Goal: Transaction & Acquisition: Purchase product/service

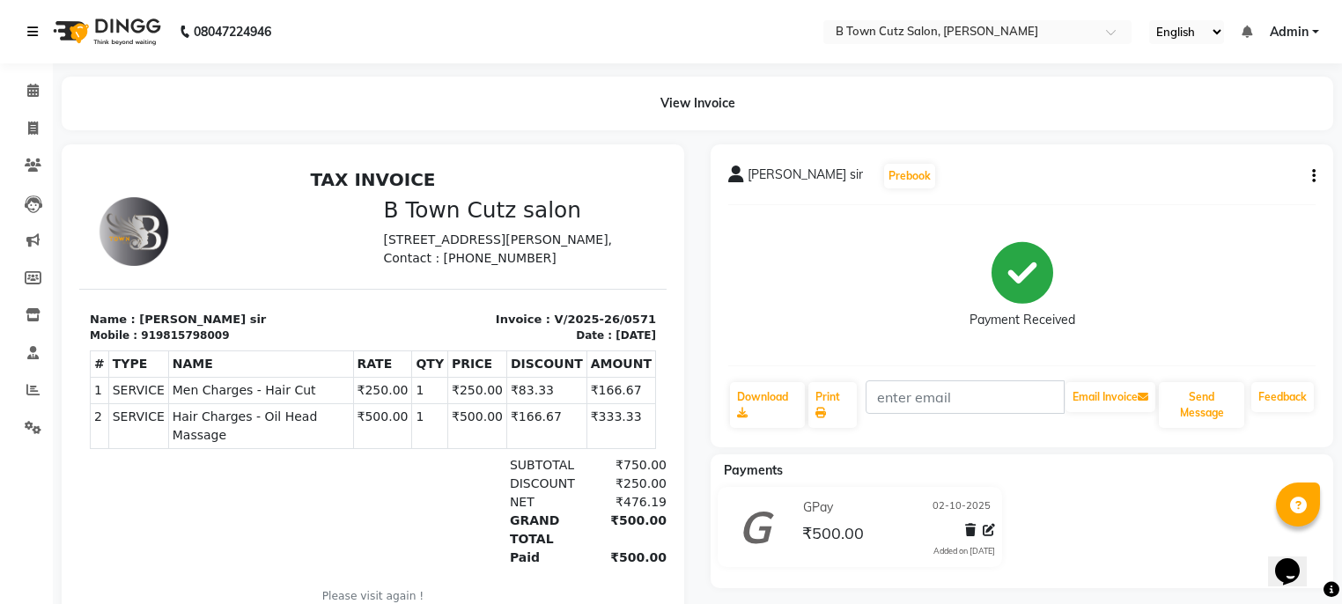
click at [41, 29] on link at bounding box center [36, 31] width 18 height 49
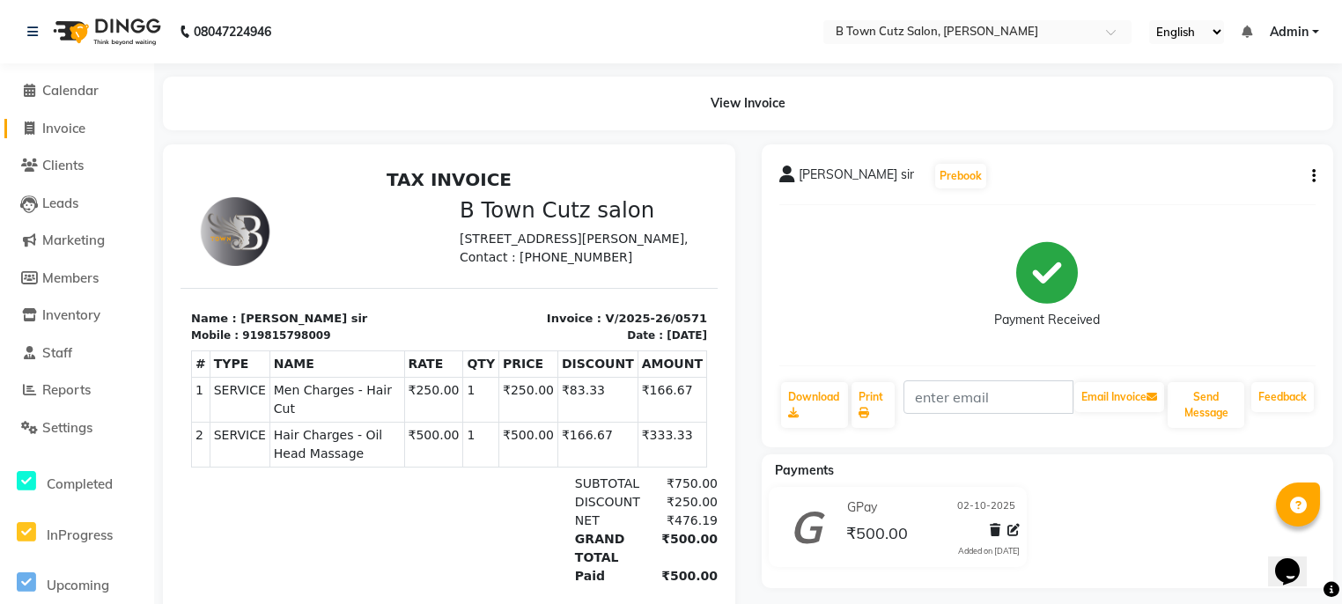
click at [85, 121] on span "Invoice" at bounding box center [63, 128] width 43 height 17
select select "4658"
select select "service"
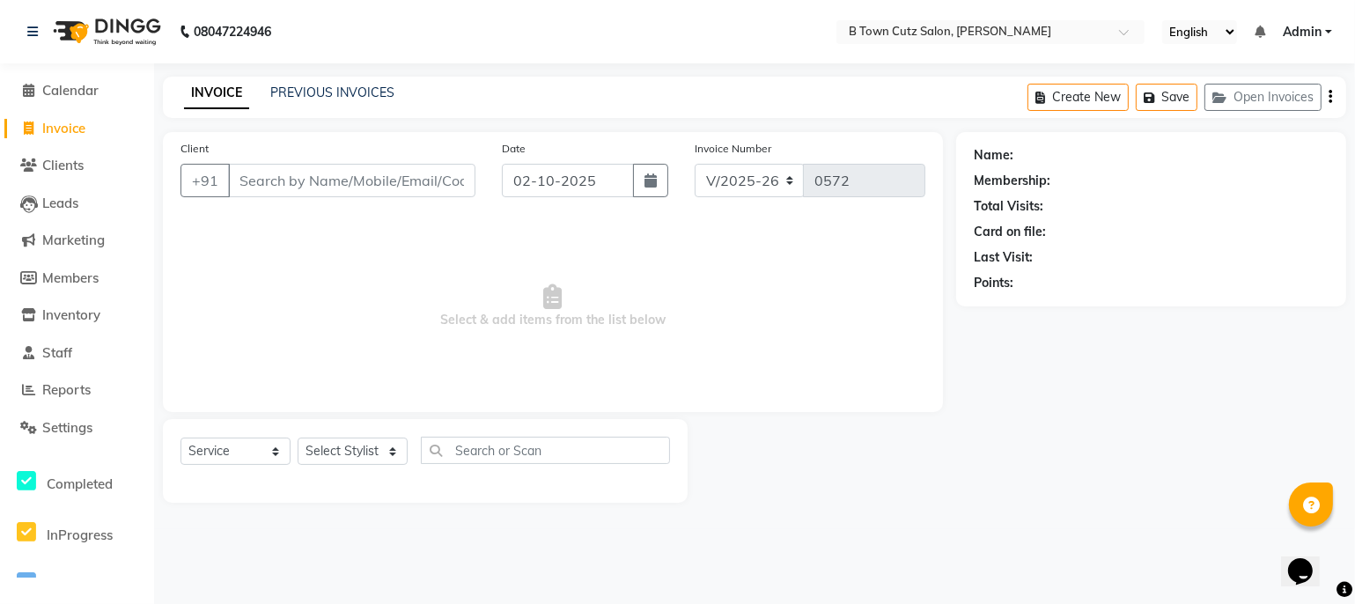
click at [359, 174] on input "Client" at bounding box center [351, 180] width 247 height 33
type input "7106216778"
click at [446, 172] on span "Add Client" at bounding box center [430, 181] width 70 height 18
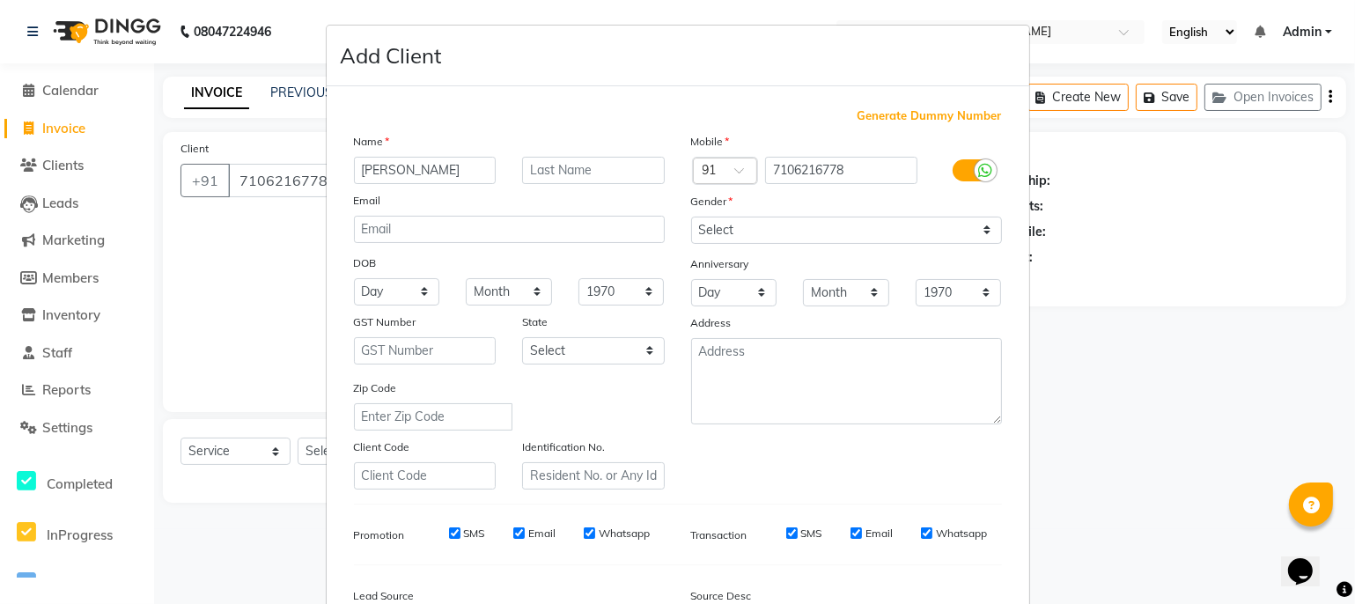
type input "[PERSON_NAME]"
click at [574, 167] on input "text" at bounding box center [593, 170] width 143 height 27
type input "sir"
drag, startPoint x: 856, startPoint y: 566, endPoint x: 828, endPoint y: 121, distance: 446.4
click at [715, 225] on select "Select [DEMOGRAPHIC_DATA] [DEMOGRAPHIC_DATA] Other Prefer Not To Say" at bounding box center [846, 230] width 311 height 27
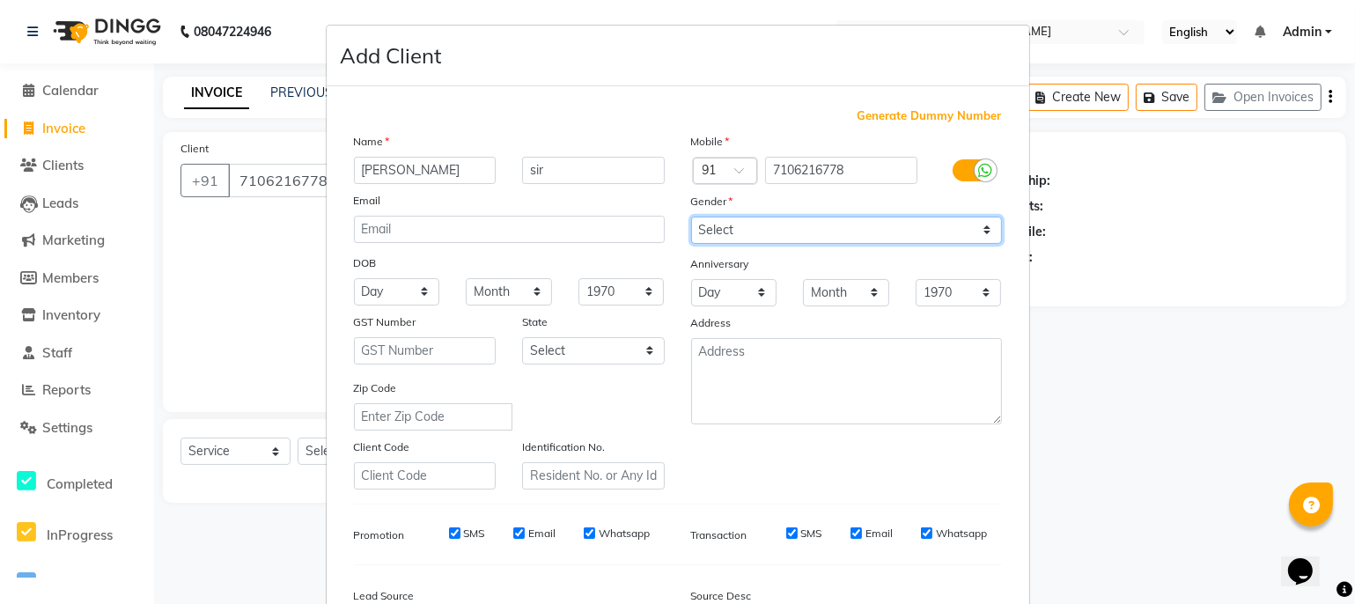
select select "[DEMOGRAPHIC_DATA]"
click at [691, 217] on select "Select [DEMOGRAPHIC_DATA] [DEMOGRAPHIC_DATA] Other Prefer Not To Say" at bounding box center [846, 230] width 311 height 27
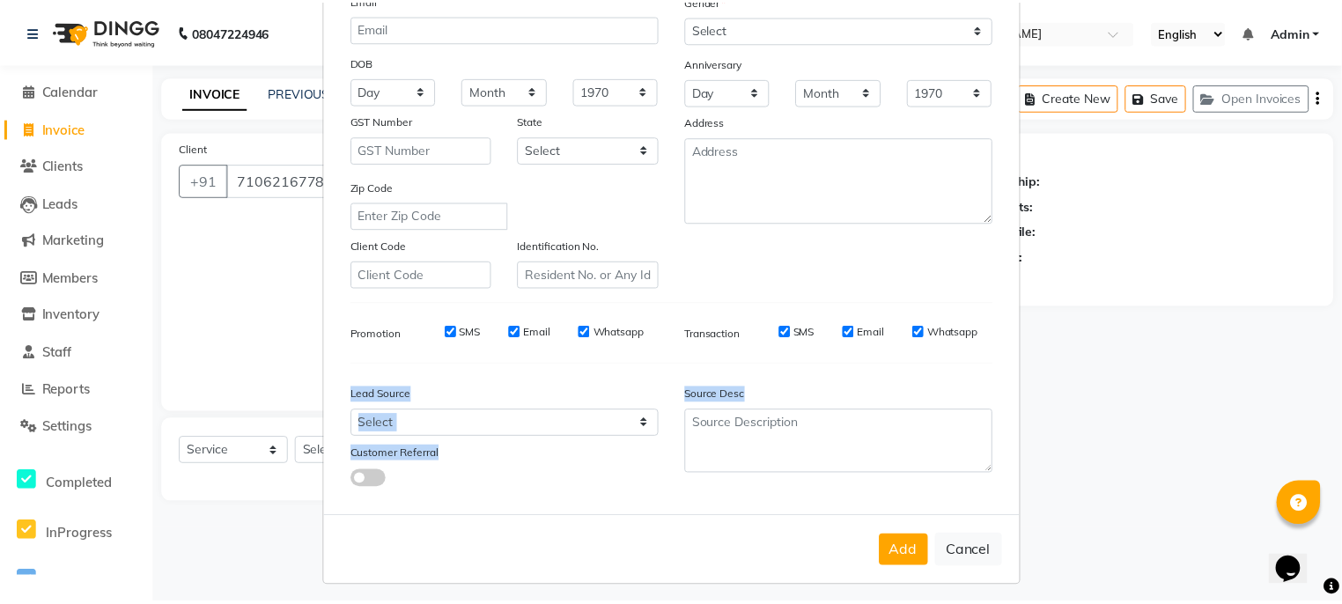
scroll to position [217, 0]
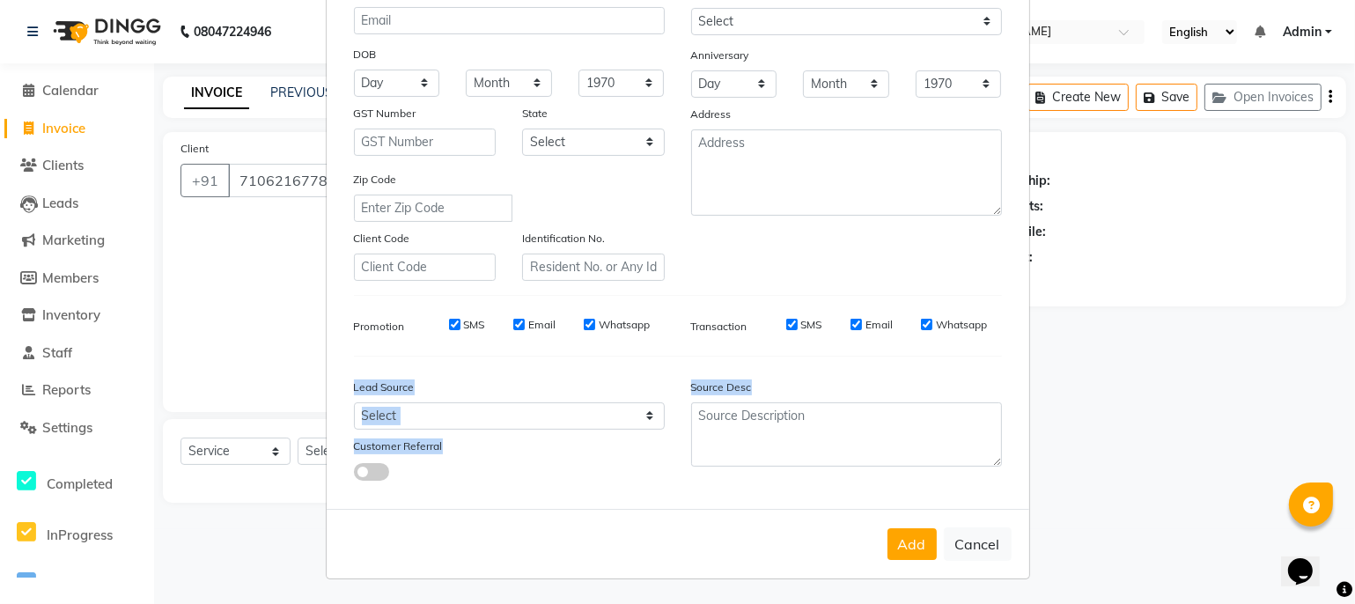
drag, startPoint x: 1002, startPoint y: 546, endPoint x: 1000, endPoint y: 578, distance: 31.7
click at [1009, 593] on ngb-modal-window "Add Client Generate Dummy Number Name vivan sir Email DOB Day 01 02 03 04 05 06…" at bounding box center [677, 302] width 1355 height 604
click at [909, 547] on button "Add" at bounding box center [911, 544] width 49 height 32
select select
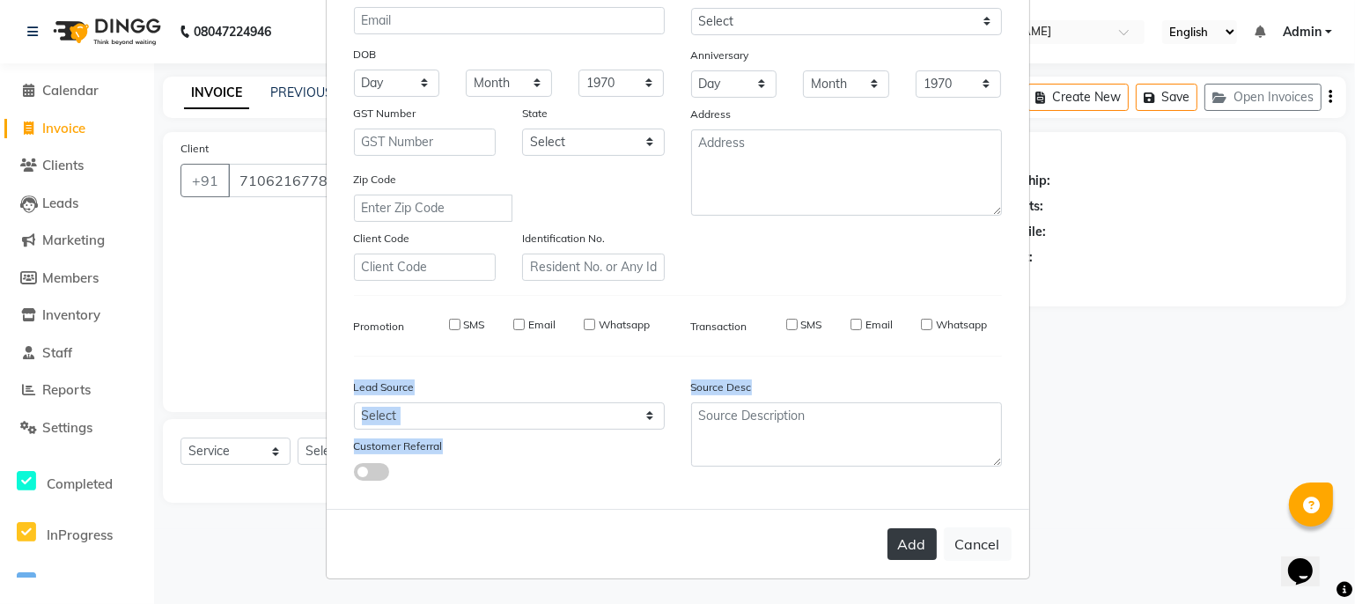
select select
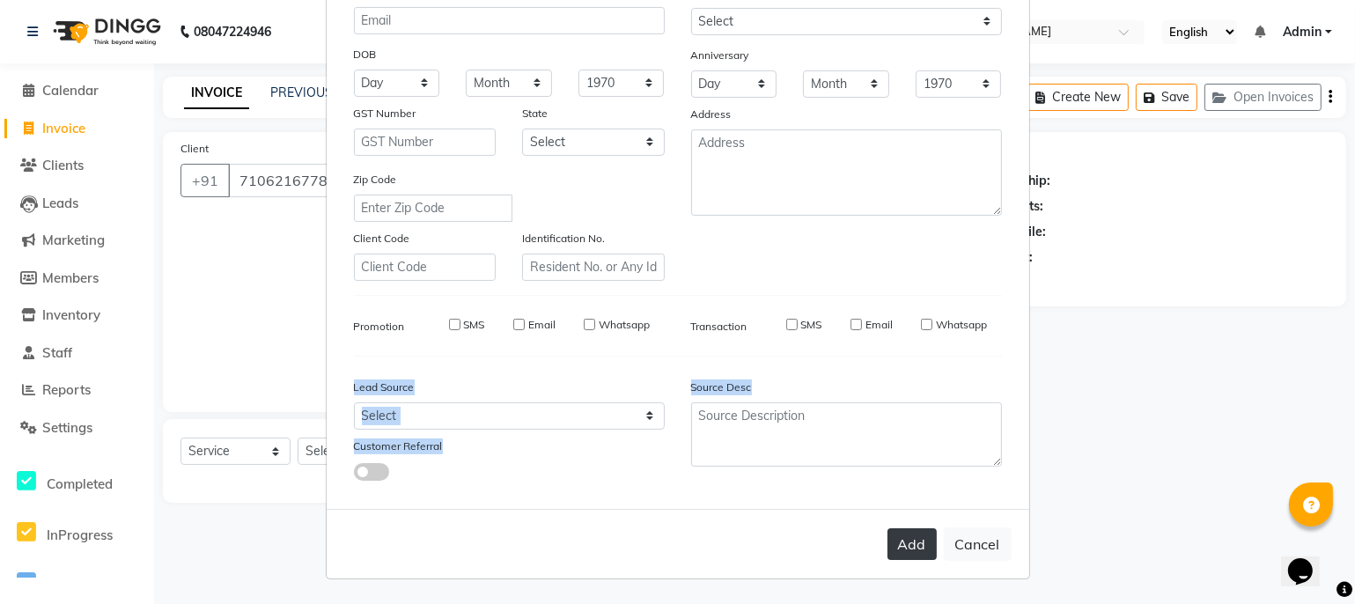
checkbox input "false"
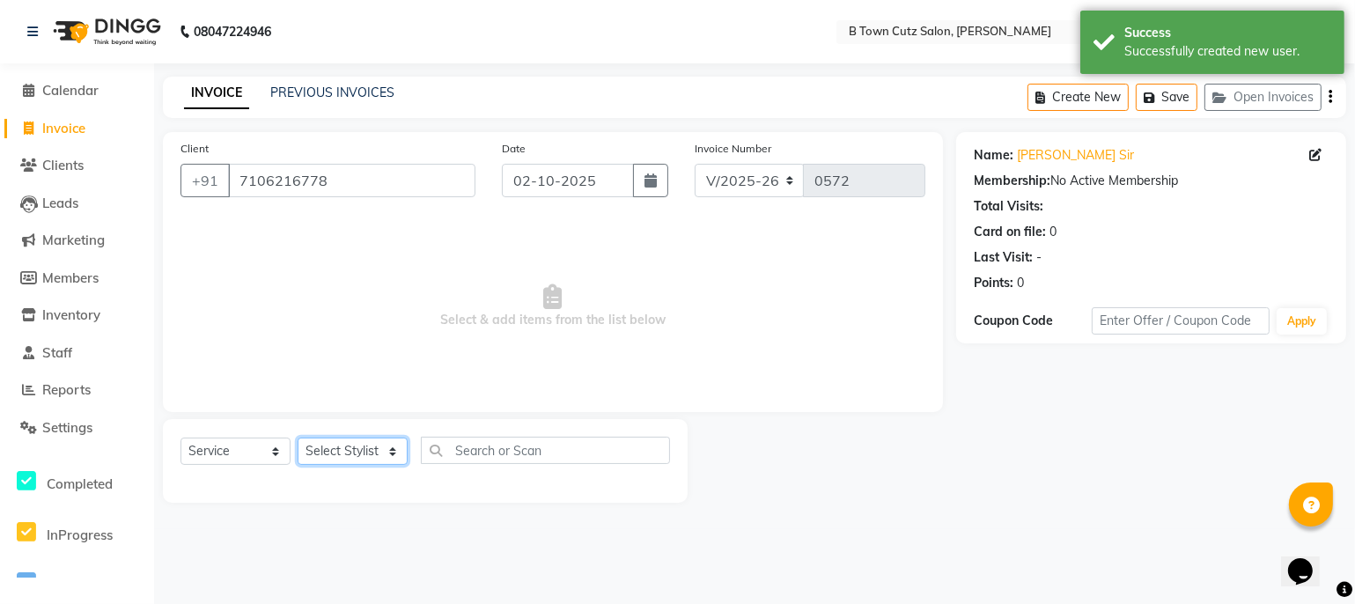
click at [366, 441] on select "Select Stylist Deepak [PERSON_NAME] [PERSON_NAME] [PERSON_NAME] [PERSON_NAME] S…" at bounding box center [353, 451] width 110 height 27
select select "57972"
click at [298, 438] on select "Select Stylist Deepak [PERSON_NAME] [PERSON_NAME] [PERSON_NAME] [PERSON_NAME] S…" at bounding box center [353, 451] width 110 height 27
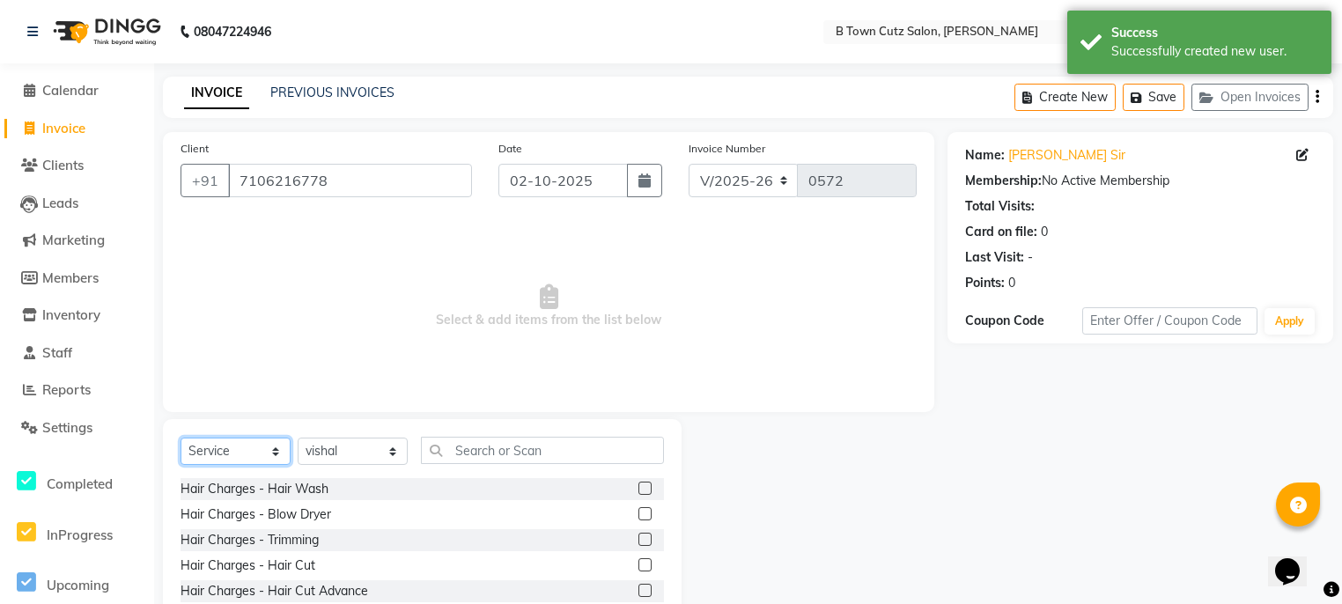
click at [227, 442] on select "Select Service Product Membership Package Voucher Prepaid Gift Card" at bounding box center [235, 451] width 110 height 27
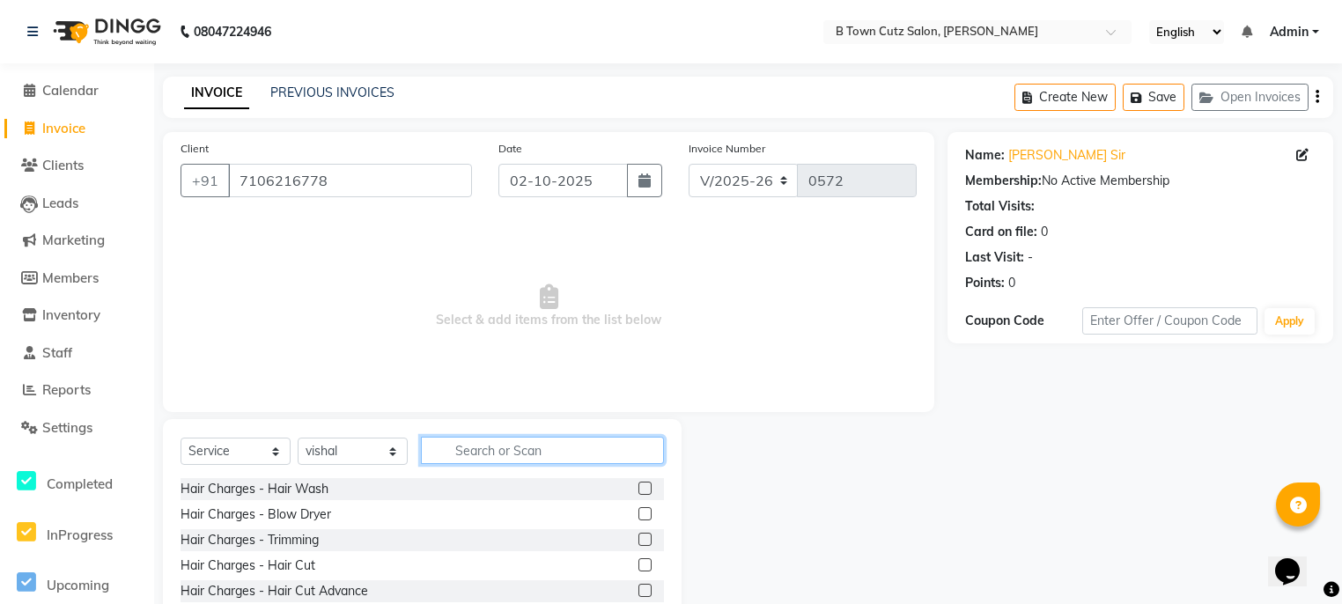
click at [458, 448] on input "text" at bounding box center [542, 450] width 243 height 27
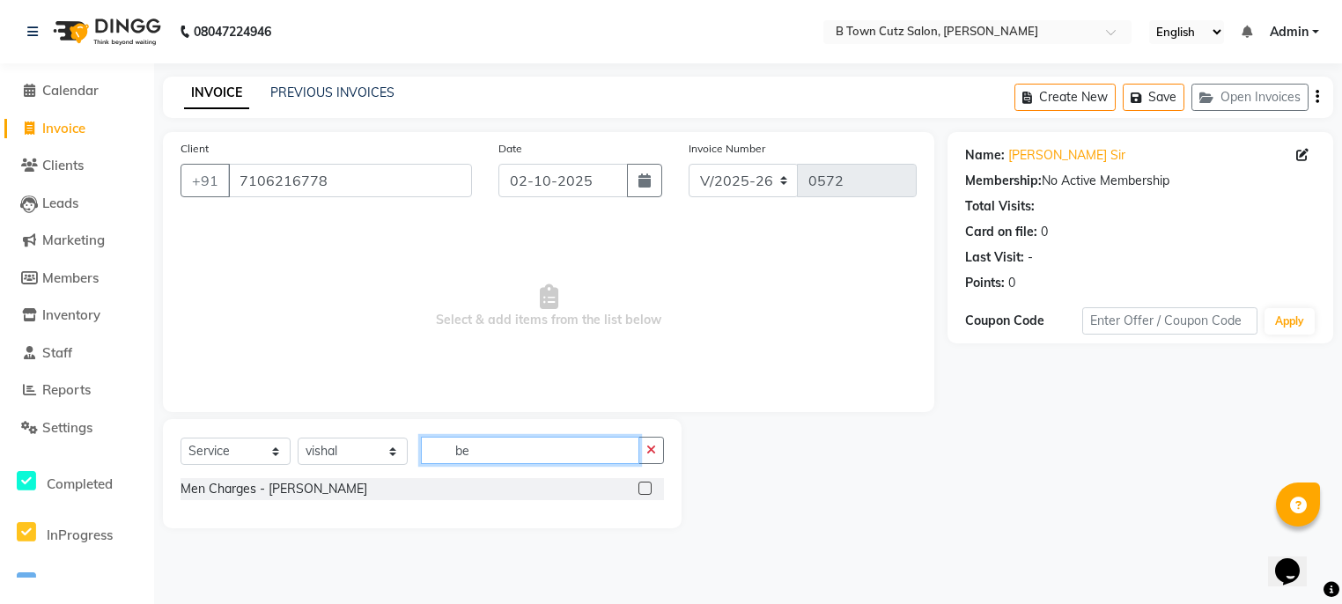
scroll to position [0, 0]
type input "bear"
click at [645, 489] on label at bounding box center [650, 488] width 13 height 13
click at [645, 489] on input "checkbox" at bounding box center [649, 488] width 11 height 11
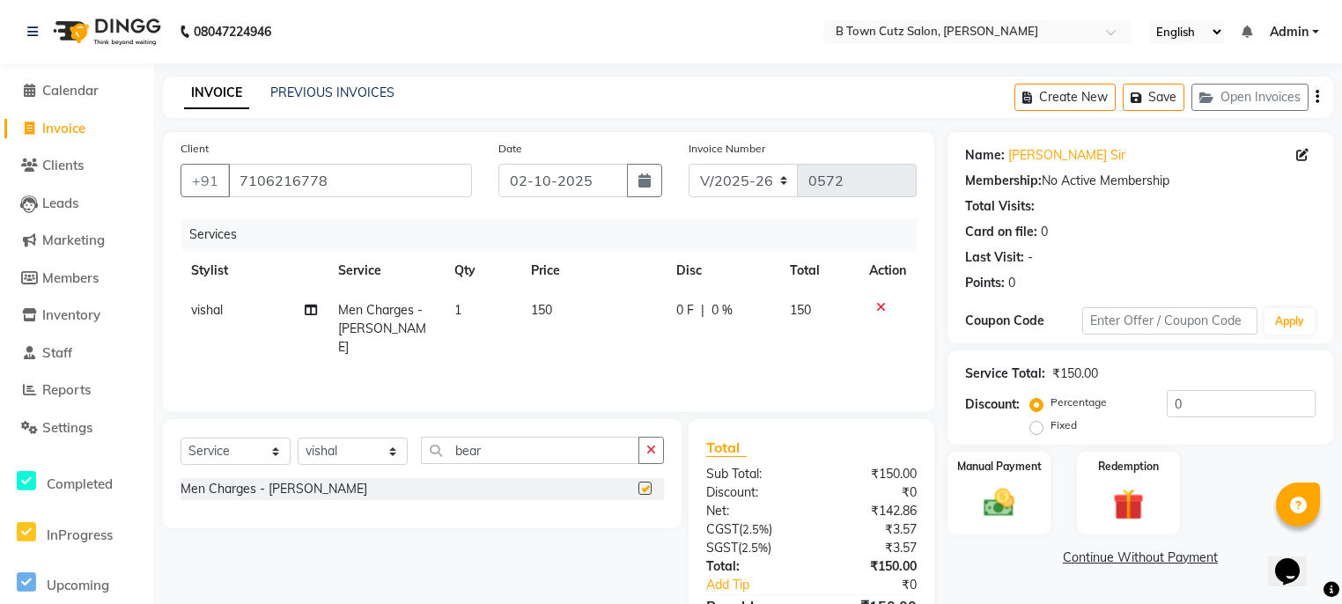
checkbox input "false"
click at [694, 308] on div "0 F | 0 %" at bounding box center [722, 310] width 92 height 18
select select "57972"
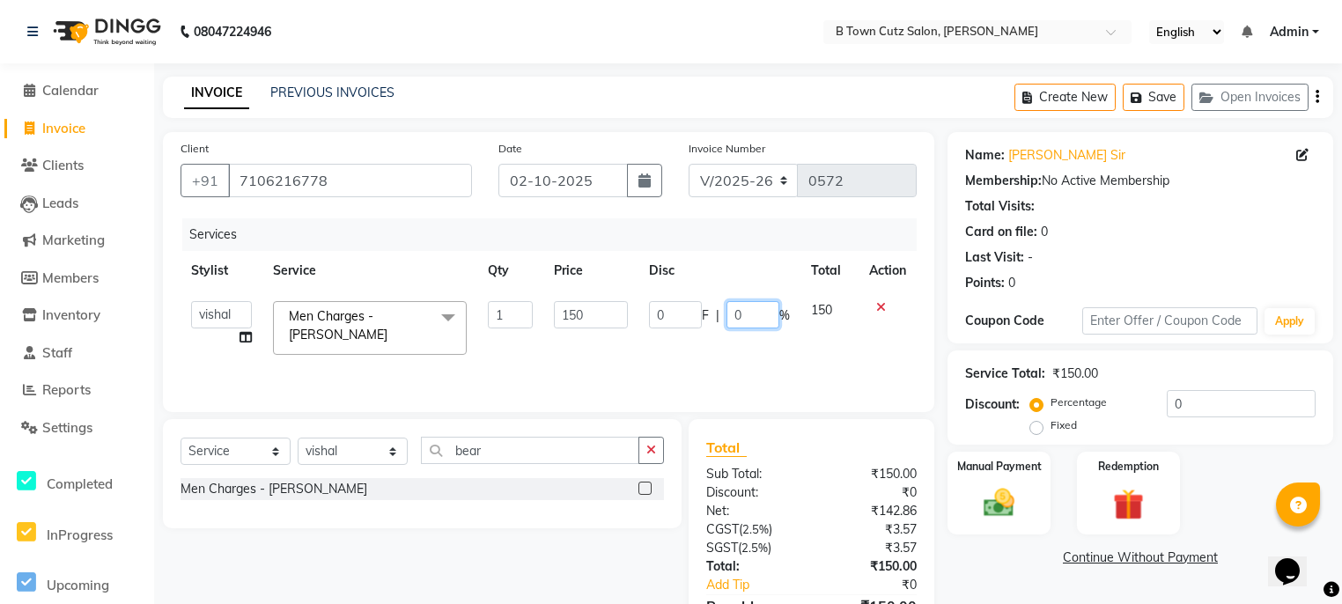
click at [752, 314] on input "0" at bounding box center [752, 314] width 53 height 27
type input "030"
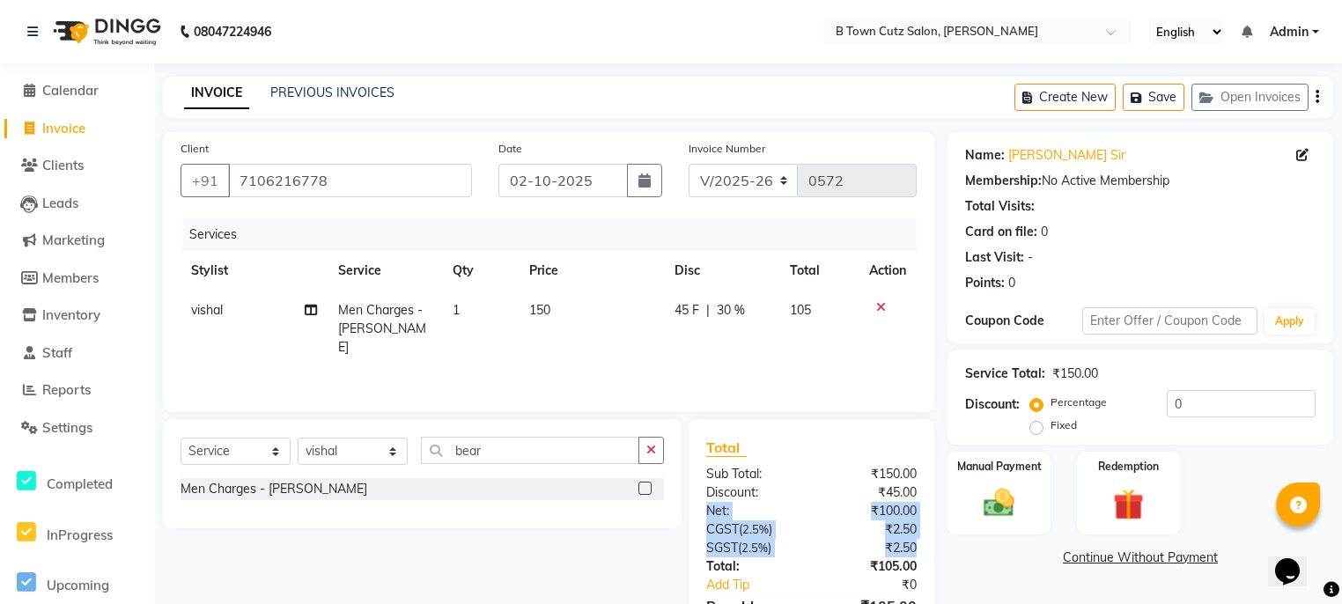
drag, startPoint x: 923, startPoint y: 500, endPoint x: 919, endPoint y: 519, distance: 18.8
click at [917, 539] on div "Total Sub Total: ₹150.00 Discount: ₹45.00 Net: ₹100.00 CGST ( 2.5% ) ₹2.50 SGST…" at bounding box center [811, 549] width 210 height 224
click at [925, 486] on div "₹45.00" at bounding box center [870, 492] width 119 height 18
click at [736, 308] on span "30 %" at bounding box center [731, 310] width 28 height 18
select select "57972"
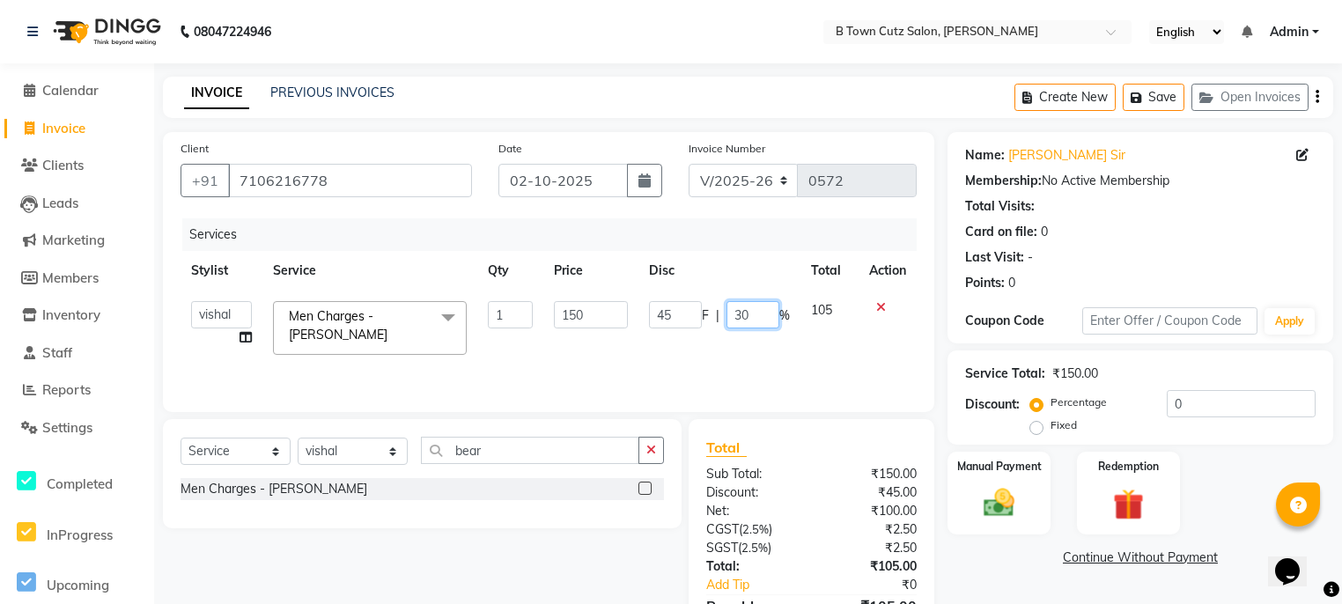
click at [754, 316] on input "30" at bounding box center [752, 314] width 53 height 27
drag, startPoint x: 747, startPoint y: 313, endPoint x: 760, endPoint y: 328, distance: 19.3
click at [760, 328] on input "30" at bounding box center [752, 314] width 53 height 27
type input "3.0"
click at [761, 307] on input "3.0" at bounding box center [752, 314] width 53 height 27
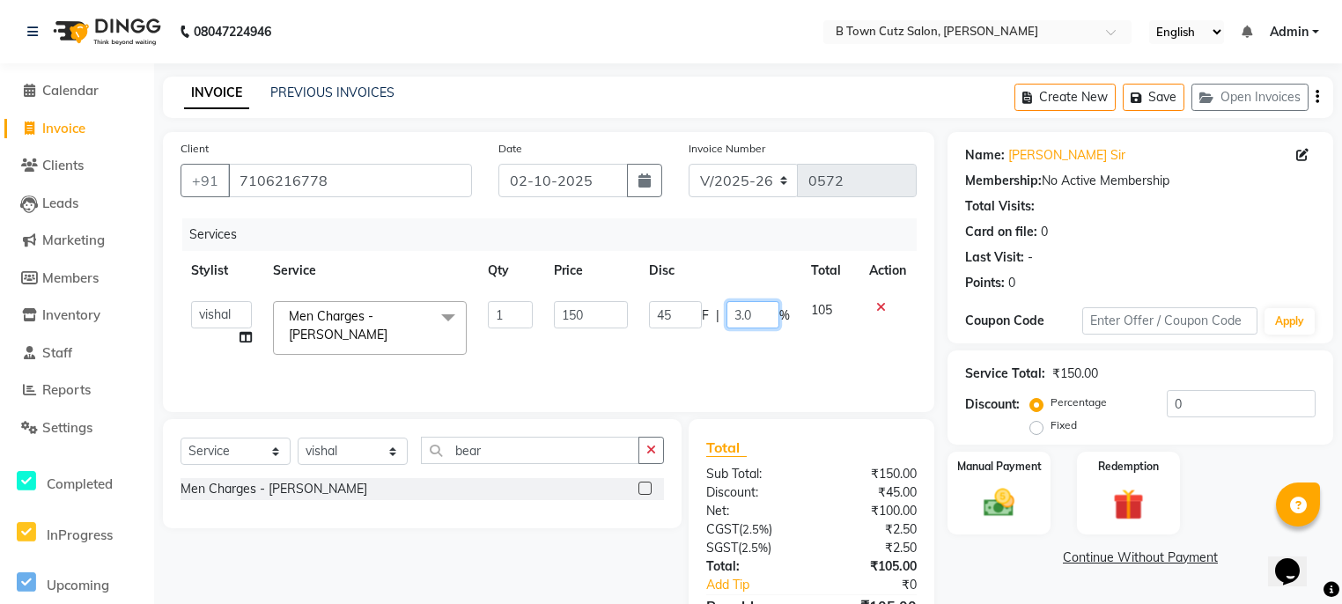
drag, startPoint x: 755, startPoint y: 316, endPoint x: 729, endPoint y: 309, distance: 26.5
click at [729, 311] on input "3.0" at bounding box center [752, 314] width 53 height 27
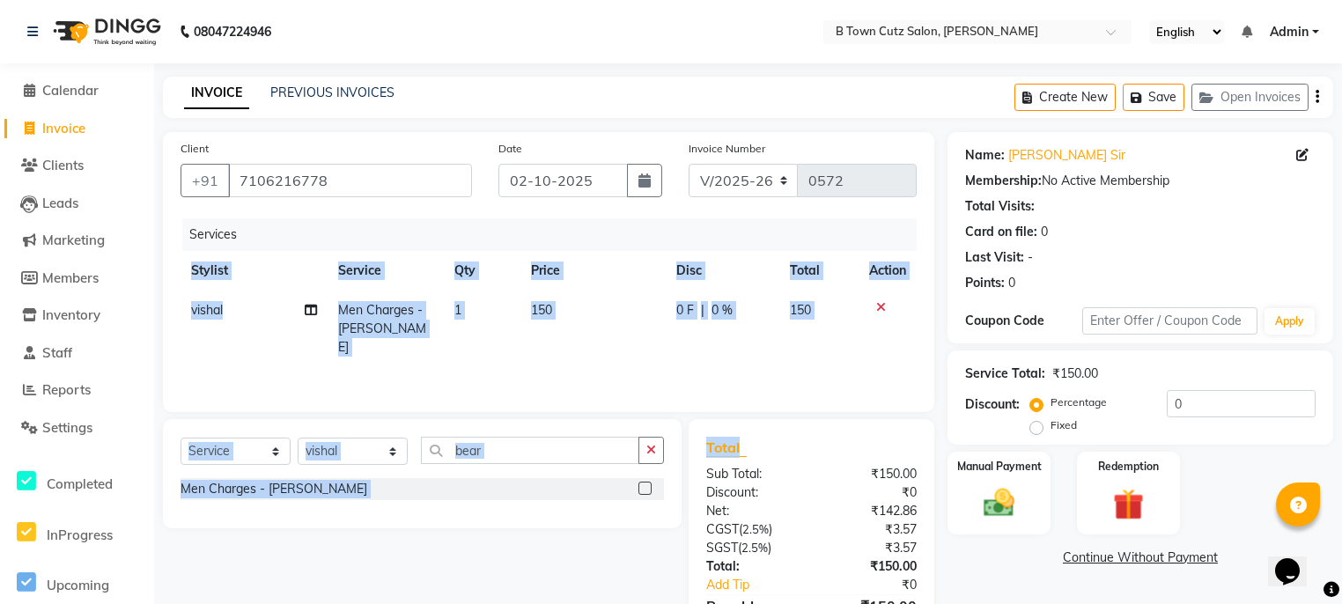
drag, startPoint x: 938, startPoint y: 357, endPoint x: 906, endPoint y: 365, distance: 32.9
click at [915, 387] on div "Client +91 7106216778 Date 02-10-2025 Invoice Number V/2025 V/2025-26 0572 Serv…" at bounding box center [549, 405] width 798 height 546
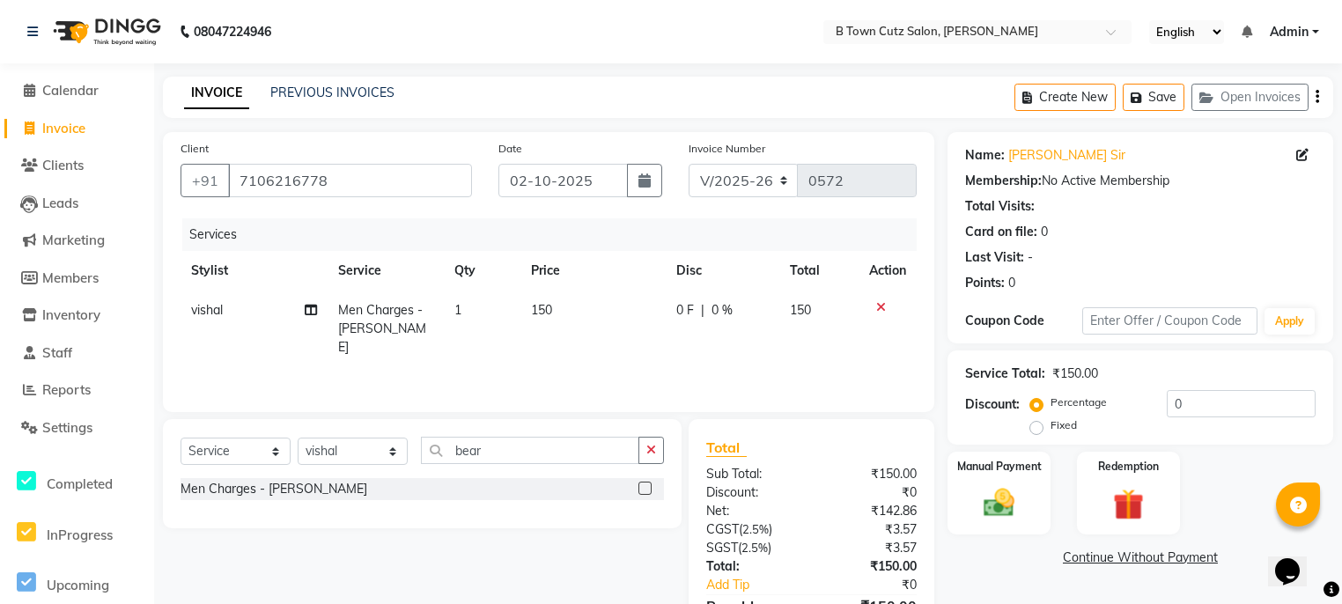
click at [692, 290] on th "Disc" at bounding box center [723, 271] width 114 height 40
click at [687, 272] on th "Disc" at bounding box center [723, 271] width 114 height 40
click at [676, 315] on span "0 F" at bounding box center [685, 310] width 18 height 18
select select "57972"
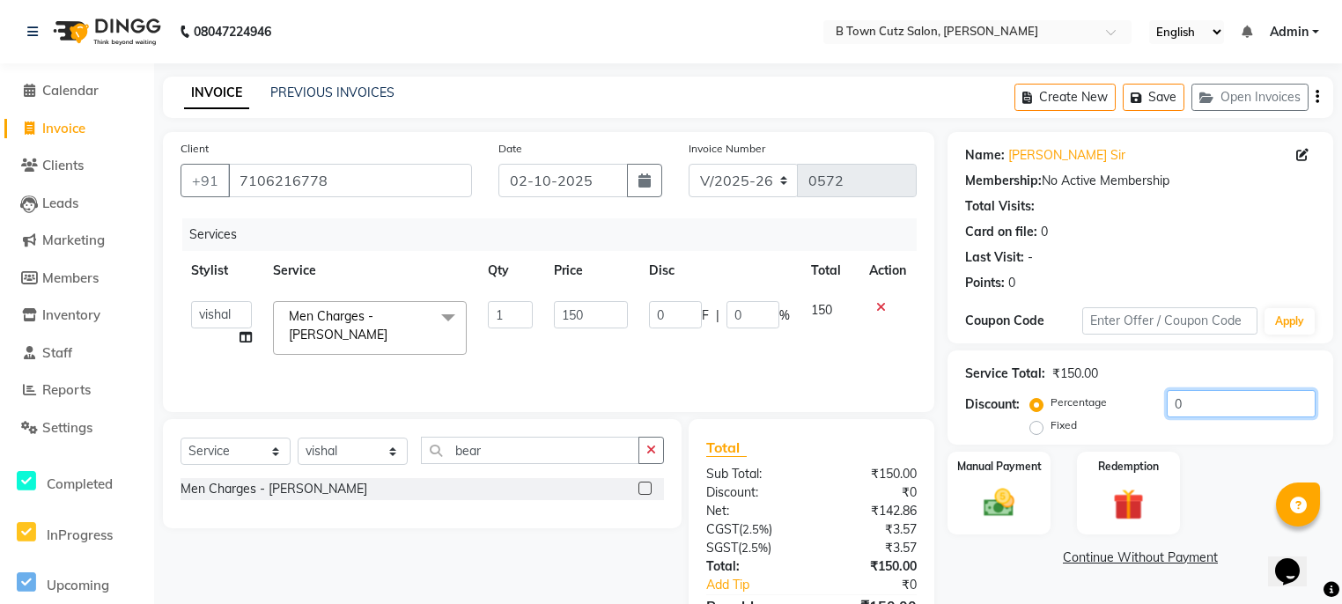
click at [1192, 401] on input "0" at bounding box center [1241, 403] width 149 height 27
type input "03"
type input "4.5"
type input "3"
type input "030"
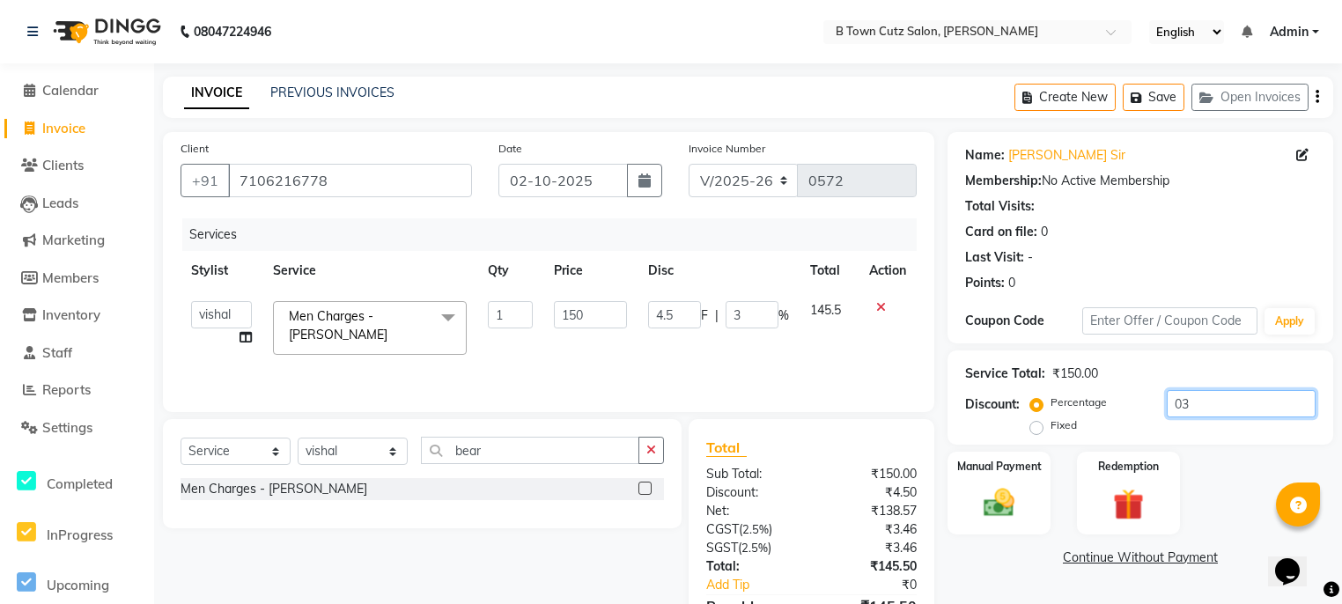
type input "45"
type input "30"
click at [1197, 402] on input "030" at bounding box center [1241, 403] width 149 height 27
drag, startPoint x: 1197, startPoint y: 402, endPoint x: 1162, endPoint y: 387, distance: 38.3
click at [1162, 387] on div "Service Total: ₹150.00 Discount: Percentage Fixed 030" at bounding box center [1140, 397] width 350 height 80
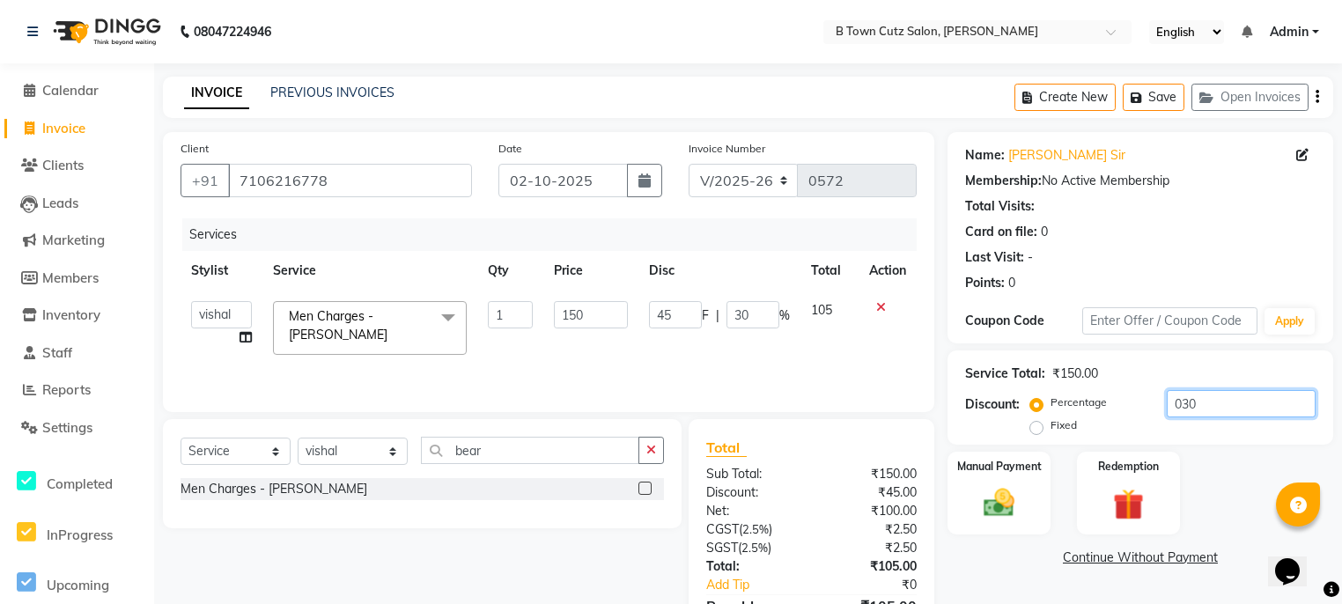
type input "0"
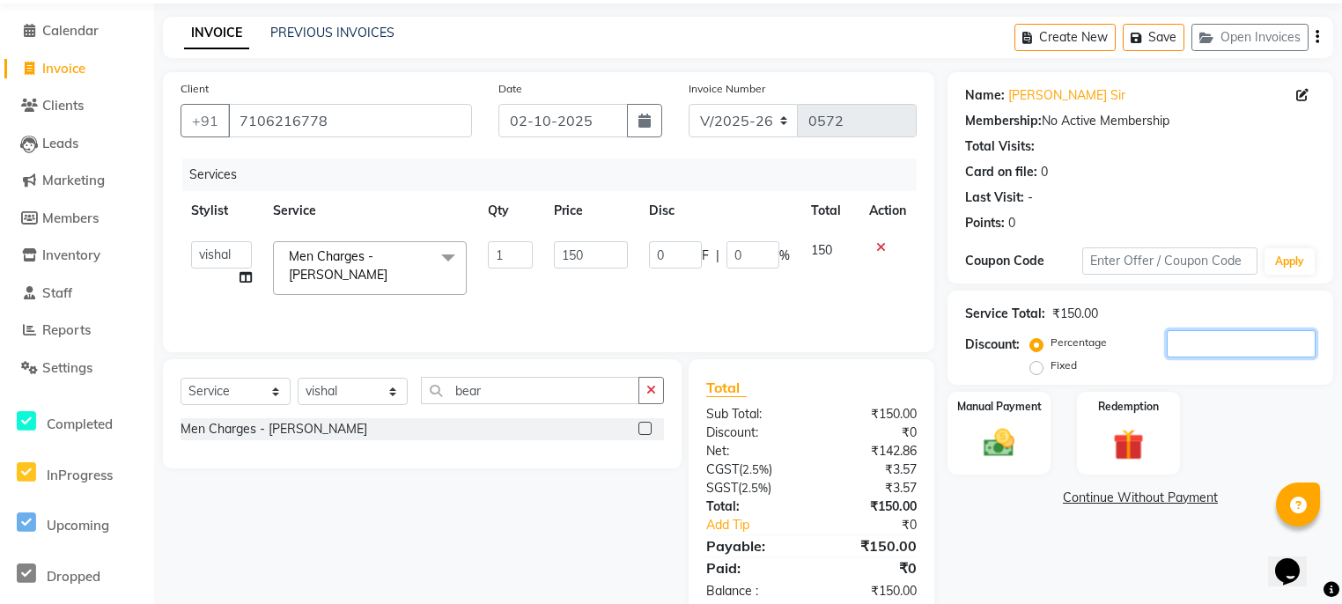
scroll to position [67, 0]
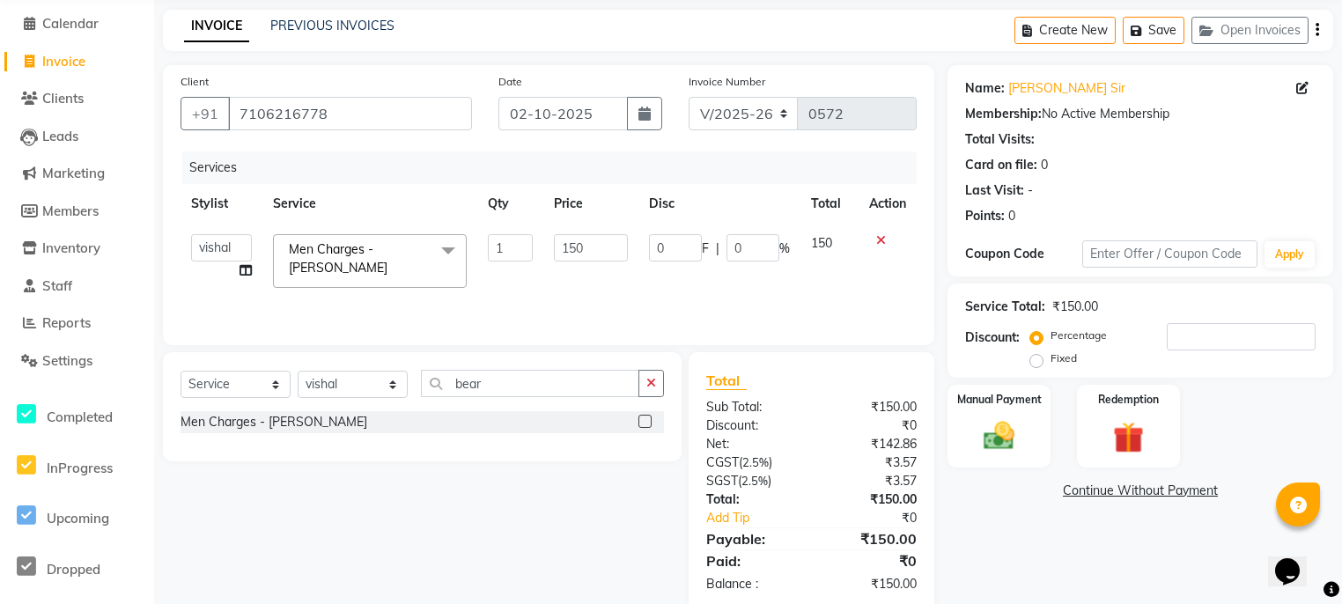
click at [1050, 353] on label "Fixed" at bounding box center [1063, 358] width 26 height 16
click at [1038, 353] on input "Fixed" at bounding box center [1040, 358] width 12 height 12
radio input "true"
click at [1050, 332] on label "Percentage" at bounding box center [1078, 336] width 56 height 16
click at [1036, 332] on input "Percentage" at bounding box center [1040, 335] width 12 height 12
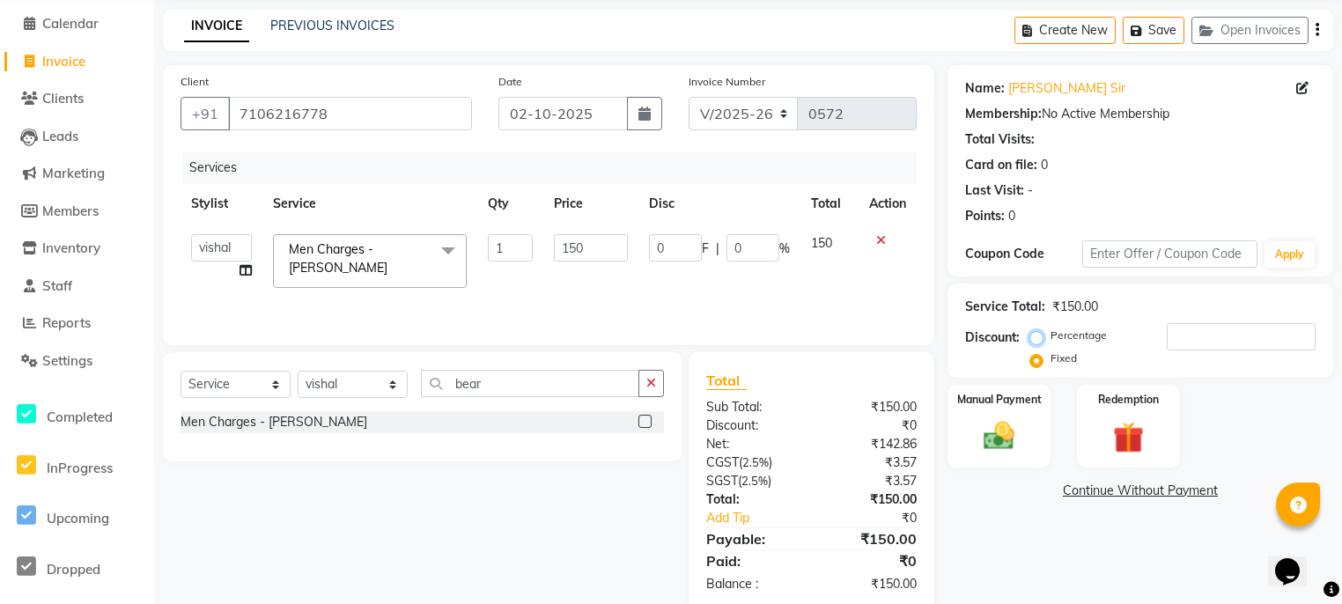
radio input "true"
click at [1182, 332] on input "number" at bounding box center [1241, 336] width 149 height 27
type input "2"
type input "3"
type input "2"
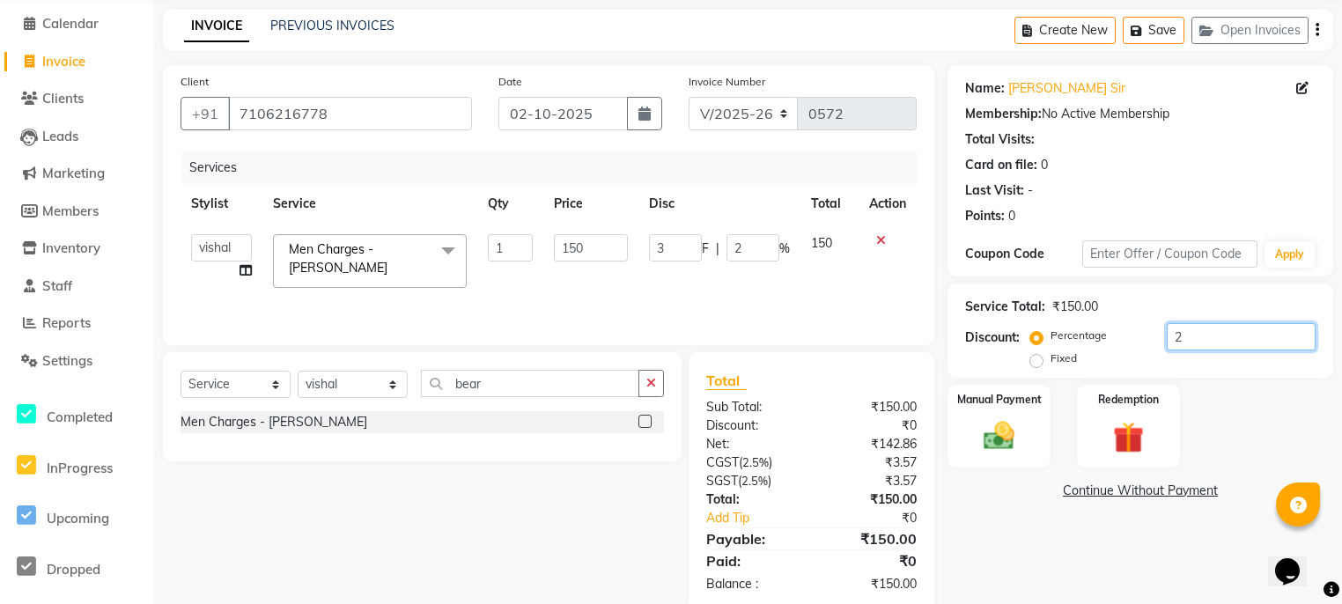
type input "25"
type input "37.5"
type input "25"
drag, startPoint x: 1187, startPoint y: 337, endPoint x: 1171, endPoint y: 337, distance: 15.8
click at [1171, 337] on input "25" at bounding box center [1241, 336] width 149 height 27
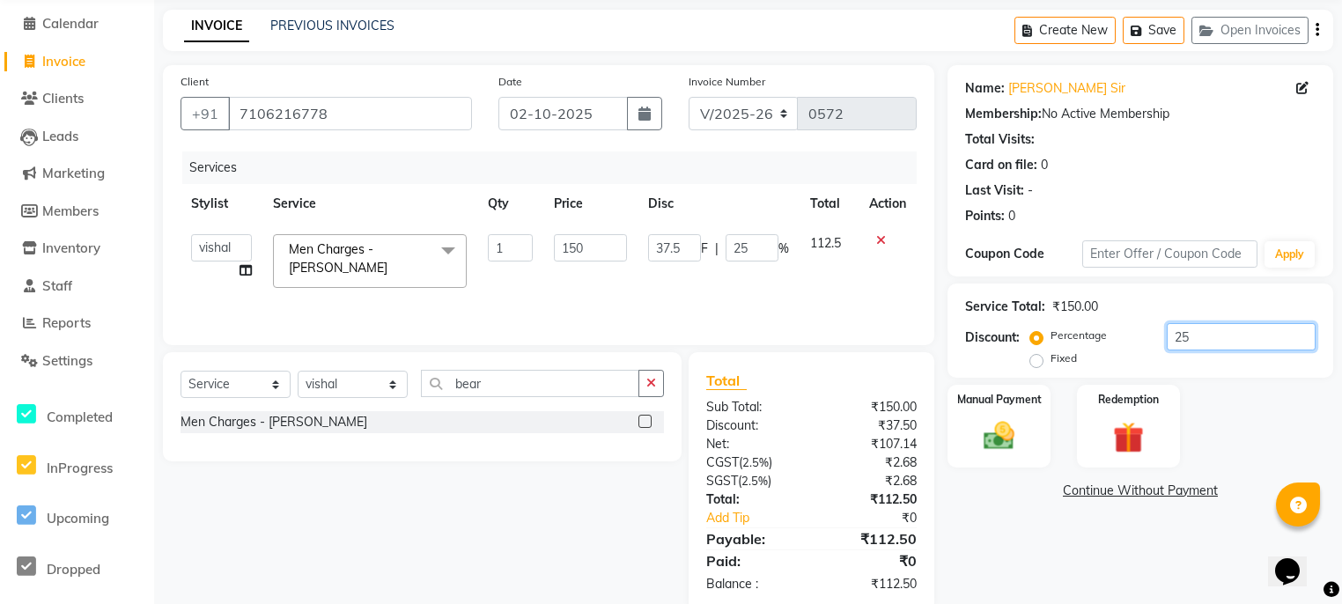
type input "0"
type input "2"
type input "3"
type input "2"
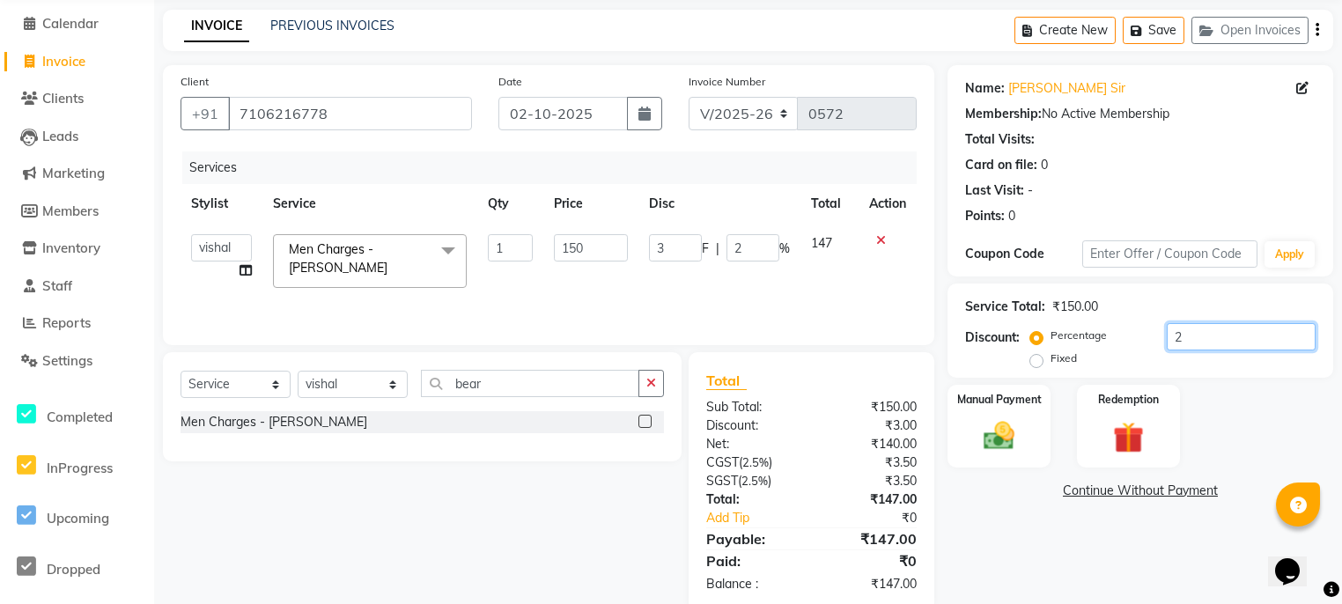
type input "20"
type input "30"
type input "20"
click at [983, 421] on img at bounding box center [998, 436] width 53 height 38
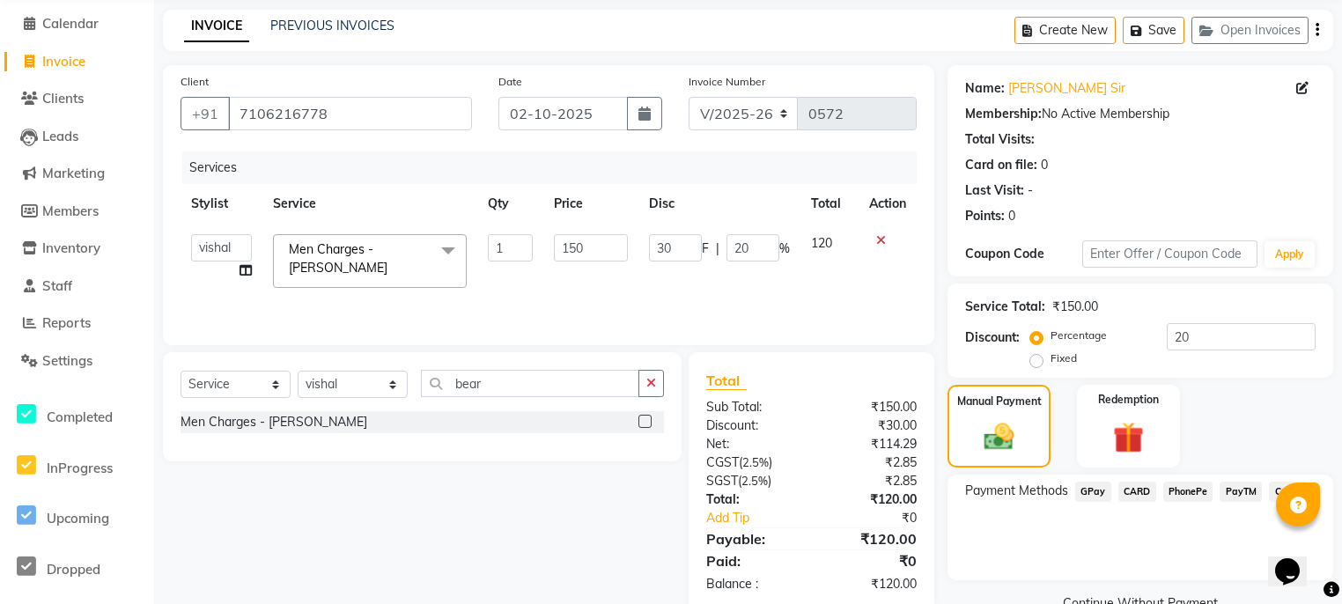
click at [1090, 490] on span "GPay" at bounding box center [1093, 492] width 36 height 20
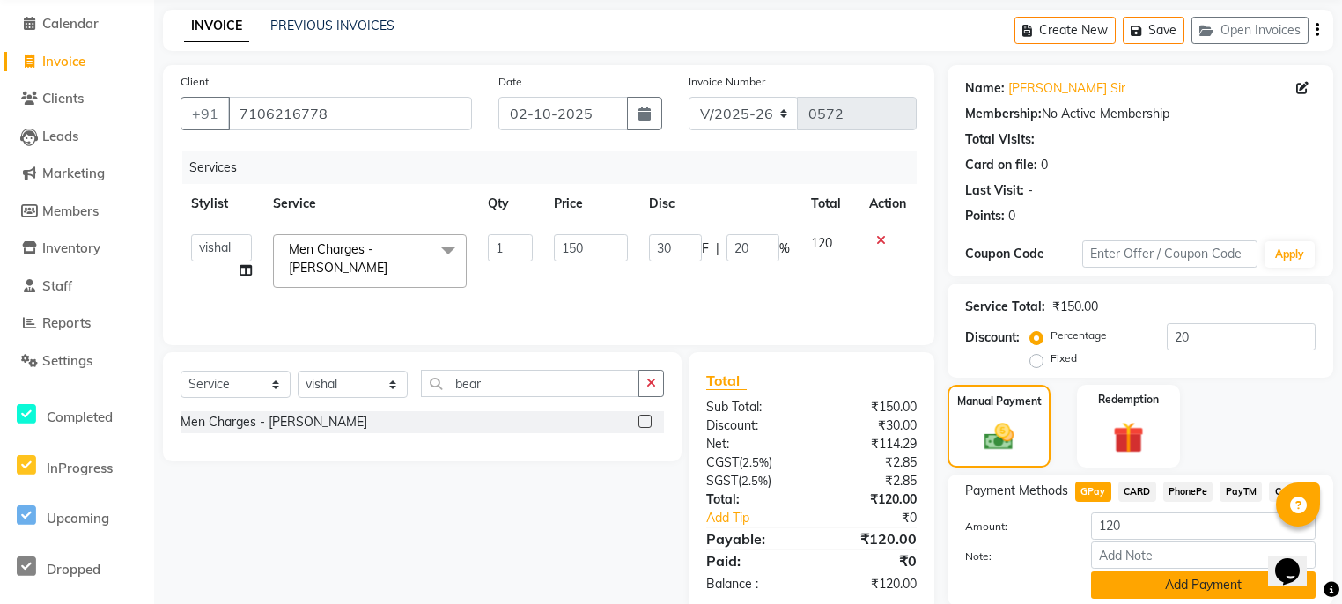
click at [1133, 578] on button "Add Payment" at bounding box center [1203, 584] width 225 height 27
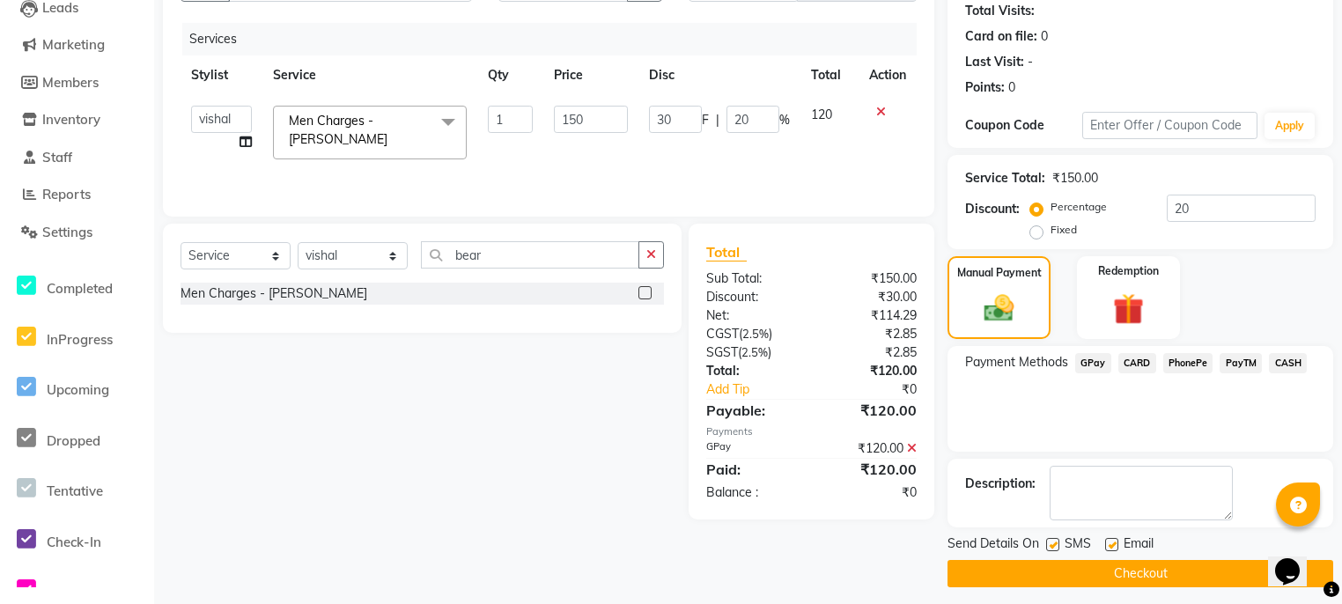
scroll to position [194, 0]
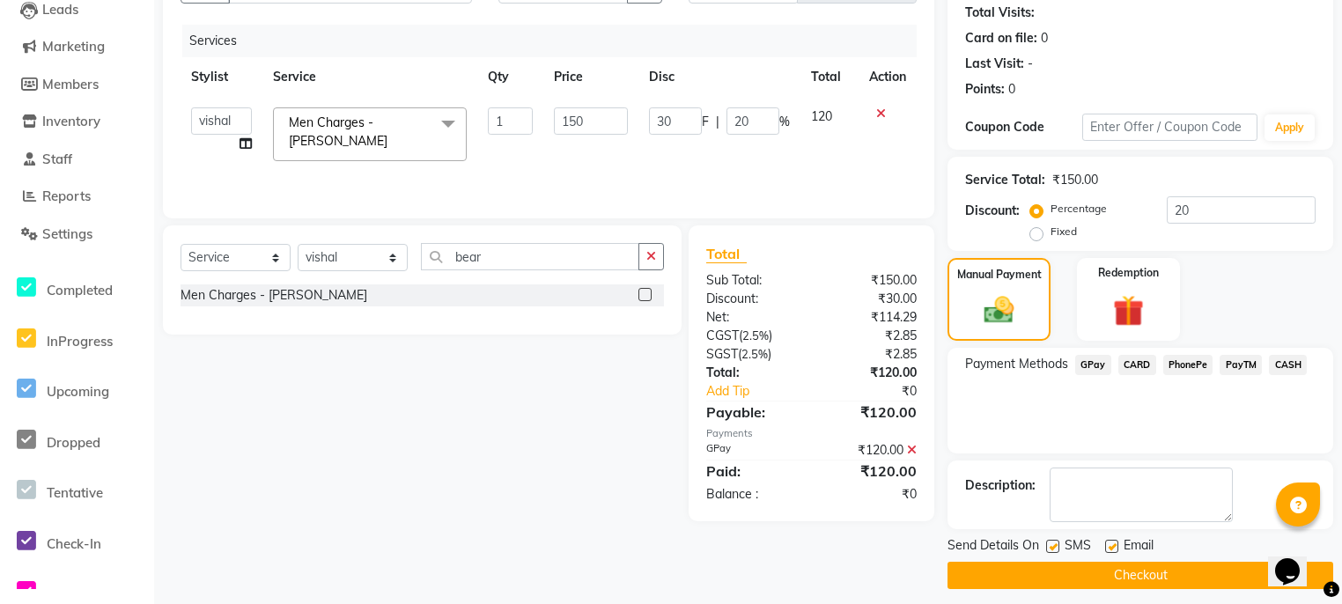
click at [1182, 576] on button "Checkout" at bounding box center [1140, 575] width 386 height 27
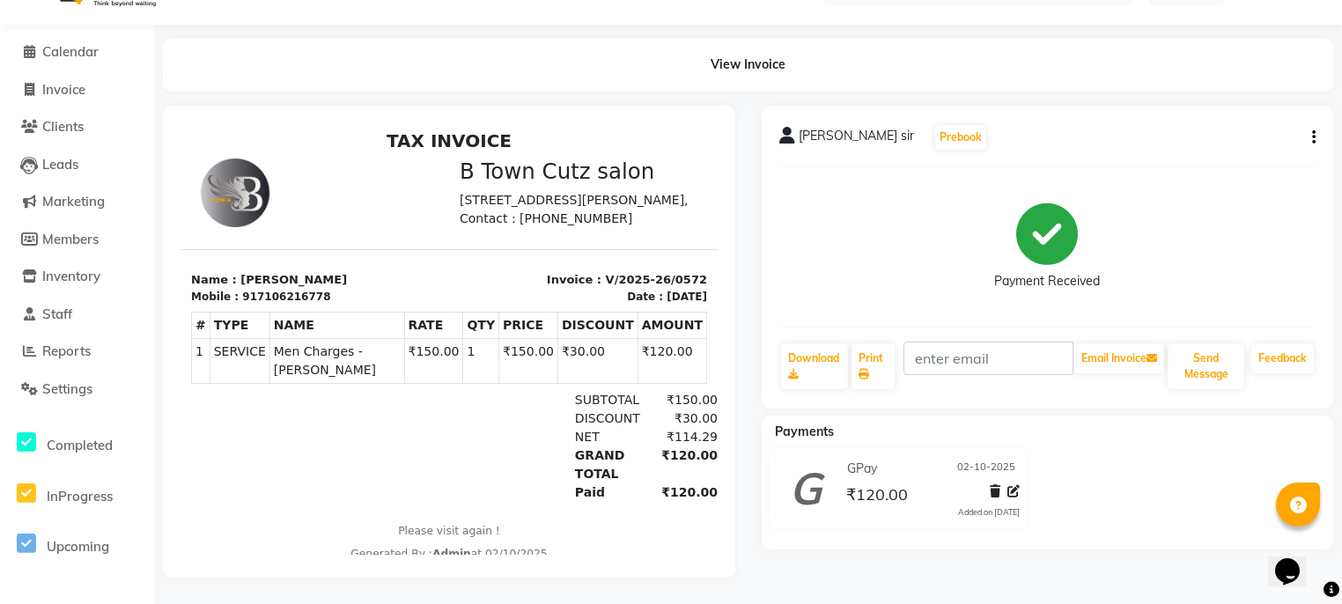
scroll to position [51, 0]
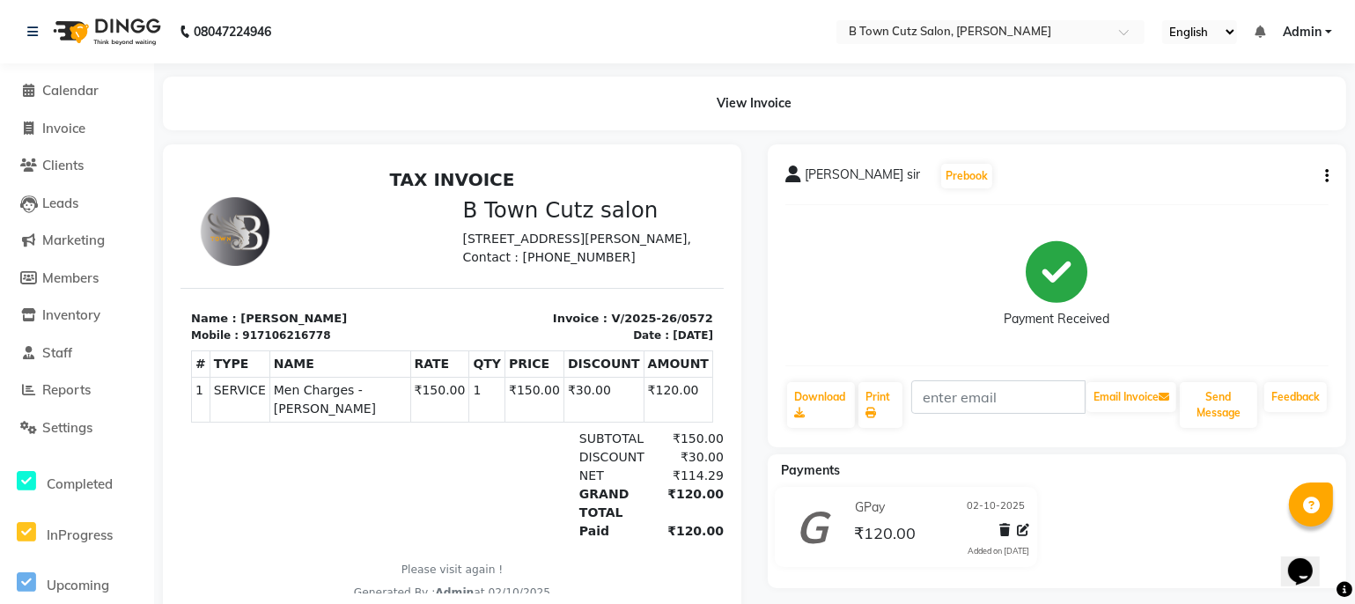
select select "service"
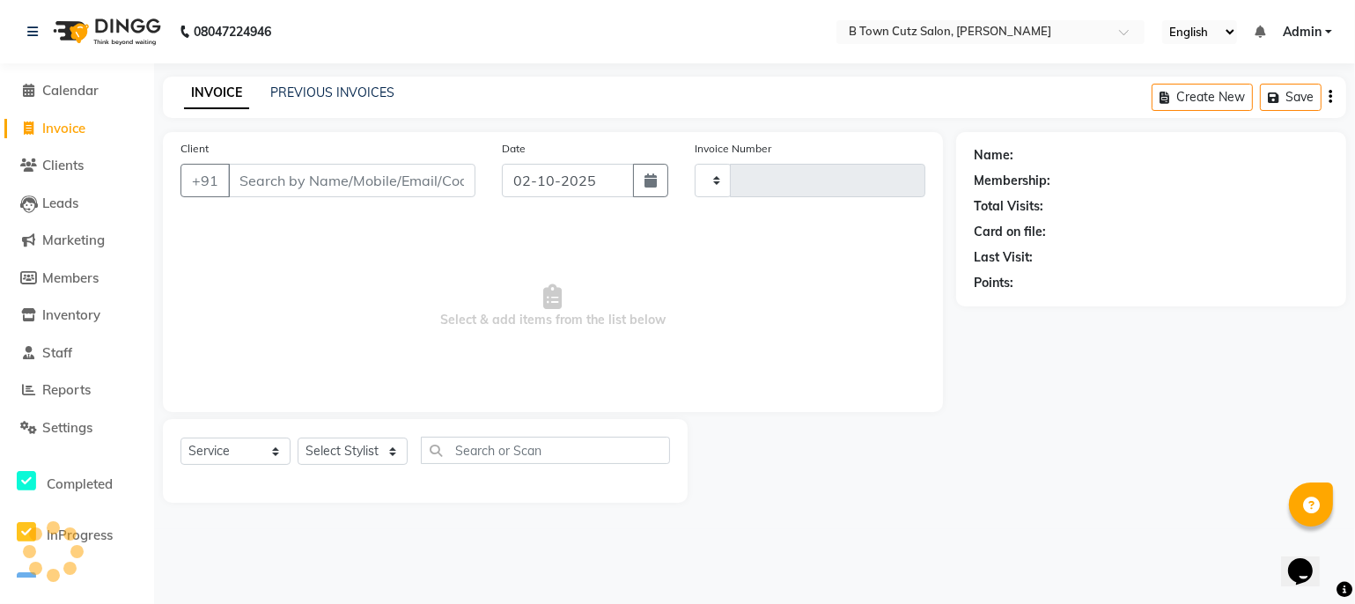
type input "0573"
select select "4658"
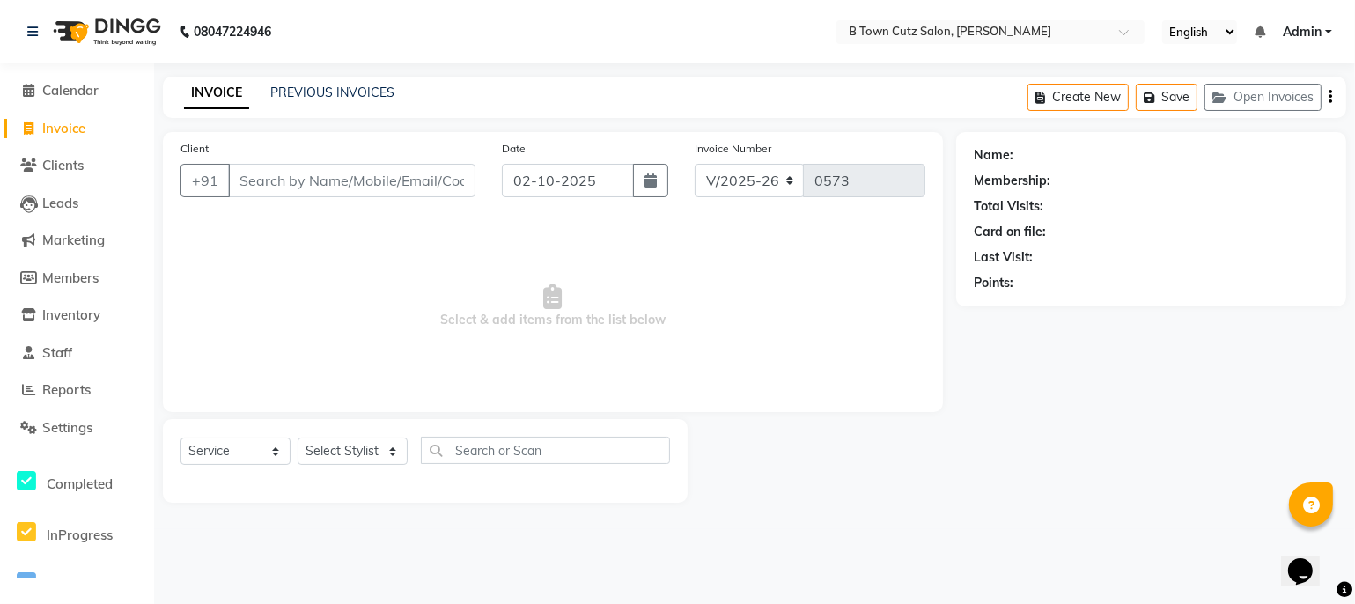
click at [362, 179] on input "Client" at bounding box center [351, 180] width 247 height 33
click at [291, 179] on input "Client" at bounding box center [351, 180] width 247 height 33
type input "90543"
drag, startPoint x: 293, startPoint y: 182, endPoint x: 232, endPoint y: 177, distance: 61.9
click at [232, 177] on input "90543" at bounding box center [307, 180] width 158 height 33
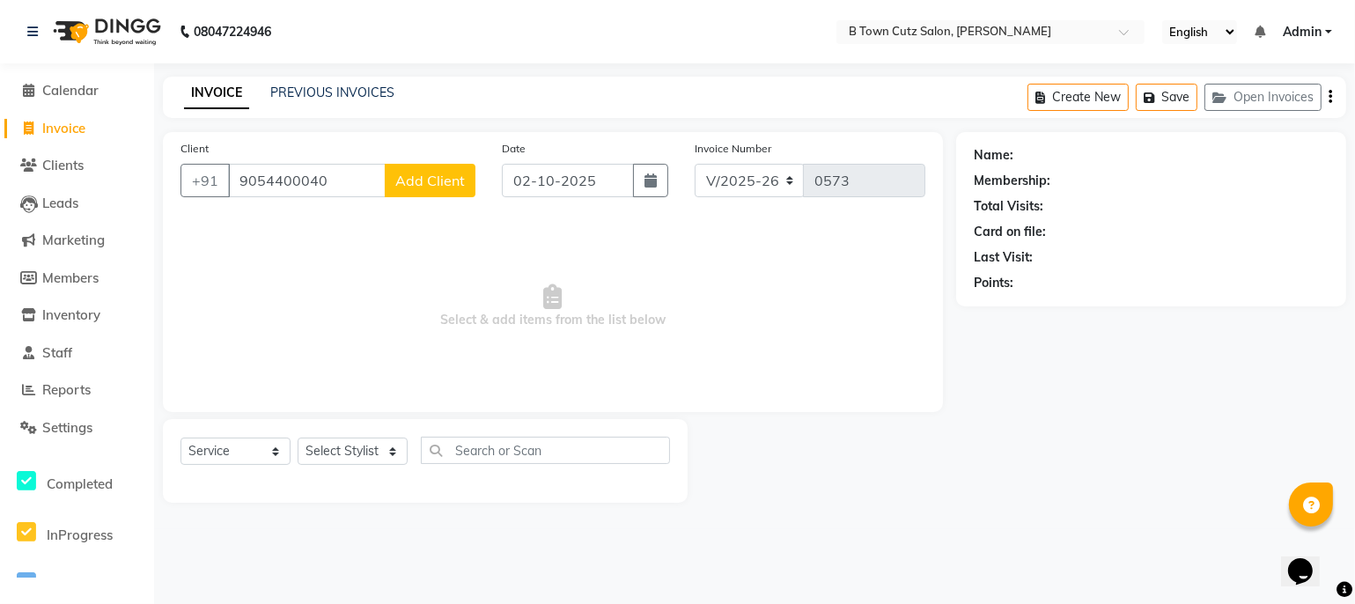
type input "9054400040"
click at [447, 180] on span "Add Client" at bounding box center [430, 181] width 70 height 18
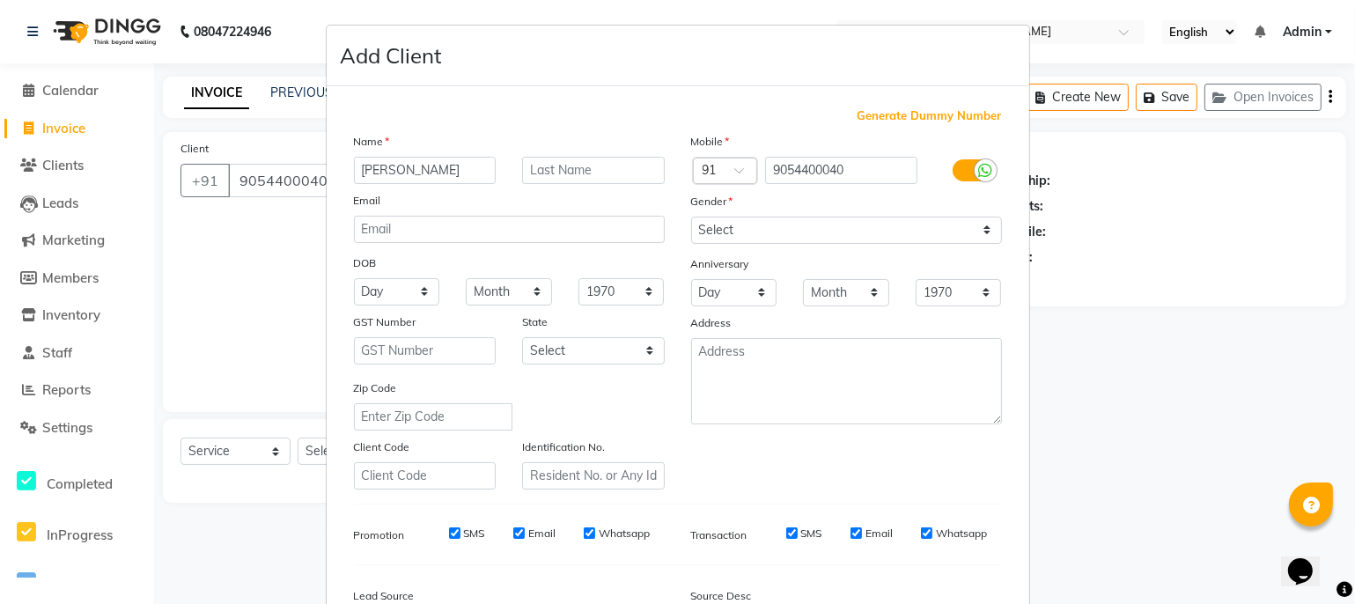
type input "[PERSON_NAME]"
click at [570, 167] on input "text" at bounding box center [593, 170] width 143 height 27
type input "mam"
click at [768, 231] on select "Select [DEMOGRAPHIC_DATA] [DEMOGRAPHIC_DATA] Other Prefer Not To Say" at bounding box center [846, 230] width 311 height 27
select select "female"
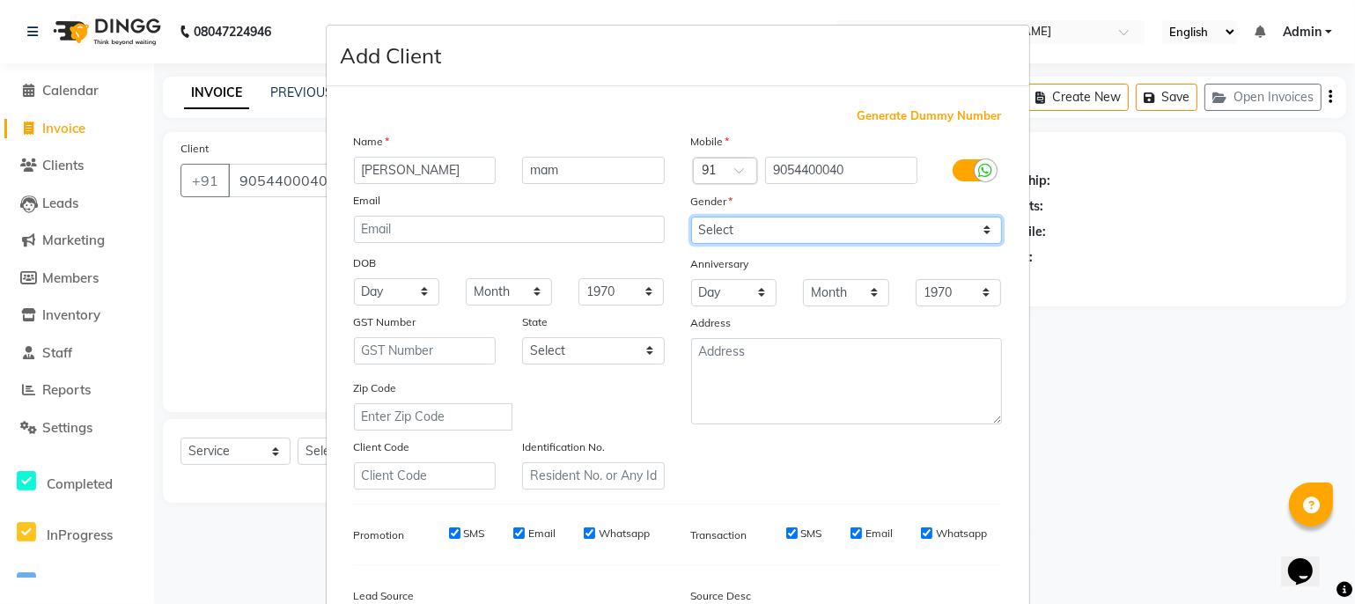
click at [691, 217] on select "Select [DEMOGRAPHIC_DATA] [DEMOGRAPHIC_DATA] Other Prefer Not To Say" at bounding box center [846, 230] width 311 height 27
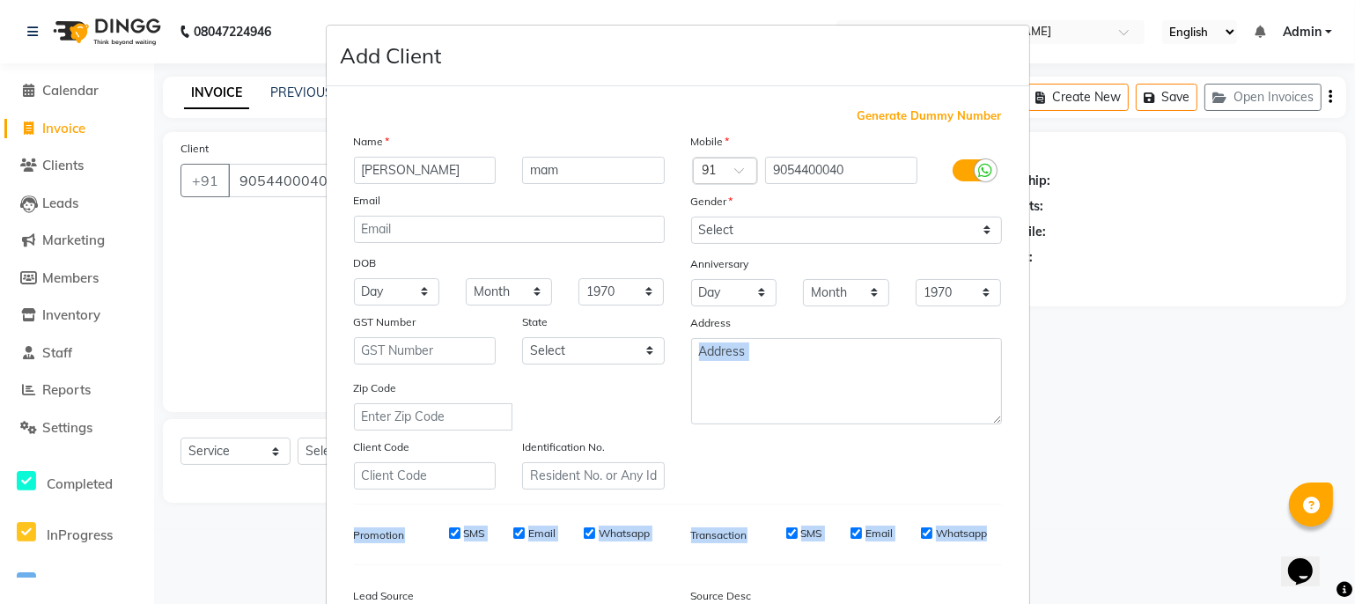
drag, startPoint x: 1017, startPoint y: 446, endPoint x: 1000, endPoint y: 519, distance: 75.0
click at [1000, 519] on div "Generate Dummy Number Name gagan mam Email DOB Day 01 02 03 04 05 06 07 08 09 1…" at bounding box center [678, 401] width 703 height 631
click at [1011, 500] on div "Generate Dummy Number Name gagan mam Email DOB Day 01 02 03 04 05 06 07 08 09 1…" at bounding box center [678, 401] width 703 height 631
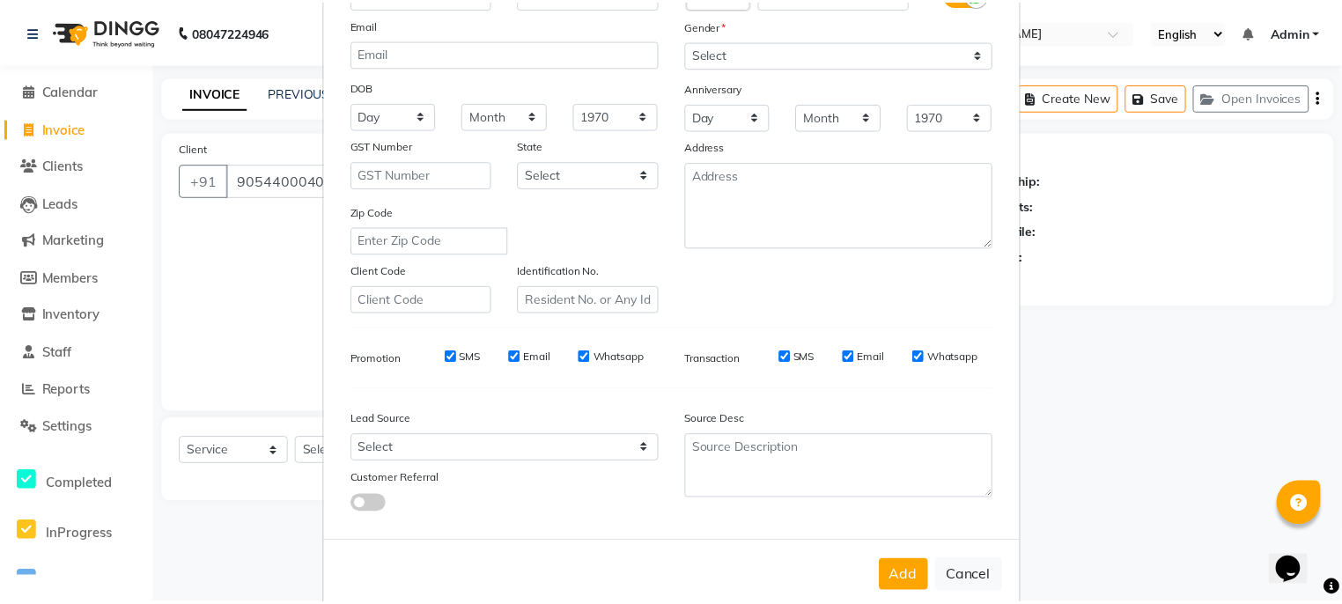
scroll to position [217, 0]
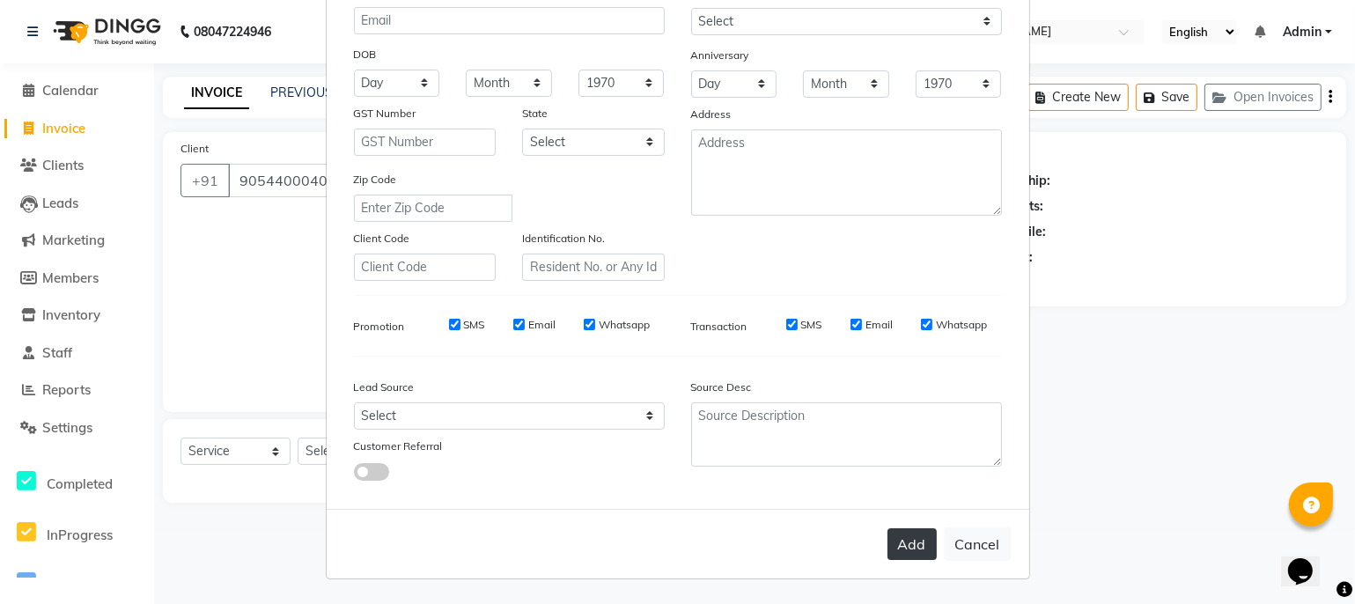
click at [905, 534] on button "Add" at bounding box center [911, 544] width 49 height 32
select select
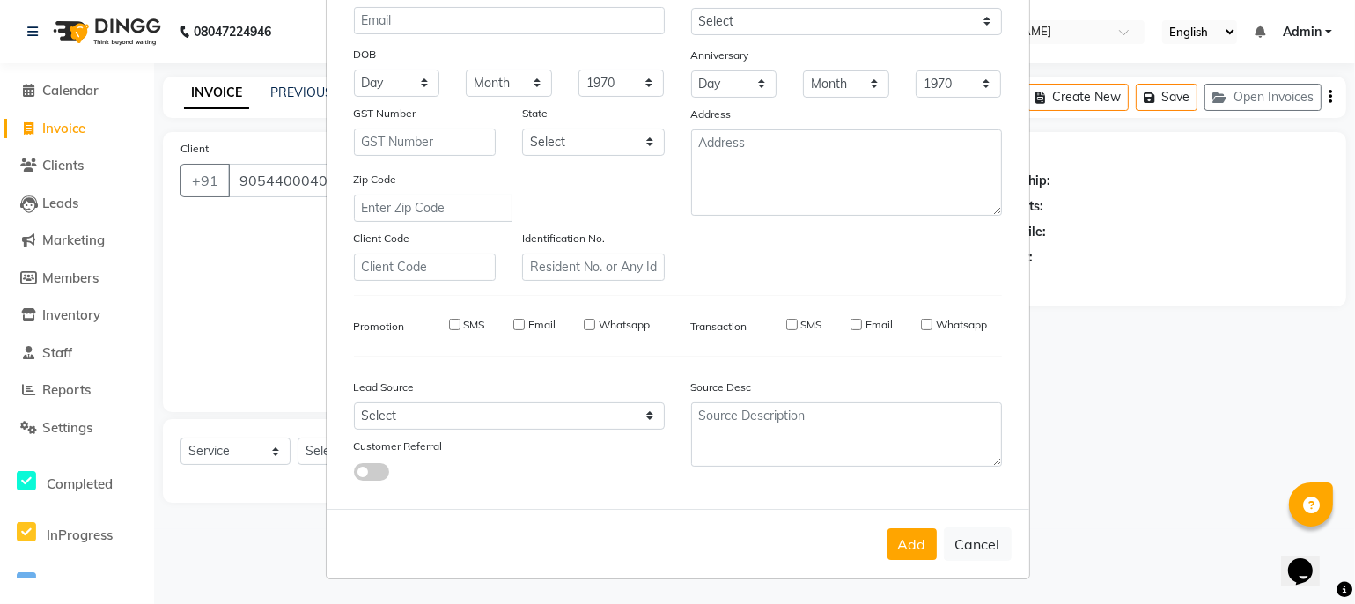
select select
checkbox input "false"
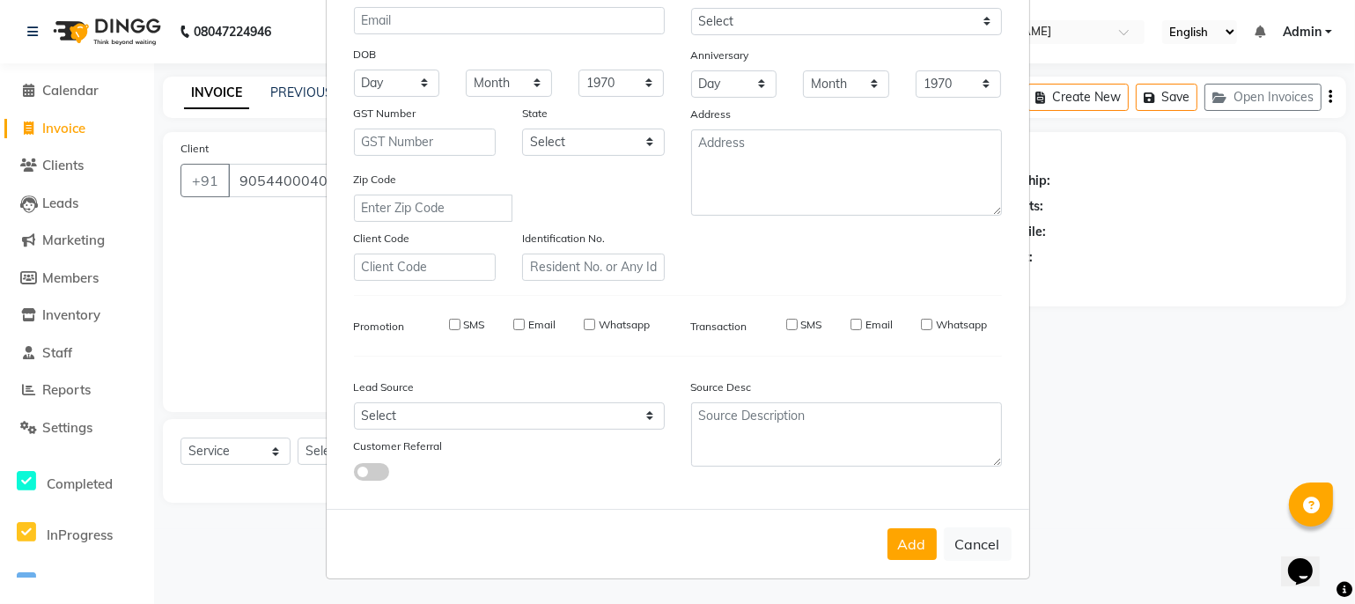
checkbox input "false"
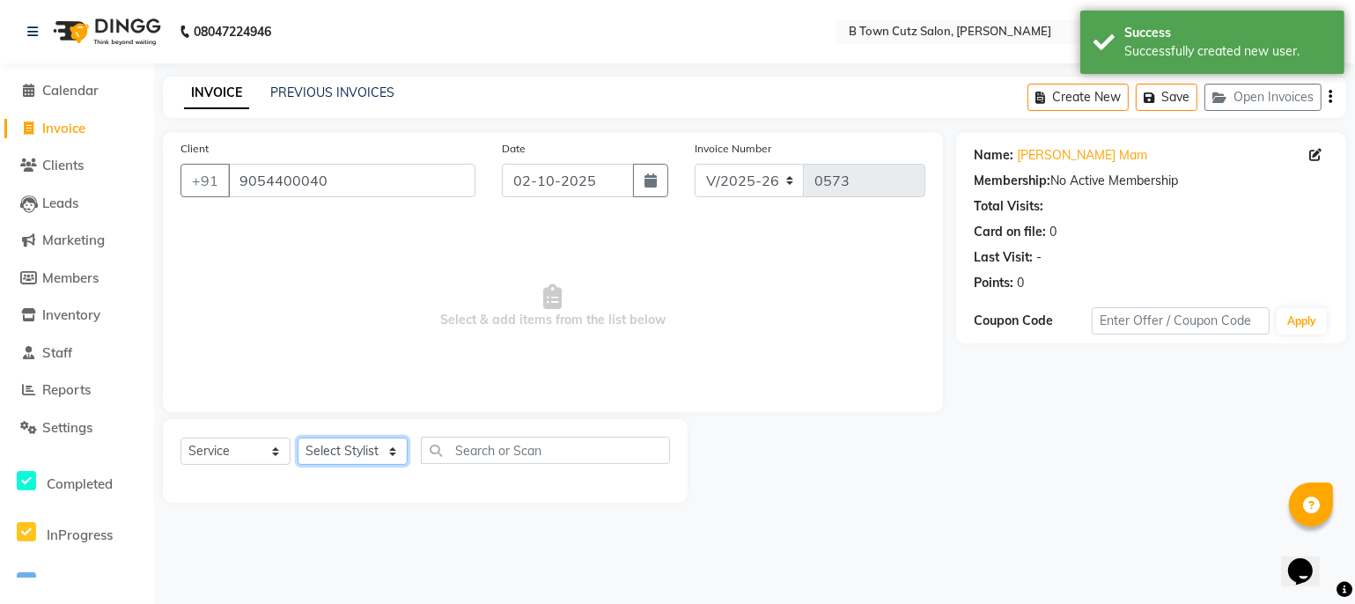
click at [334, 451] on select "Select Stylist Deepak [PERSON_NAME] [PERSON_NAME] [PERSON_NAME] [PERSON_NAME] S…" at bounding box center [353, 451] width 110 height 27
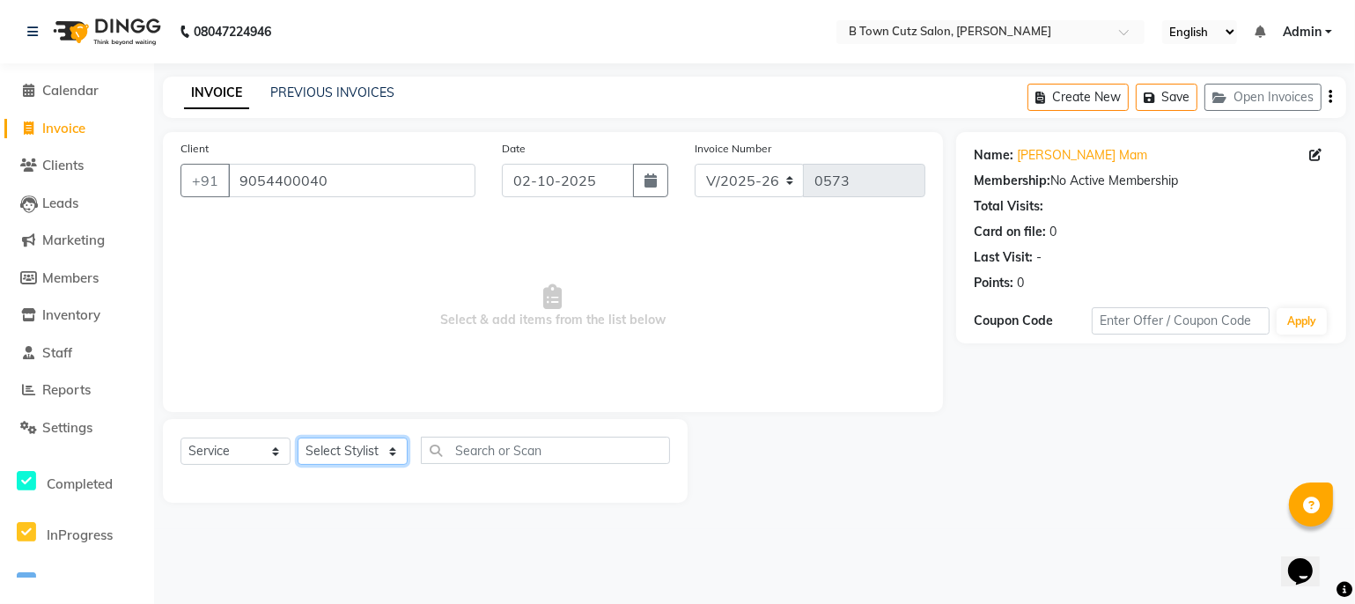
select select "57972"
click at [298, 438] on select "Select Stylist Deepak [PERSON_NAME] [PERSON_NAME] [PERSON_NAME] [PERSON_NAME] S…" at bounding box center [353, 451] width 110 height 27
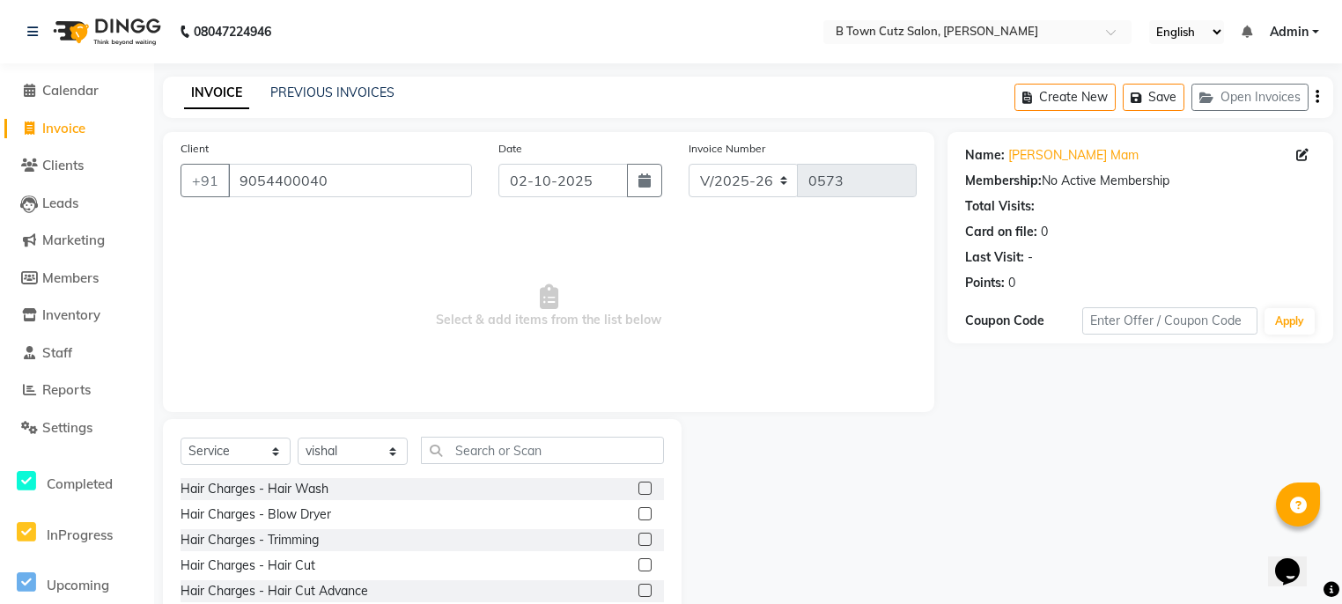
click at [623, 487] on div "Hair Charges - Hair Wash" at bounding box center [421, 489] width 483 height 22
click at [638, 483] on label at bounding box center [644, 488] width 13 height 13
click at [638, 483] on input "checkbox" at bounding box center [643, 488] width 11 height 11
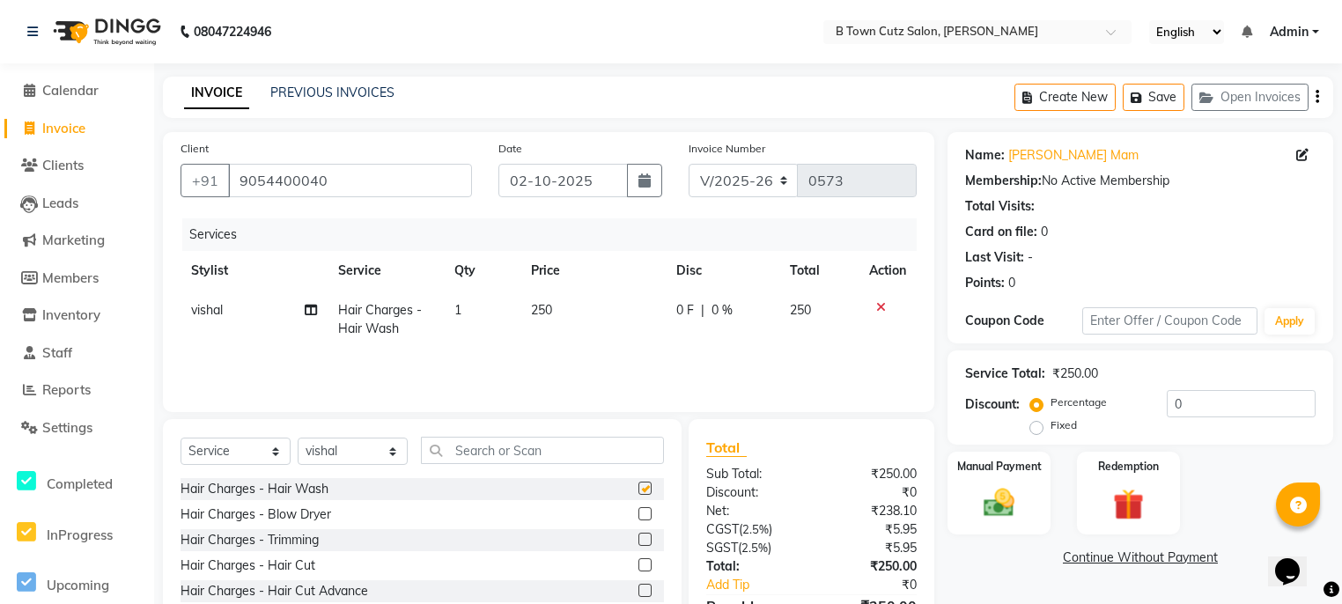
checkbox input "false"
drag, startPoint x: 539, startPoint y: 283, endPoint x: 544, endPoint y: 328, distance: 46.1
click at [544, 328] on table "Stylist Service Qty Price Disc Total Action vishal Hair Charges - Hair Wash 1 2…" at bounding box center [548, 300] width 736 height 98
click at [549, 314] on span "250" at bounding box center [541, 310] width 21 height 16
select select "57972"
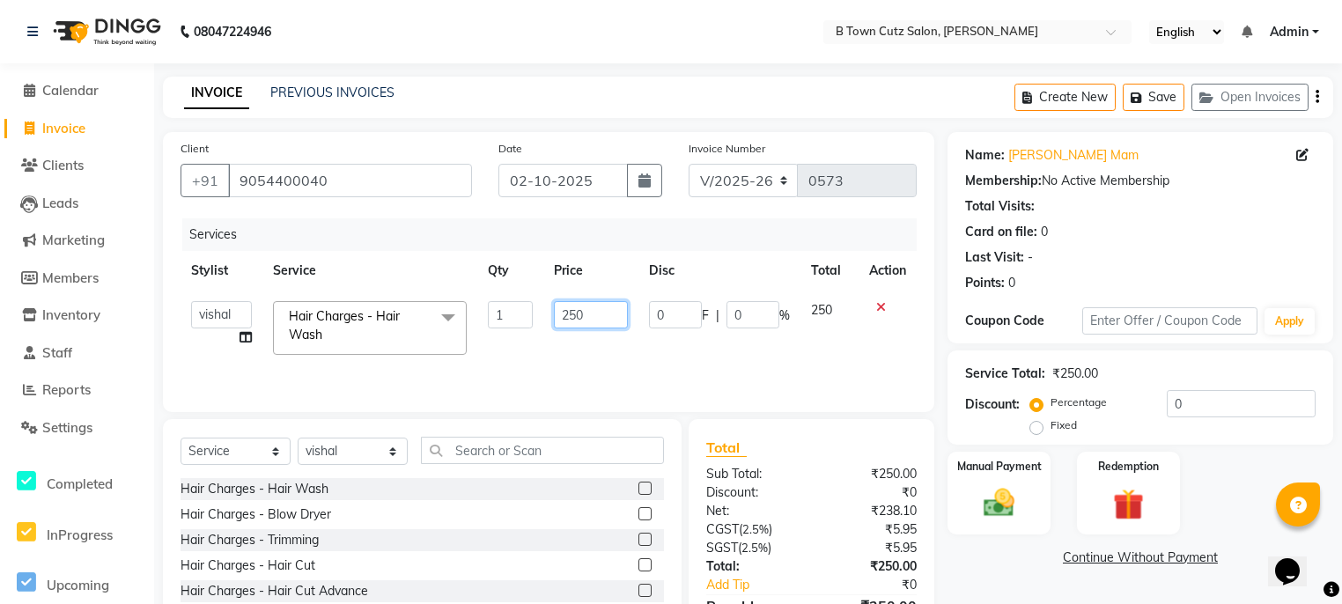
click at [578, 320] on input "250" at bounding box center [590, 314] width 73 height 27
drag, startPoint x: 584, startPoint y: 319, endPoint x: 566, endPoint y: 293, distance: 31.0
click at [562, 299] on td "250" at bounding box center [590, 328] width 94 height 75
click at [585, 318] on input "number" at bounding box center [590, 314] width 73 height 27
click at [578, 314] on input "number" at bounding box center [590, 314] width 73 height 27
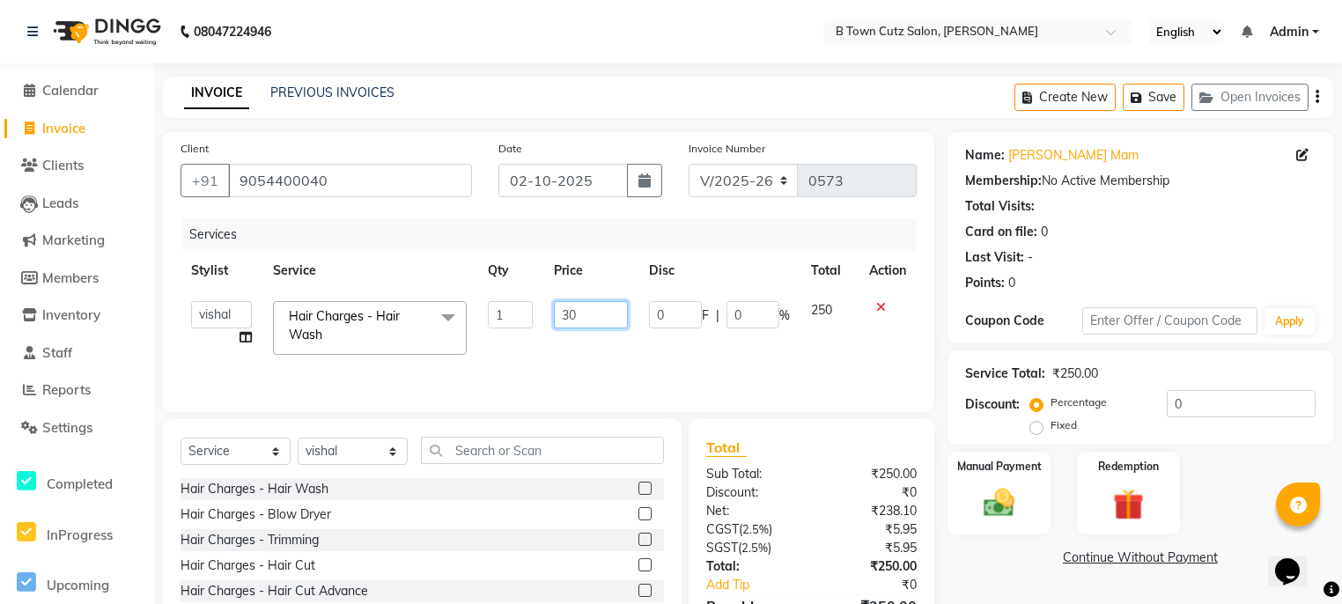
type input "300"
drag, startPoint x: 1351, startPoint y: 644, endPoint x: 1220, endPoint y: 574, distance: 148.9
click at [1220, 574] on div "Name: Gagan Mam Membership: No Active Membership Total Visits: Card on file: 0 …" at bounding box center [1146, 405] width 399 height 547
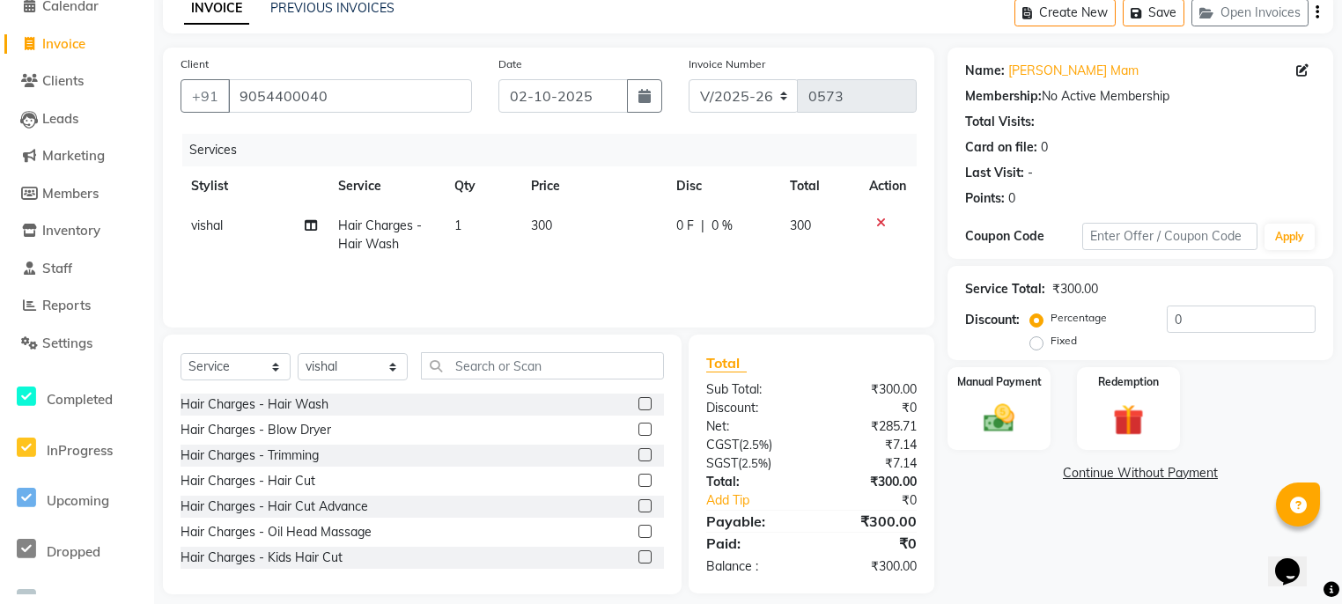
scroll to position [102, 0]
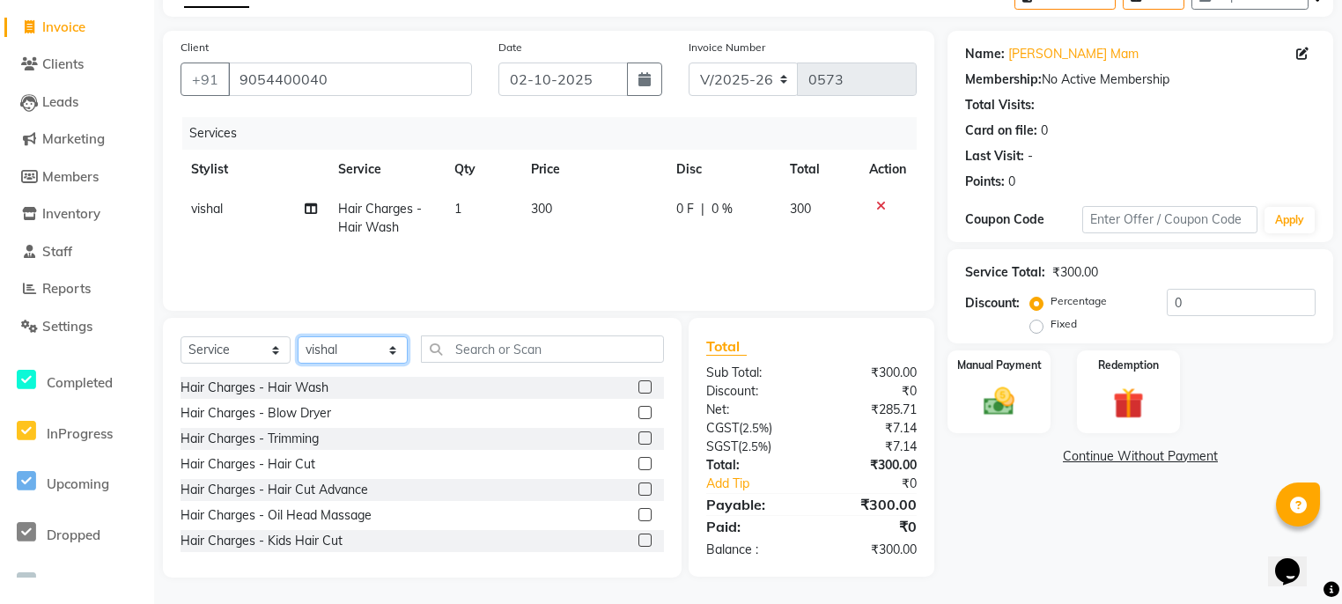
click at [328, 350] on select "Select Stylist Deepak [PERSON_NAME] [PERSON_NAME] [PERSON_NAME] [PERSON_NAME] S…" at bounding box center [353, 349] width 110 height 27
select select "27244"
click at [298, 336] on select "Select Stylist Deepak [PERSON_NAME] [PERSON_NAME] [PERSON_NAME] [PERSON_NAME] S…" at bounding box center [353, 349] width 110 height 27
click at [301, 468] on div "Hair Charges - Hair Cut" at bounding box center [247, 464] width 135 height 18
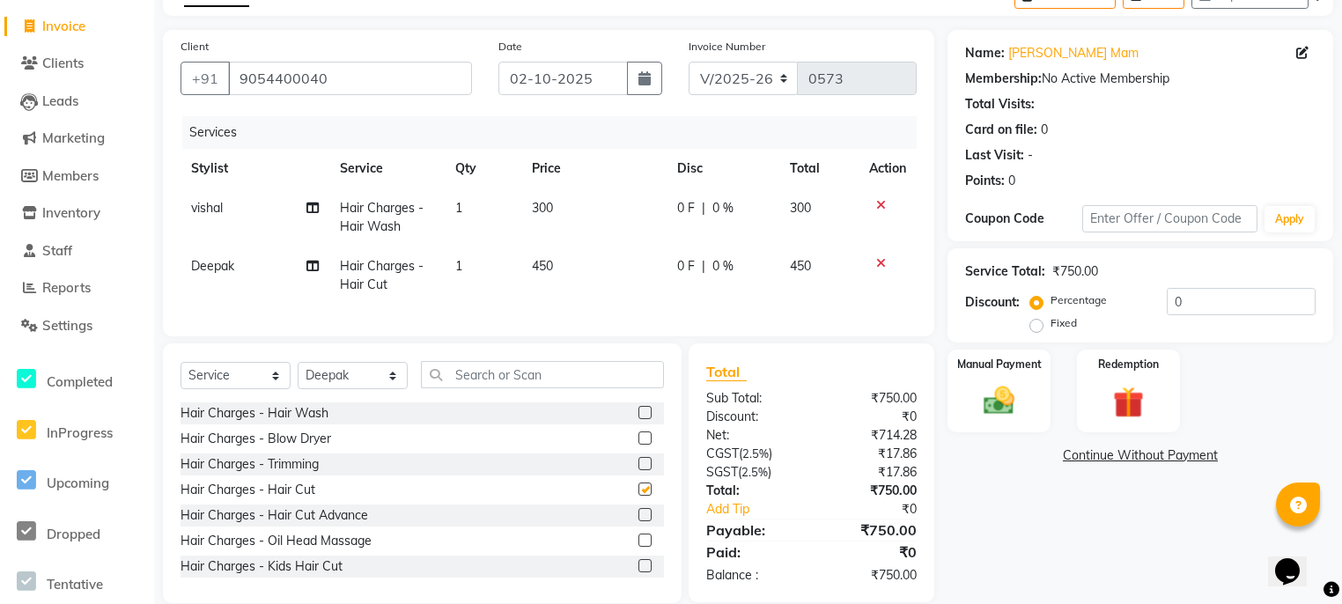
checkbox input "false"
click at [696, 205] on div "0 F | 0 %" at bounding box center [723, 208] width 92 height 18
select select "57972"
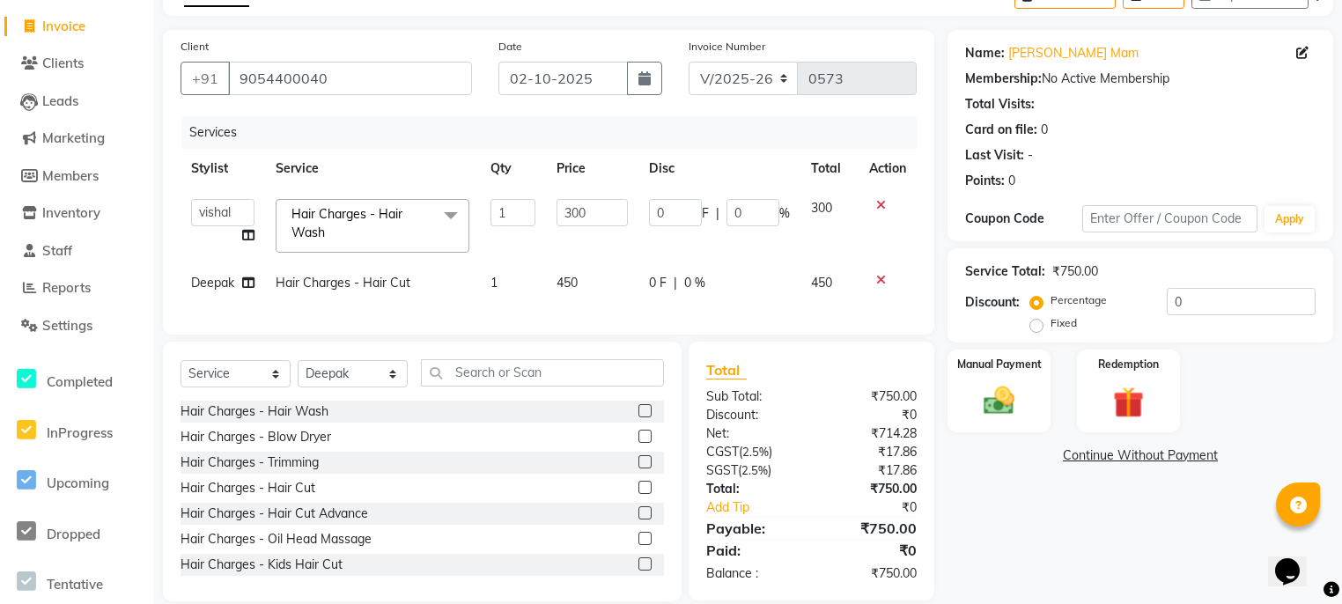
click at [680, 276] on div "0 F | 0 %" at bounding box center [719, 283] width 141 height 18
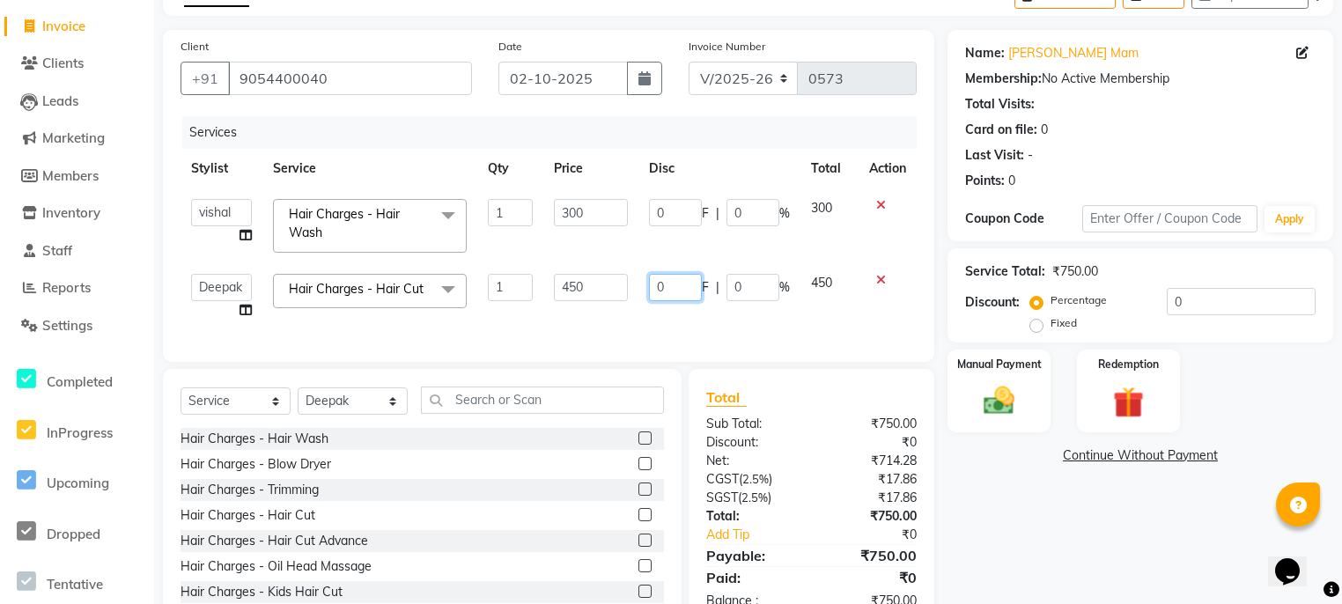
click at [668, 289] on input "0" at bounding box center [675, 287] width 53 height 27
type input "050"
drag, startPoint x: 680, startPoint y: 291, endPoint x: 655, endPoint y: 290, distance: 24.7
click at [655, 290] on input "050" at bounding box center [675, 287] width 53 height 27
click at [1201, 300] on input "0" at bounding box center [1241, 301] width 149 height 27
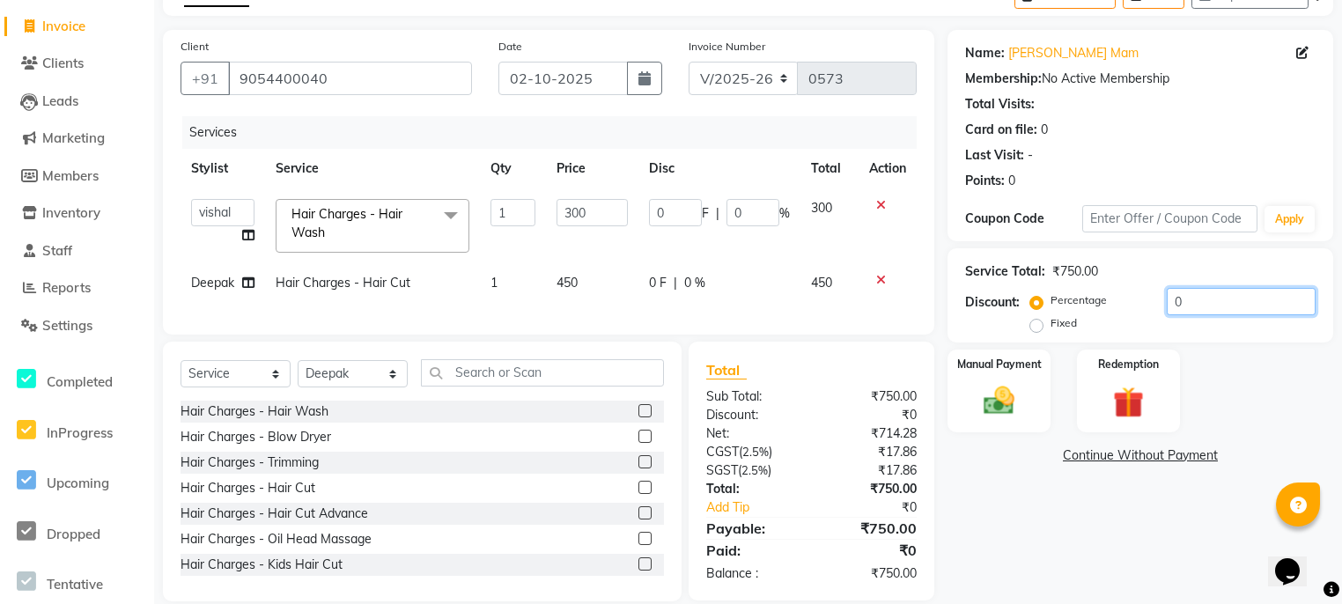
type input "05"
type input "15"
type input "5"
type input "050"
type input "150"
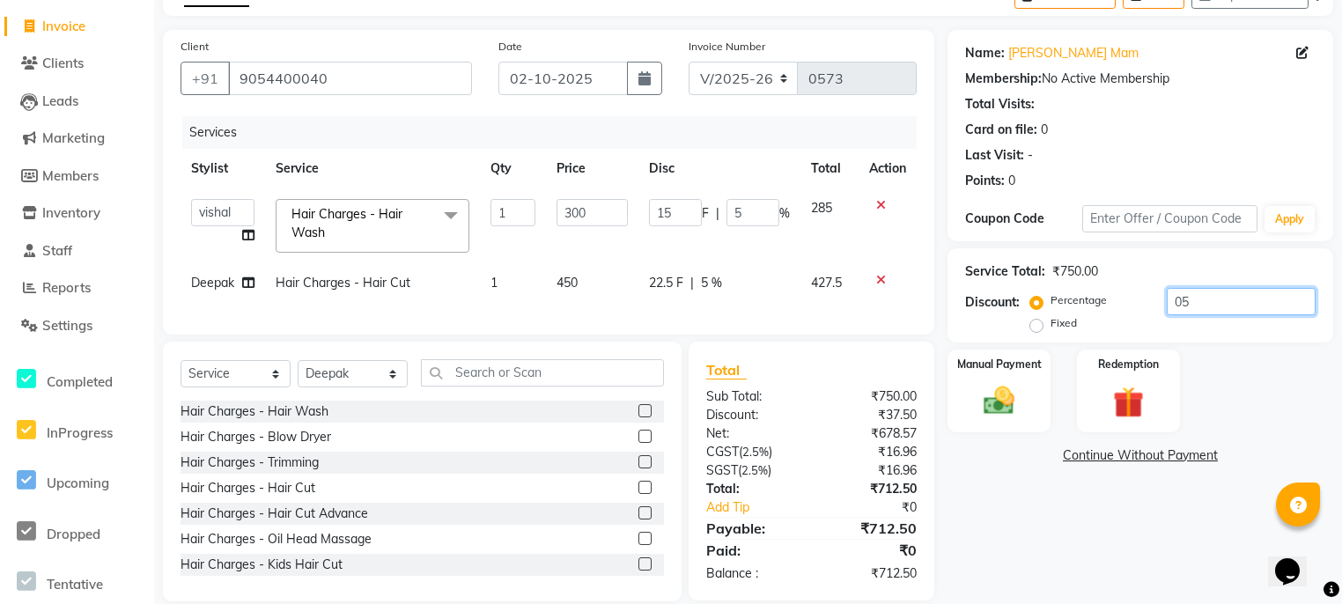
type input "50"
drag, startPoint x: 1197, startPoint y: 305, endPoint x: 1173, endPoint y: 308, distance: 24.0
click at [1173, 308] on input "050" at bounding box center [1241, 301] width 149 height 27
type input "0"
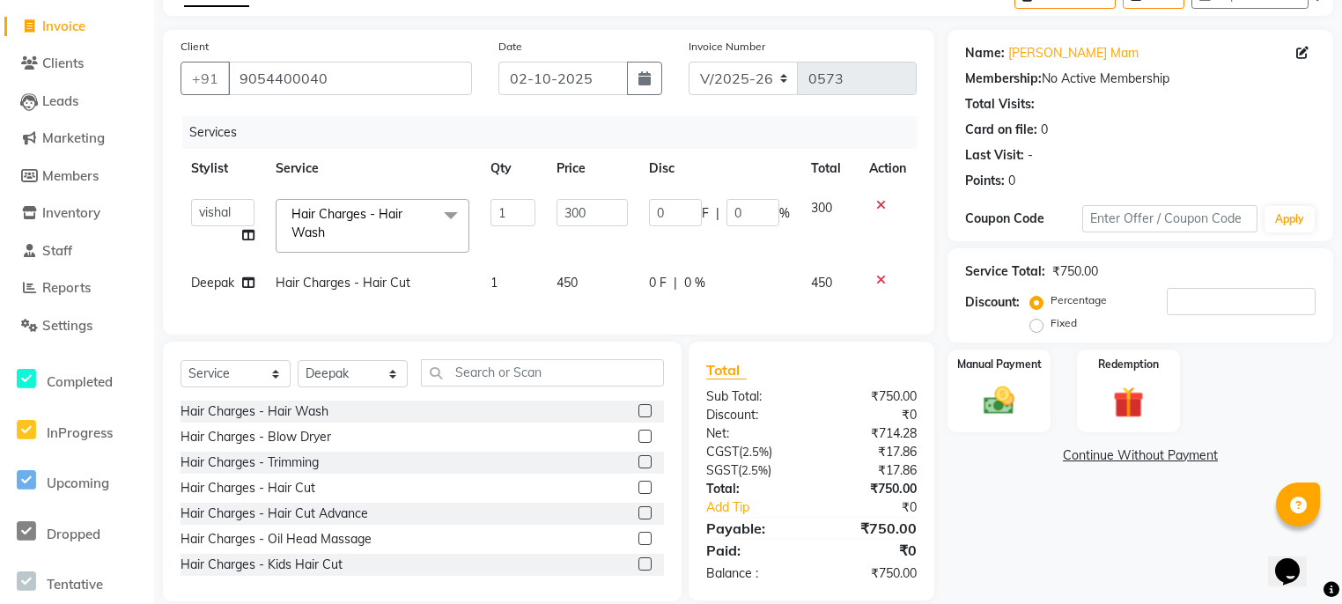
click at [1050, 326] on label "Fixed" at bounding box center [1063, 323] width 26 height 16
click at [1034, 326] on input "Fixed" at bounding box center [1040, 323] width 12 height 12
radio input "true"
click at [1194, 297] on input "number" at bounding box center [1241, 301] width 149 height 27
type input "5"
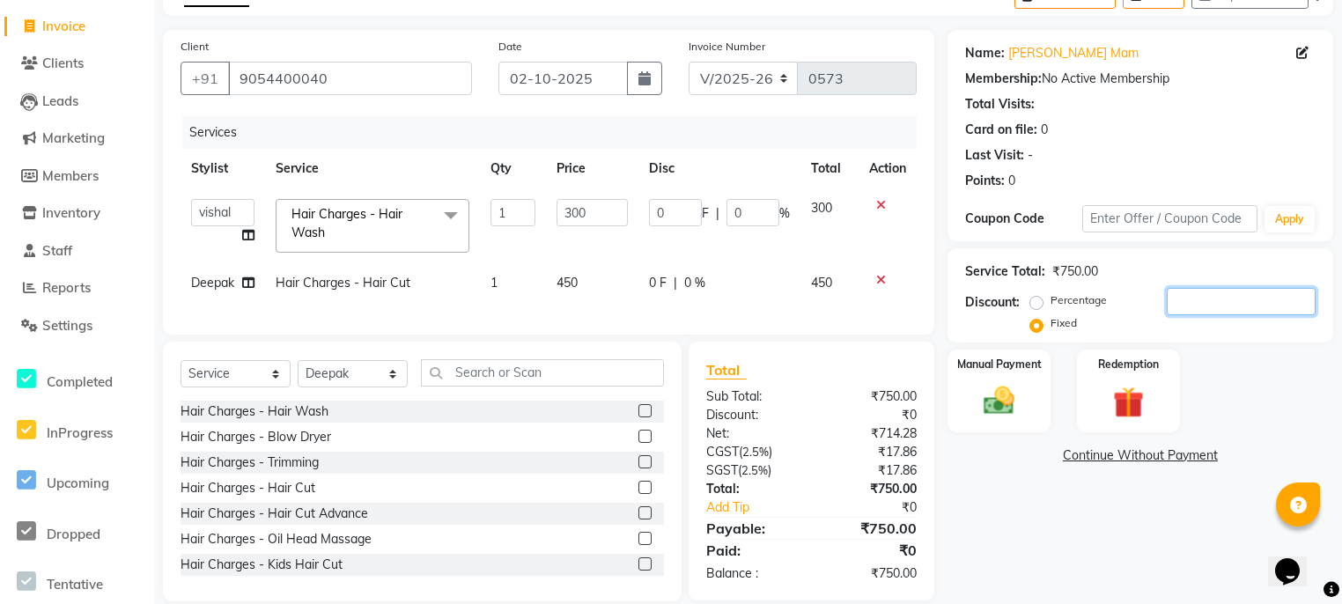
type input "2"
type input "0.67"
type input "50"
type input "20"
type input "6.67"
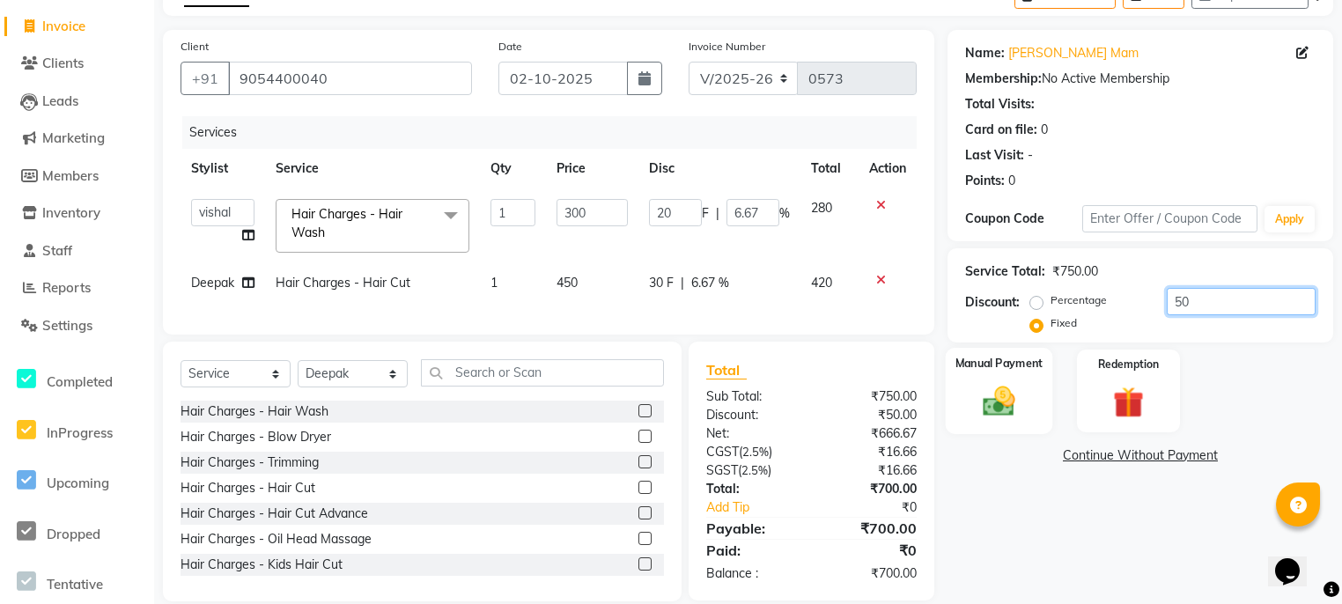
type input "50"
click at [997, 387] on img at bounding box center [998, 401] width 53 height 38
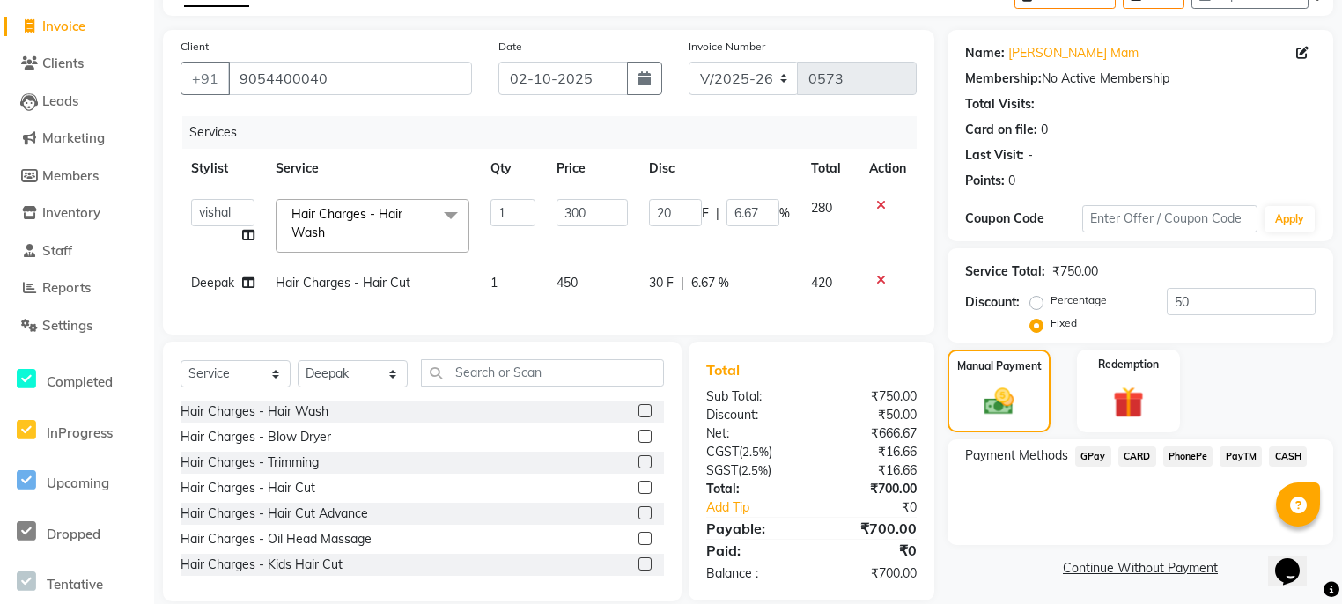
click at [1097, 455] on span "GPay" at bounding box center [1093, 456] width 36 height 20
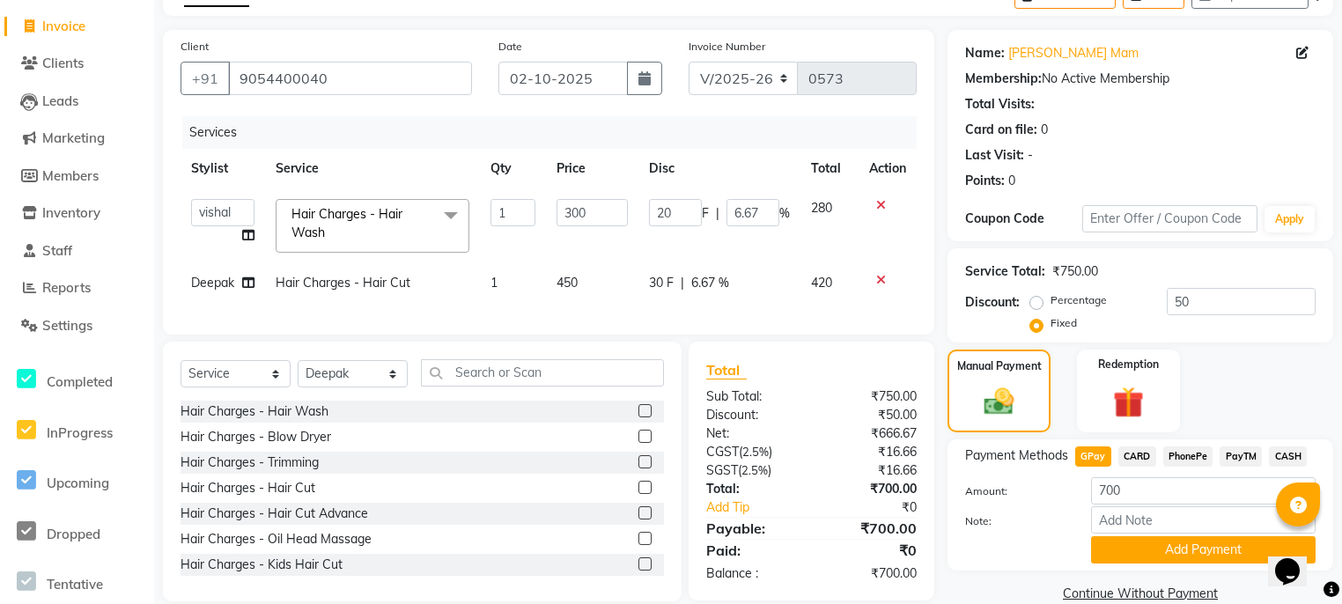
scroll to position [140, 0]
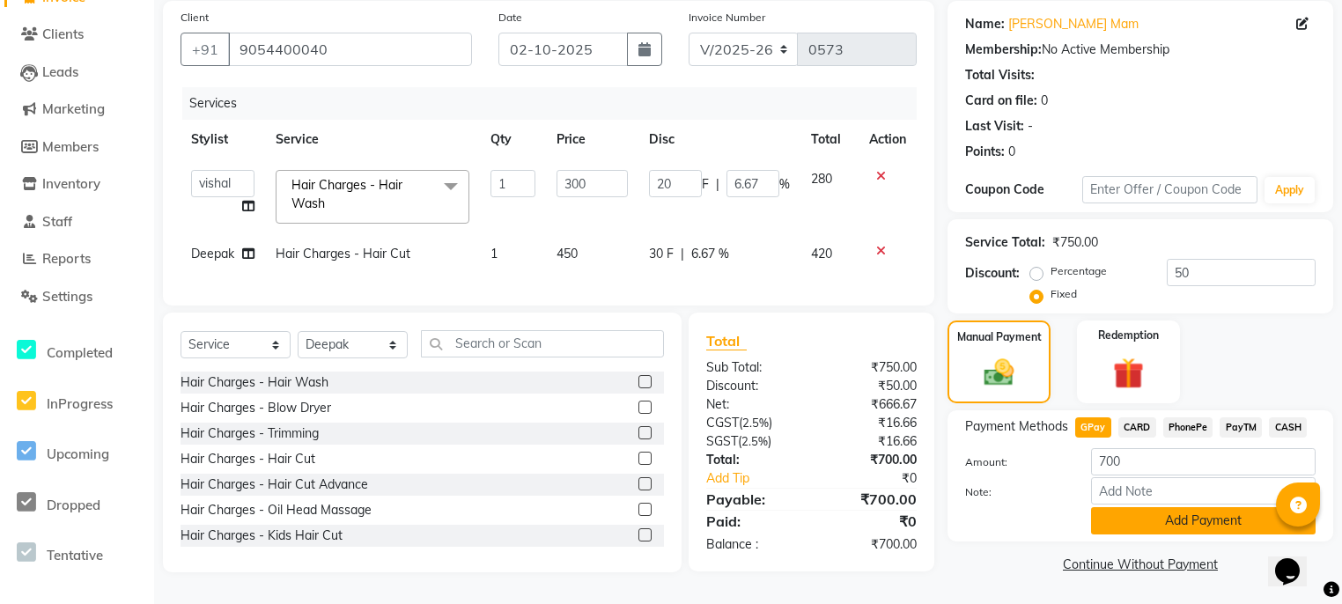
click at [1170, 519] on button "Add Payment" at bounding box center [1203, 520] width 225 height 27
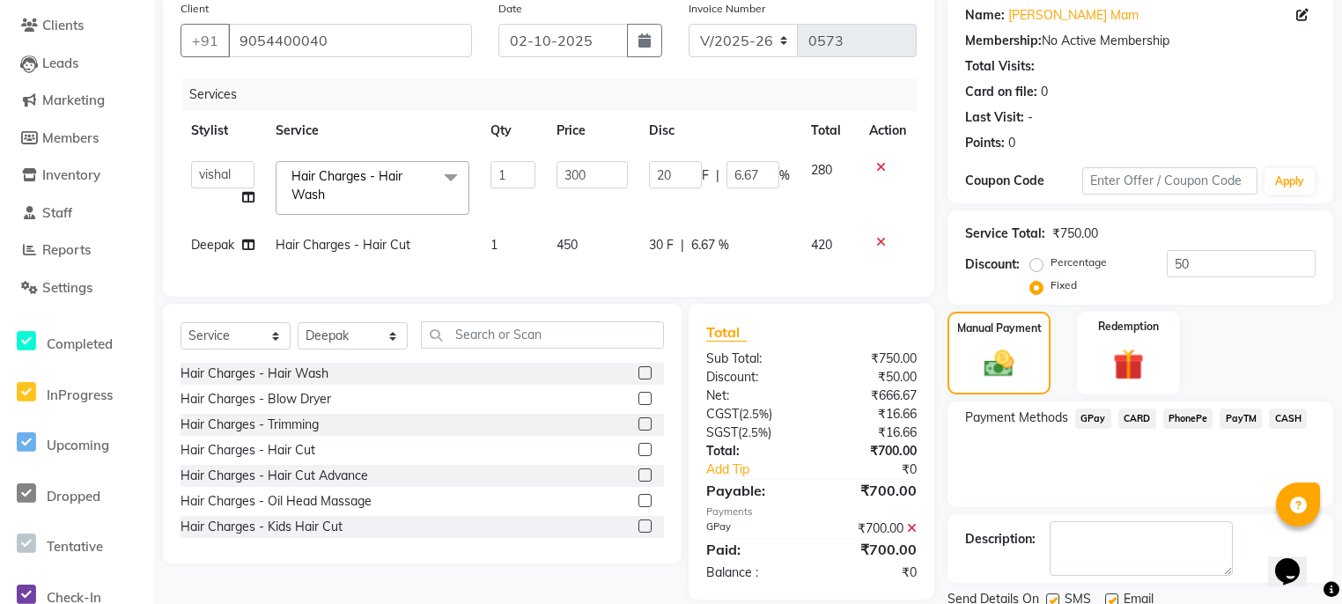
scroll to position [204, 0]
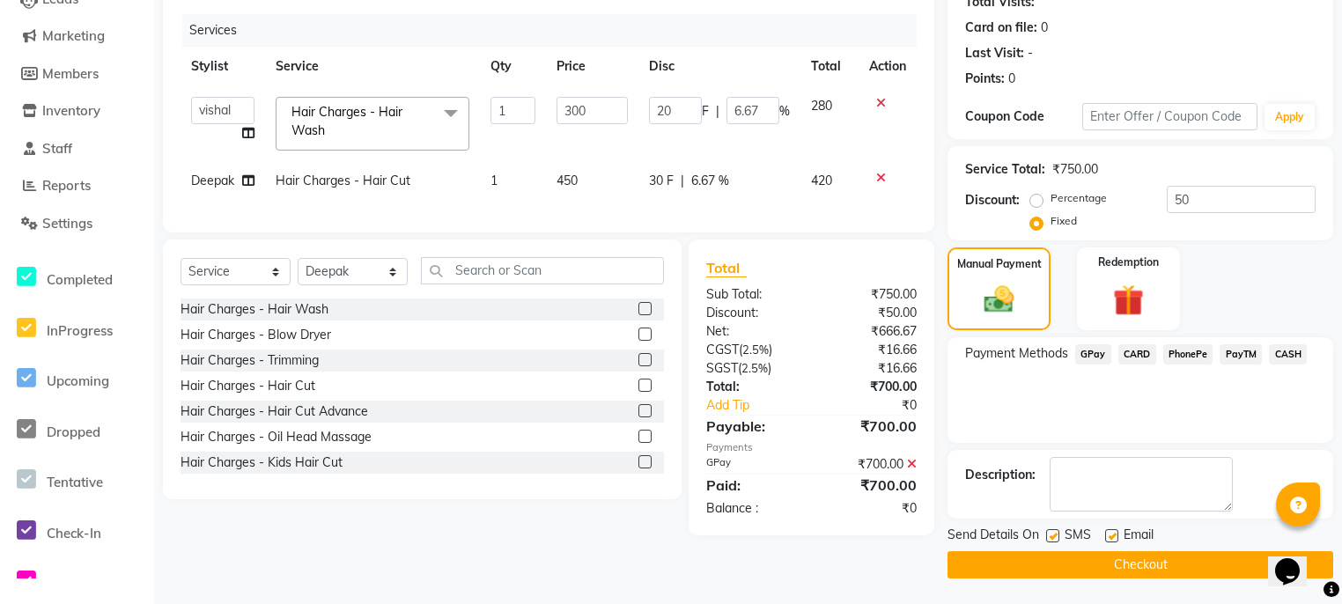
click at [1126, 558] on button "Checkout" at bounding box center [1140, 564] width 386 height 27
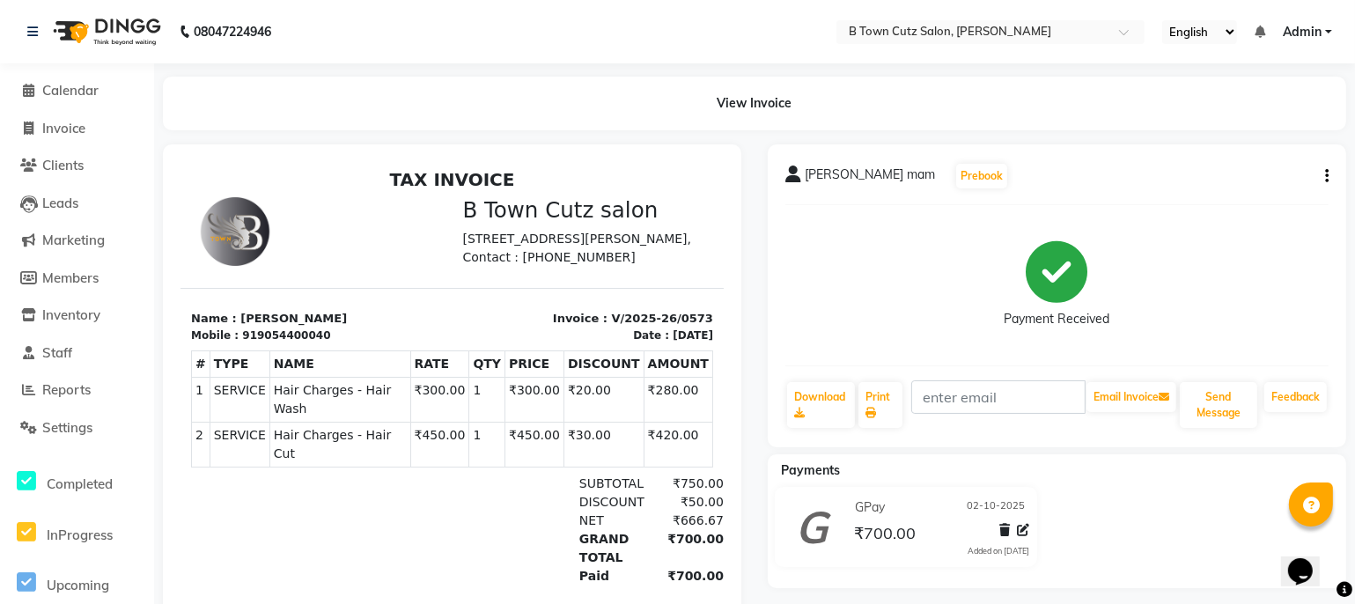
select select "4658"
select select "service"
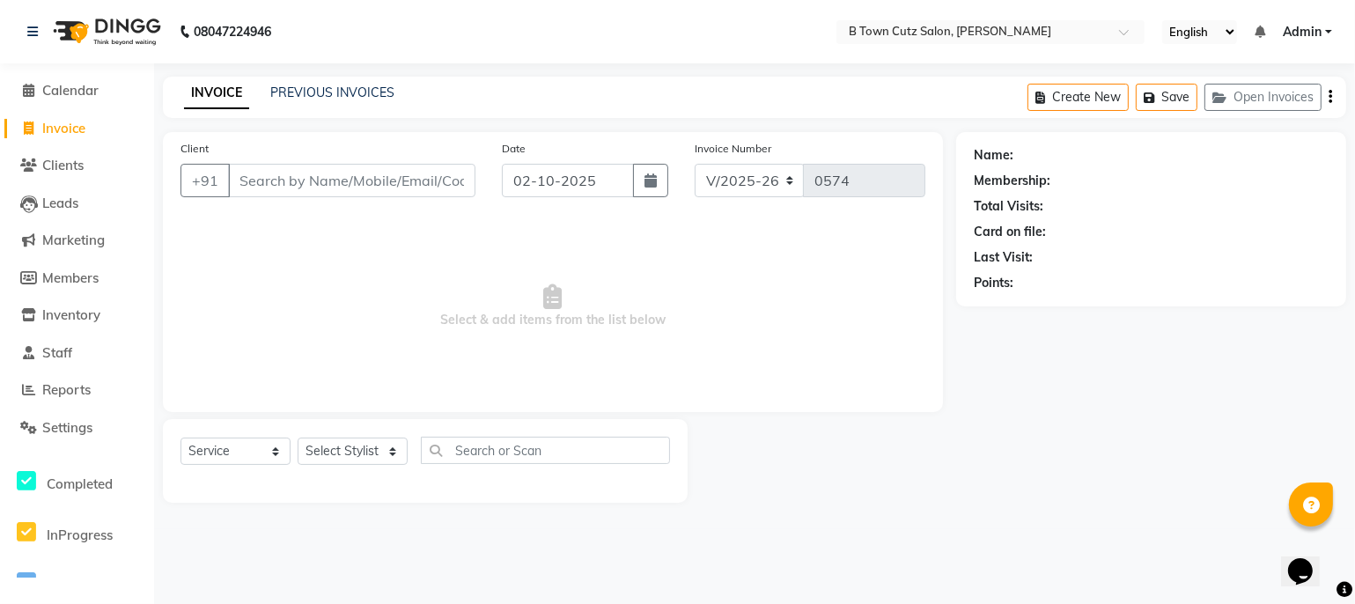
click at [324, 185] on input "Client" at bounding box center [351, 180] width 247 height 33
click at [31, 166] on icon at bounding box center [29, 164] width 17 height 13
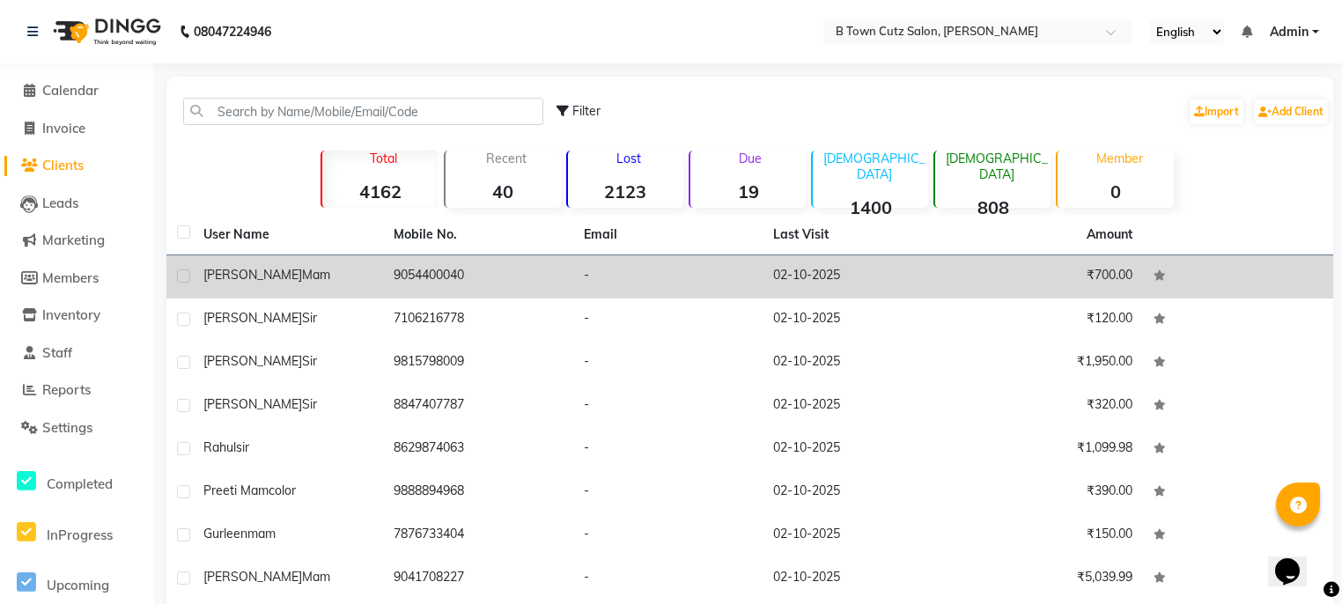
click at [475, 273] on td "9054400040" at bounding box center [478, 276] width 190 height 43
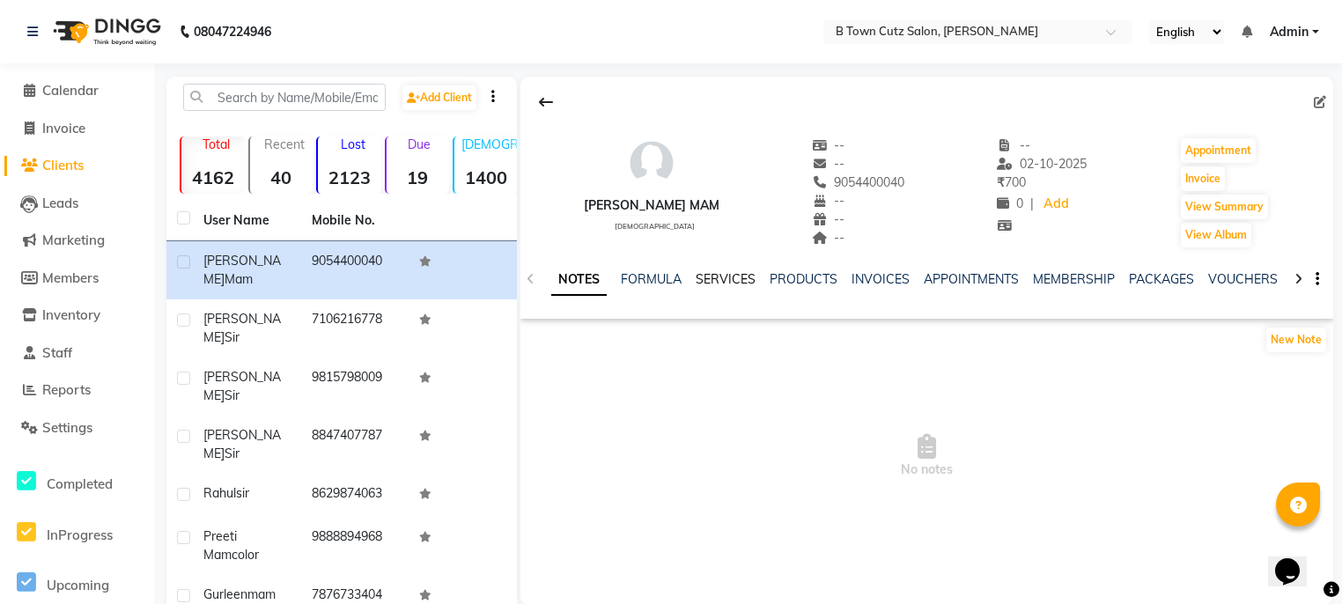
click at [719, 276] on link "SERVICES" at bounding box center [726, 279] width 60 height 16
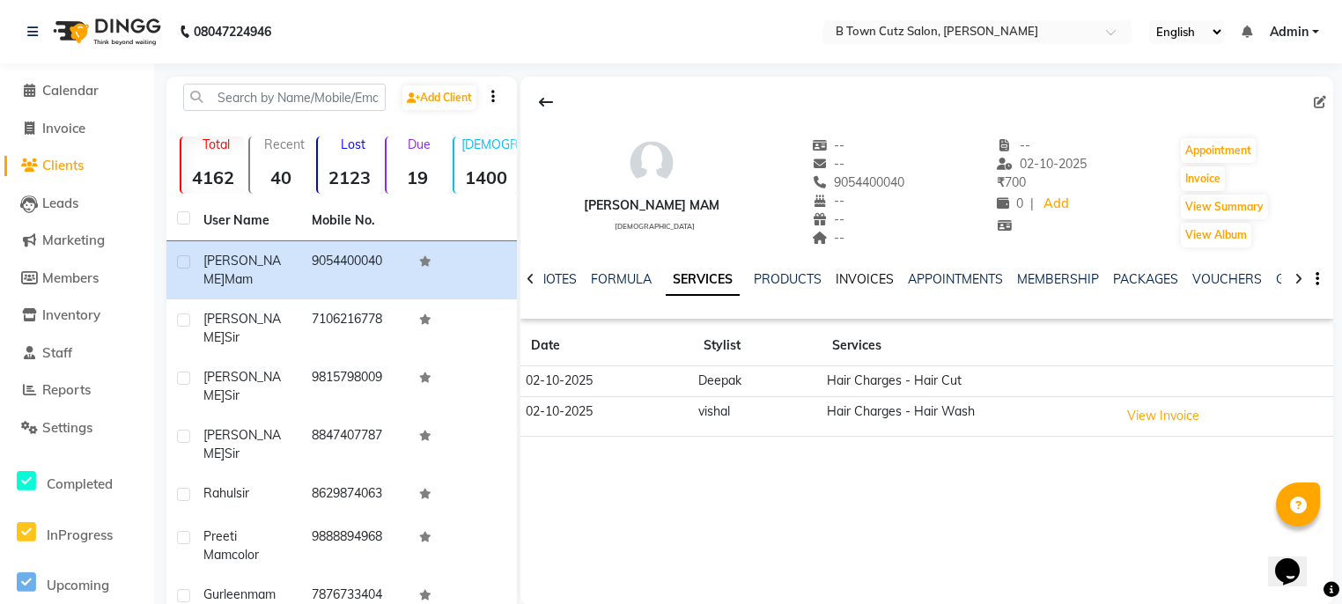
click at [848, 280] on link "INVOICES" at bounding box center [865, 279] width 58 height 16
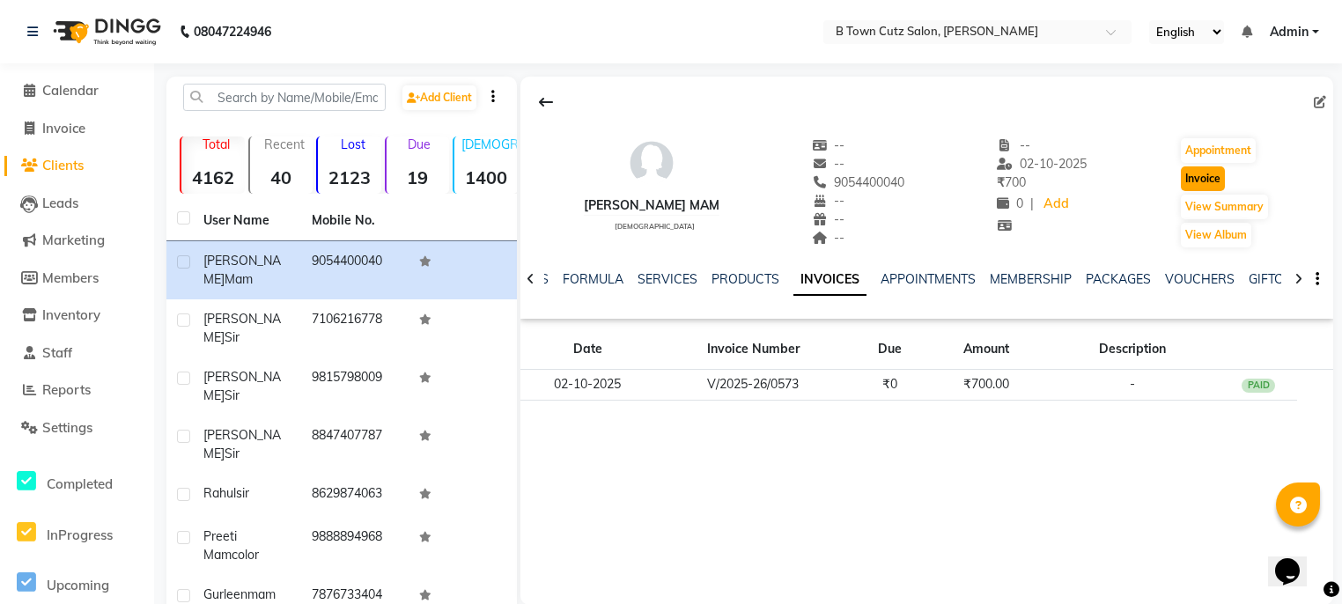
click at [1195, 178] on button "Invoice" at bounding box center [1203, 178] width 44 height 25
select select "service"
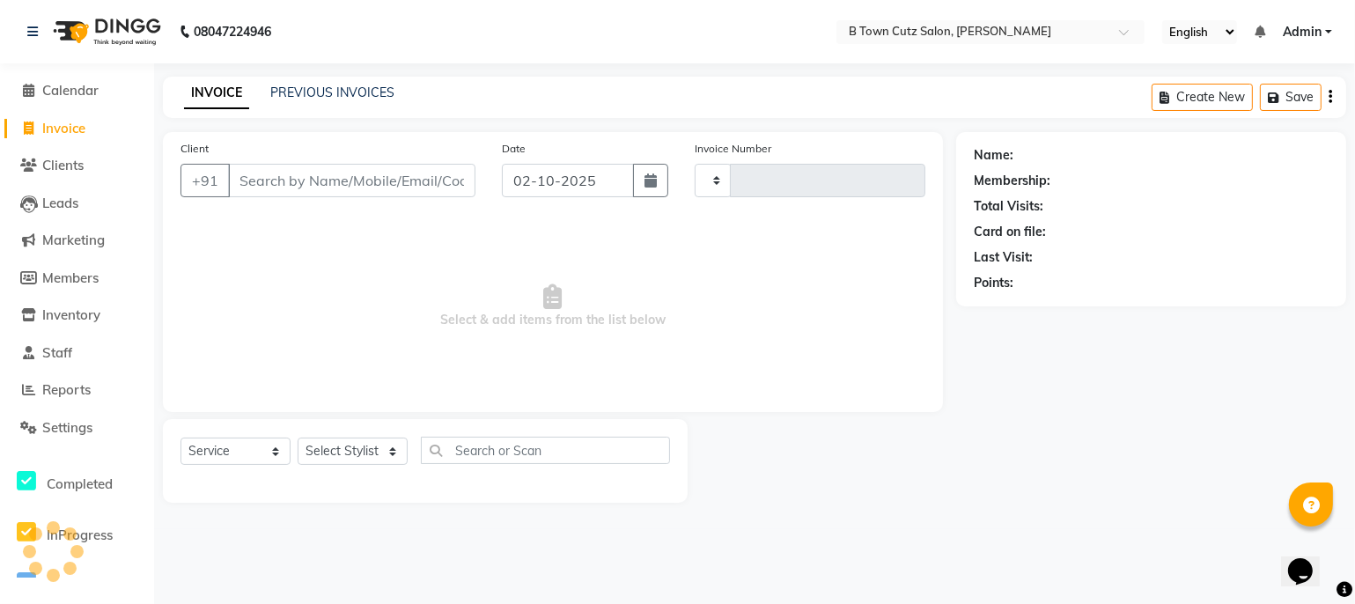
type input "0574"
select select "4658"
type input "9054400040"
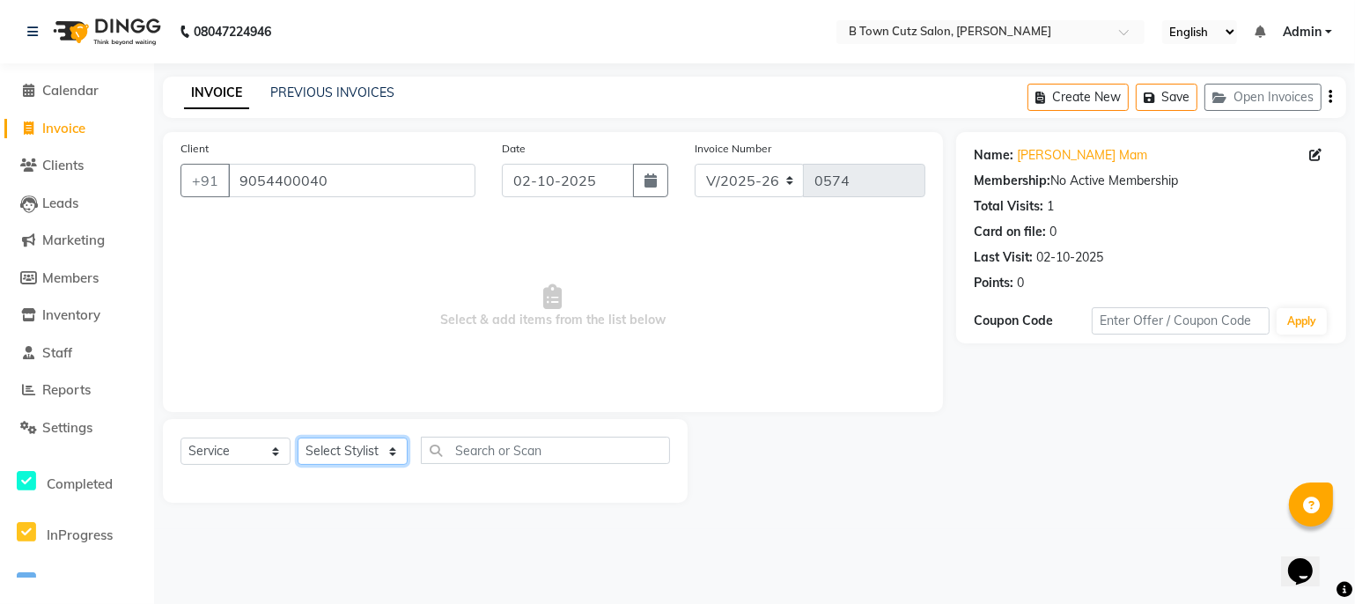
click at [389, 445] on select "Select Stylist Deepak [PERSON_NAME] [PERSON_NAME] [PERSON_NAME] [PERSON_NAME] S…" at bounding box center [353, 451] width 110 height 27
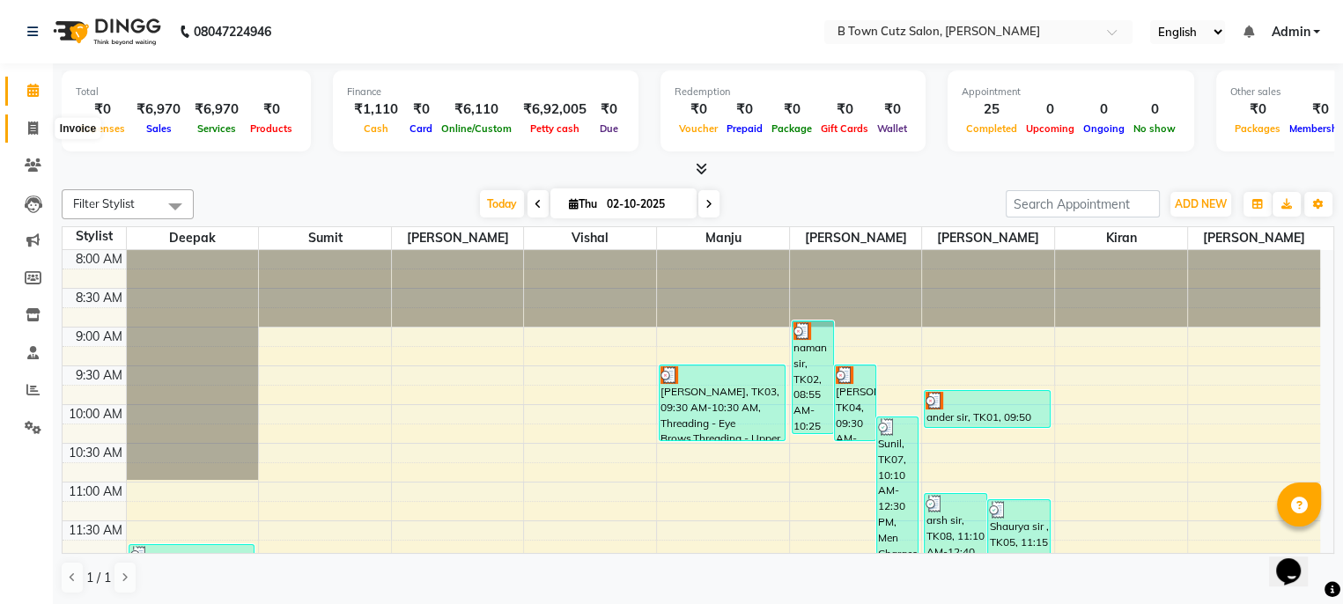
click at [33, 126] on icon at bounding box center [33, 128] width 10 height 13
select select "4658"
select select "service"
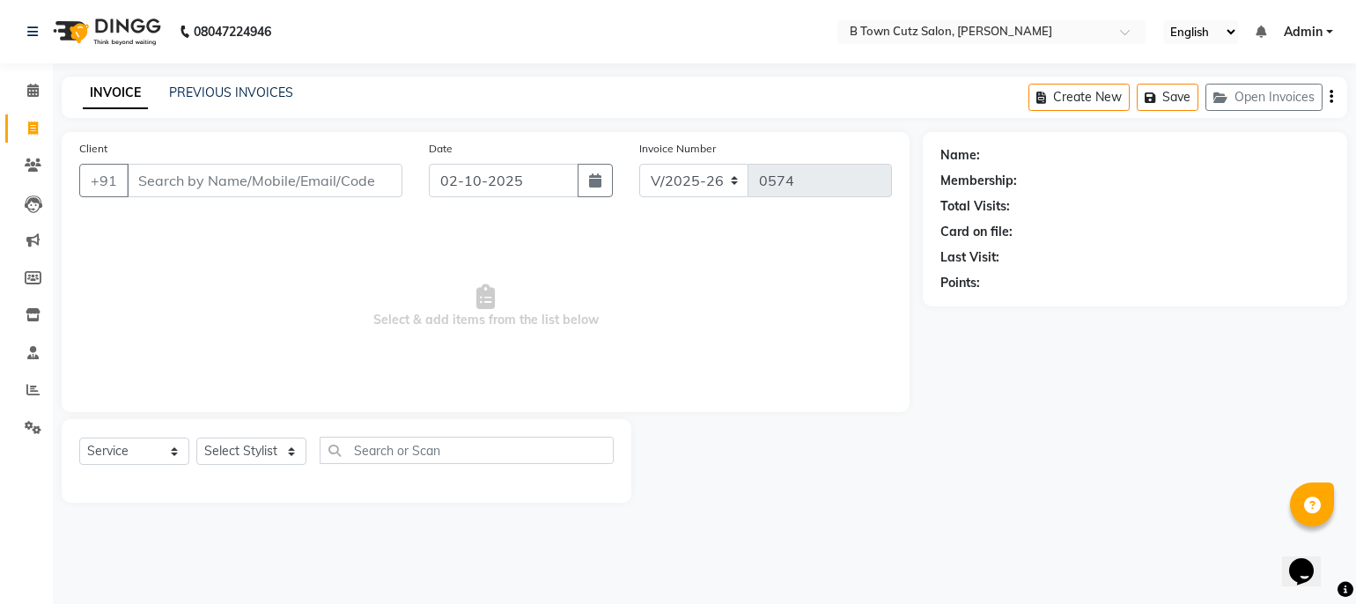
click at [244, 176] on input "Client" at bounding box center [265, 180] width 276 height 33
click at [218, 174] on input "Client" at bounding box center [265, 180] width 276 height 33
type input "9569018007"
click at [360, 182] on span "Add Client" at bounding box center [357, 181] width 70 height 18
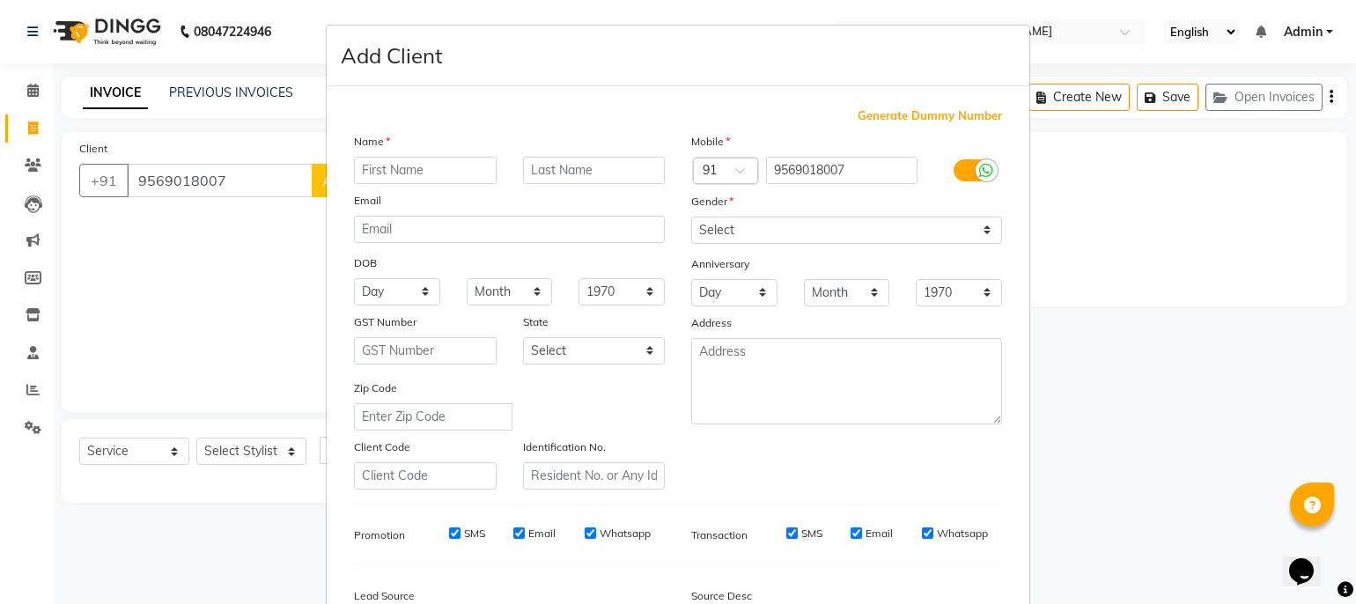
click at [384, 169] on input "text" at bounding box center [425, 170] width 143 height 27
type input "har"
click at [357, 169] on input "har" at bounding box center [425, 170] width 143 height 27
type input "H"
type input "b"
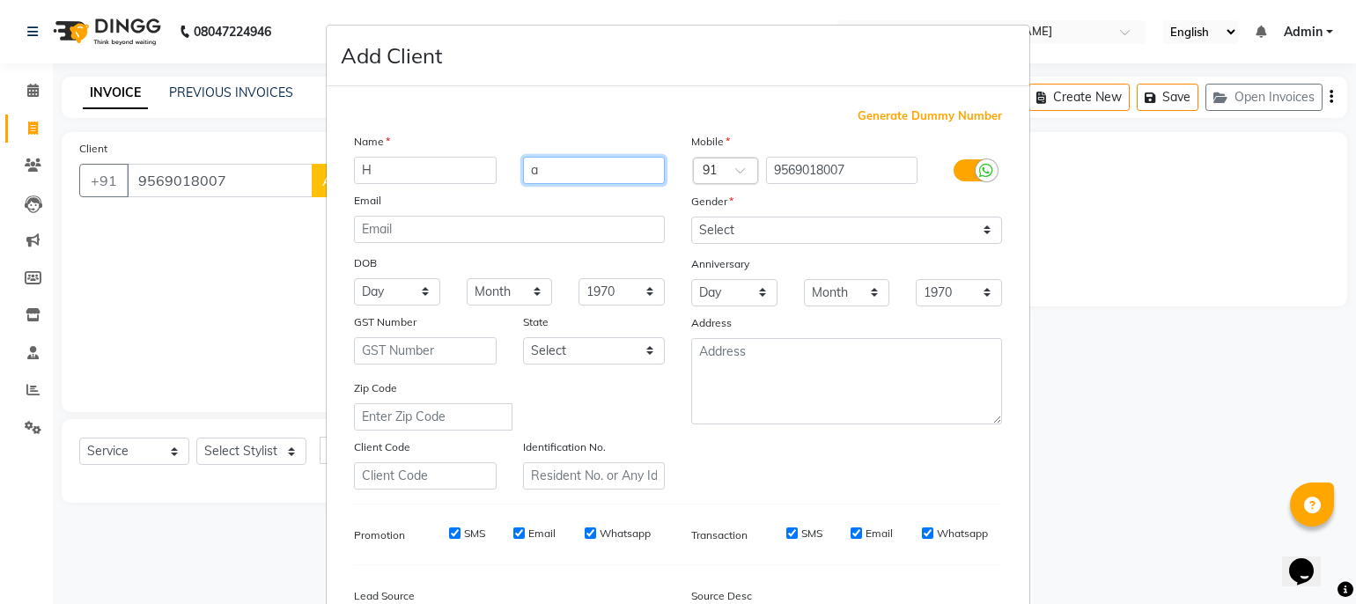
type input "a"
click at [356, 173] on input "H" at bounding box center [425, 170] width 143 height 27
click at [387, 172] on input "H" at bounding box center [425, 170] width 143 height 27
type input "[PERSON_NAME]"
click at [551, 166] on input "a" at bounding box center [594, 170] width 143 height 27
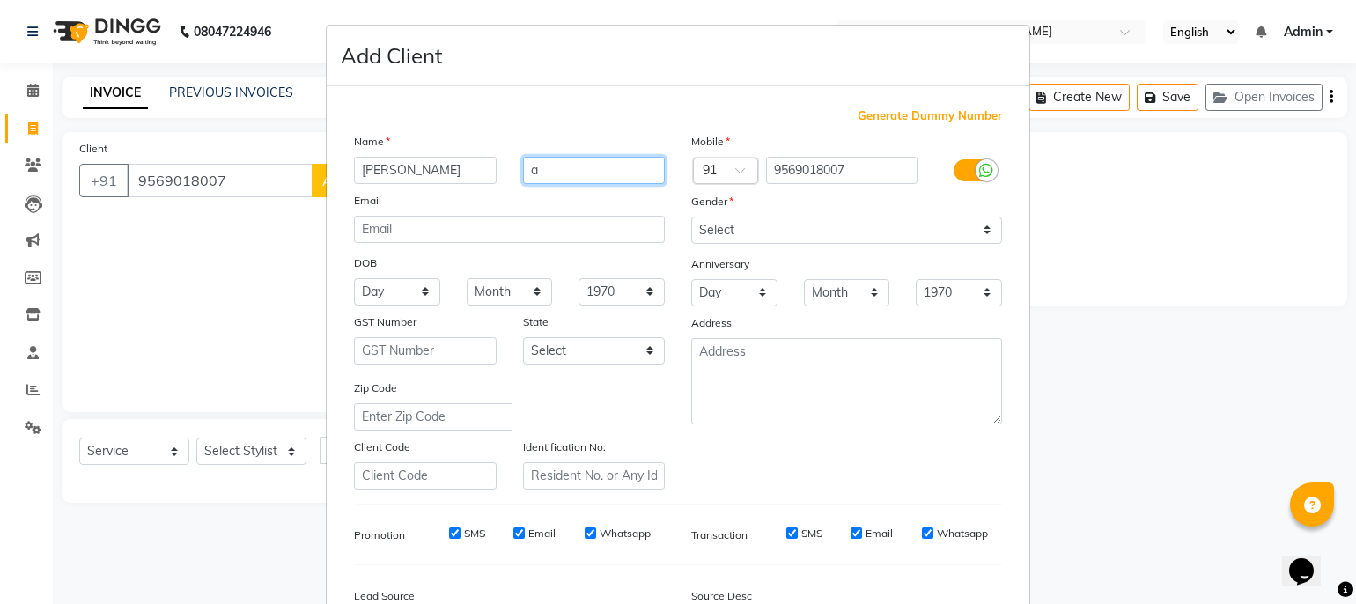
drag, startPoint x: 544, startPoint y: 173, endPoint x: 523, endPoint y: 159, distance: 25.4
click at [523, 159] on input "a" at bounding box center [594, 170] width 143 height 27
type input "sir"
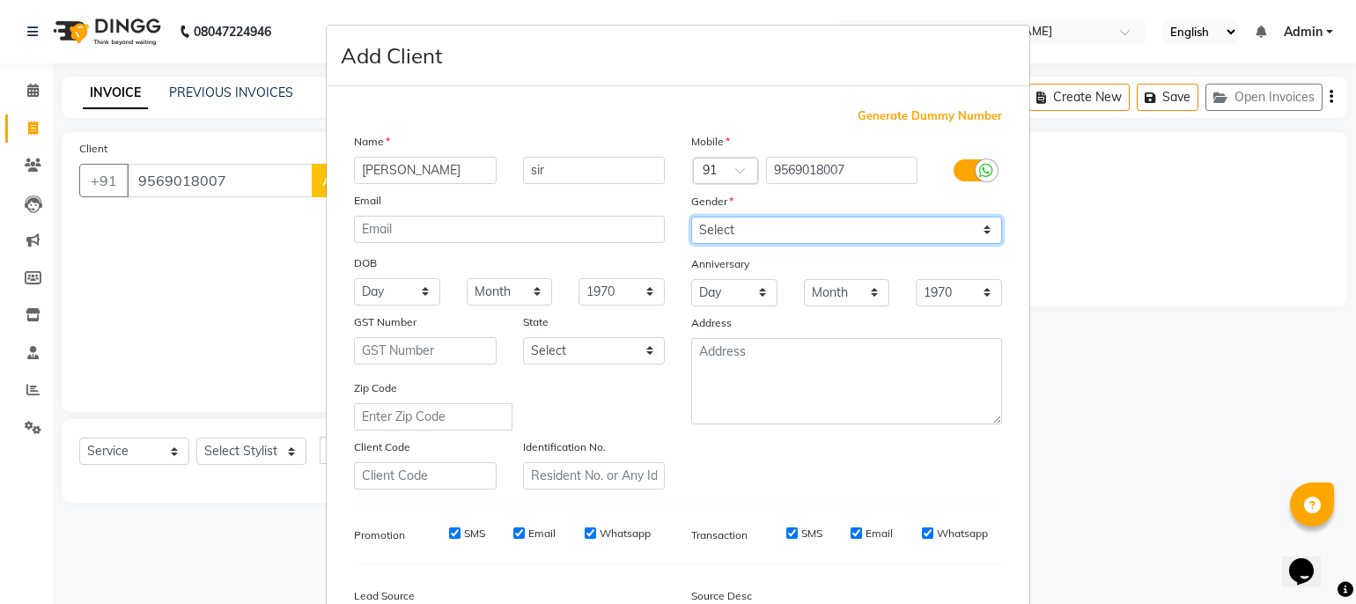
click at [729, 229] on select "Select [DEMOGRAPHIC_DATA] [DEMOGRAPHIC_DATA] Other Prefer Not To Say" at bounding box center [846, 230] width 311 height 27
select select "[DEMOGRAPHIC_DATA]"
click at [691, 217] on select "Select [DEMOGRAPHIC_DATA] [DEMOGRAPHIC_DATA] Other Prefer Not To Say" at bounding box center [846, 230] width 311 height 27
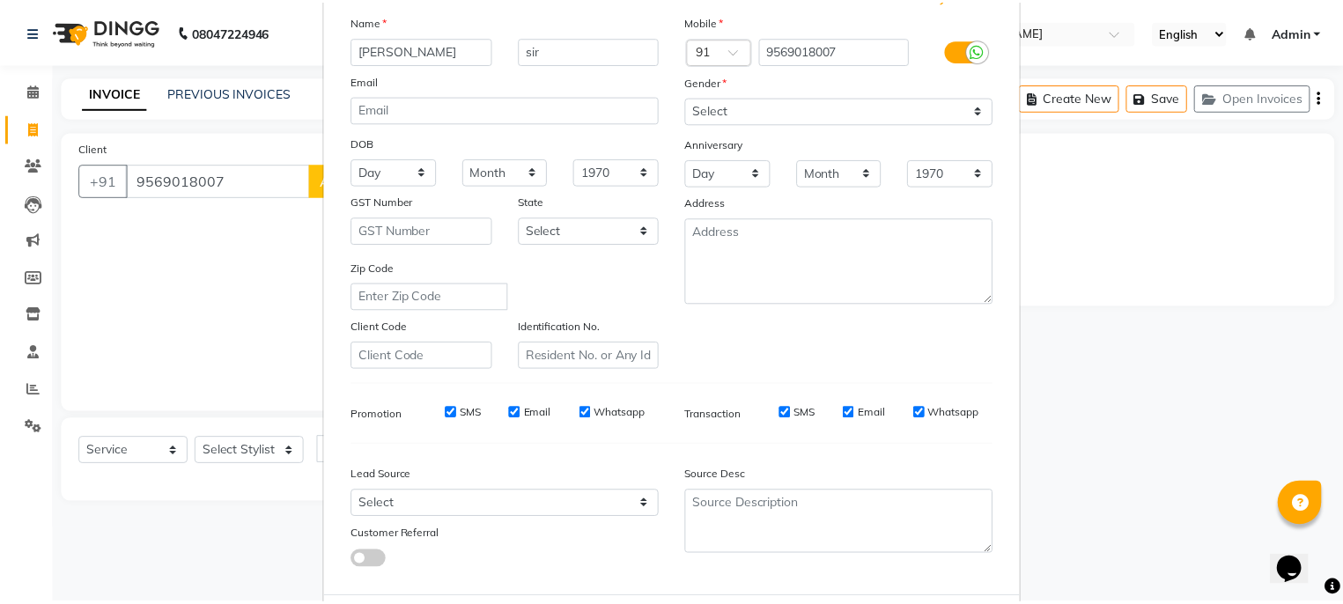
scroll to position [217, 0]
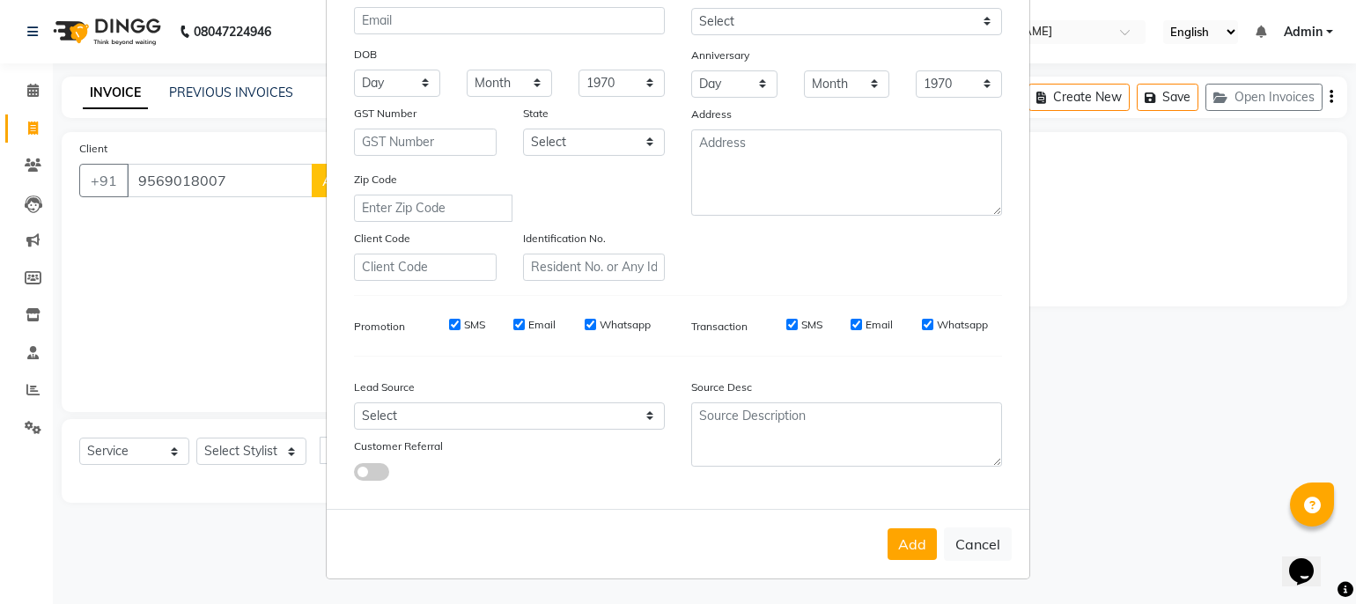
click at [903, 526] on div "Add Cancel" at bounding box center [678, 544] width 703 height 70
click at [902, 530] on button "Add" at bounding box center [911, 544] width 49 height 32
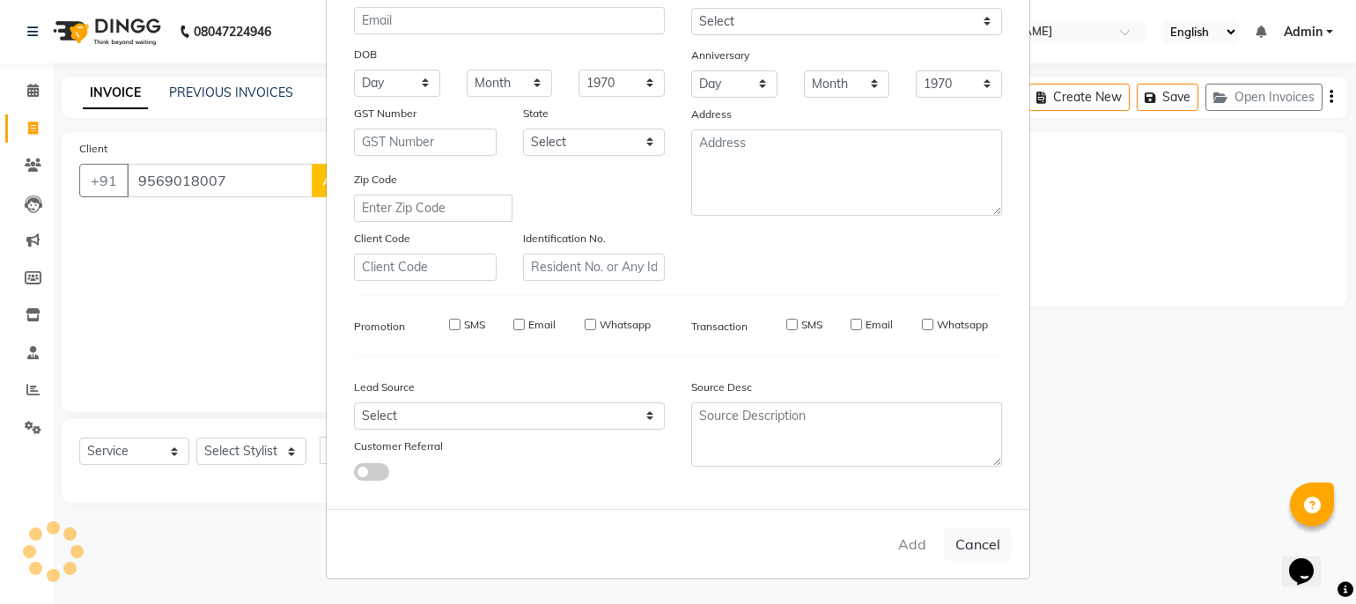
select select
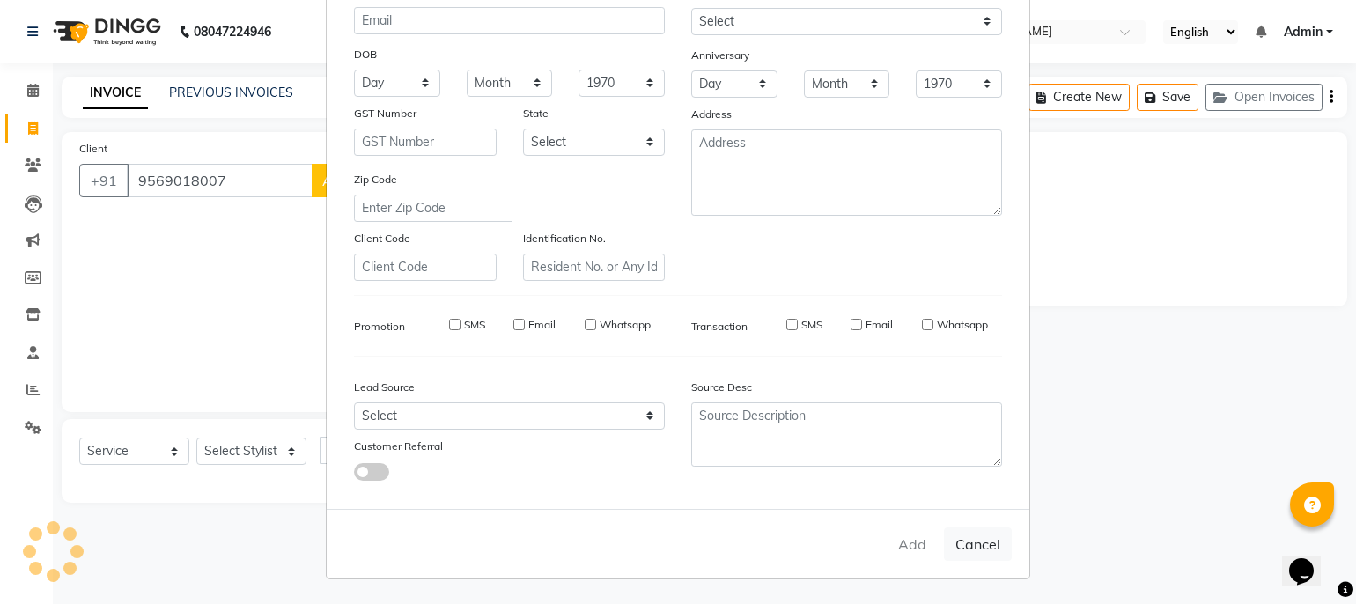
select select
checkbox input "false"
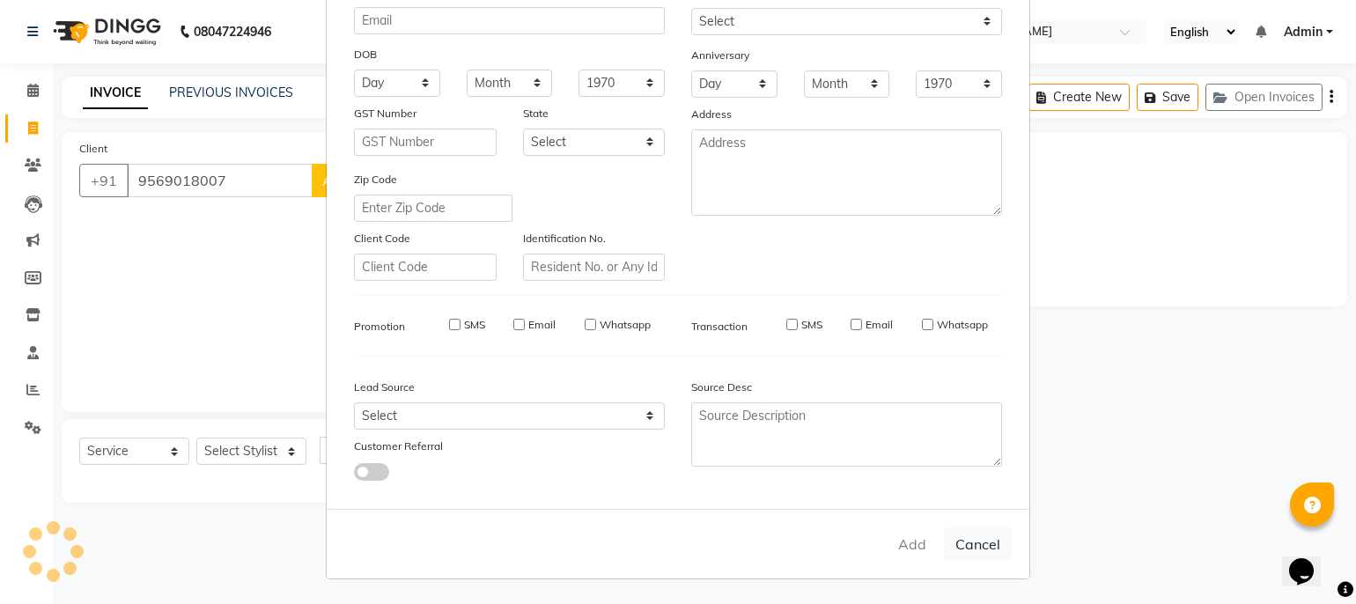
checkbox input "false"
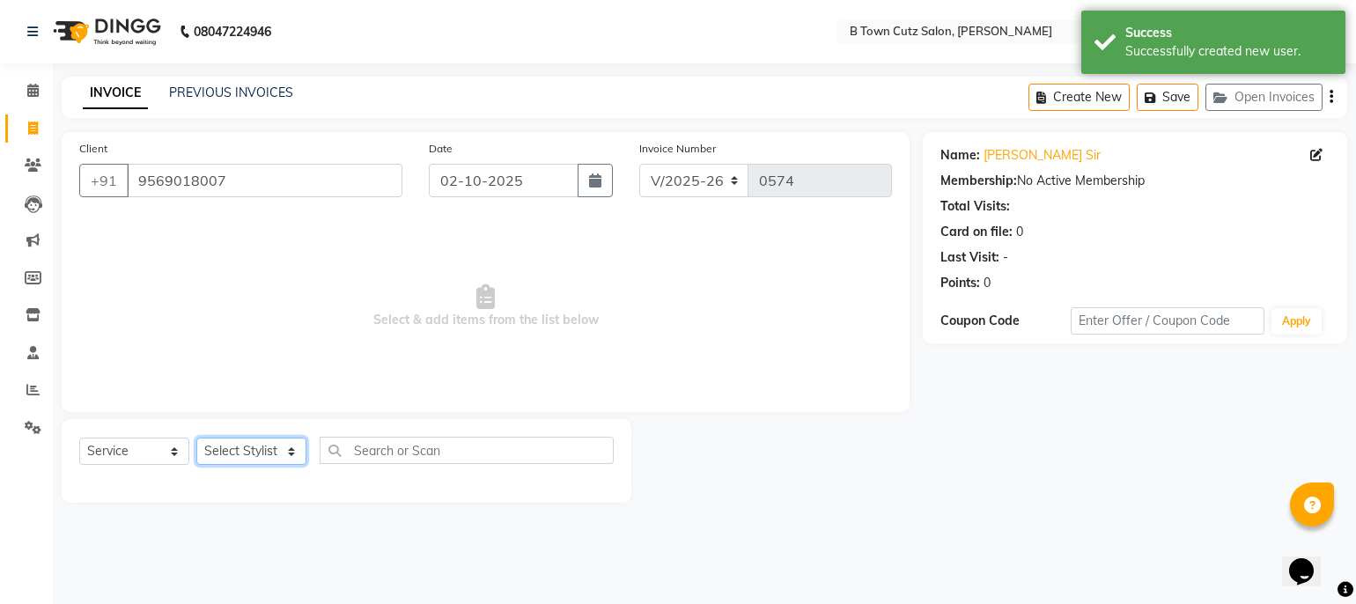
click at [235, 458] on select "Select Stylist Deepak [PERSON_NAME] [PERSON_NAME] [PERSON_NAME] [PERSON_NAME] S…" at bounding box center [251, 451] width 110 height 27
select select "93448"
click at [196, 438] on select "Select Stylist Deepak [PERSON_NAME] [PERSON_NAME] [PERSON_NAME] [PERSON_NAME] S…" at bounding box center [251, 451] width 110 height 27
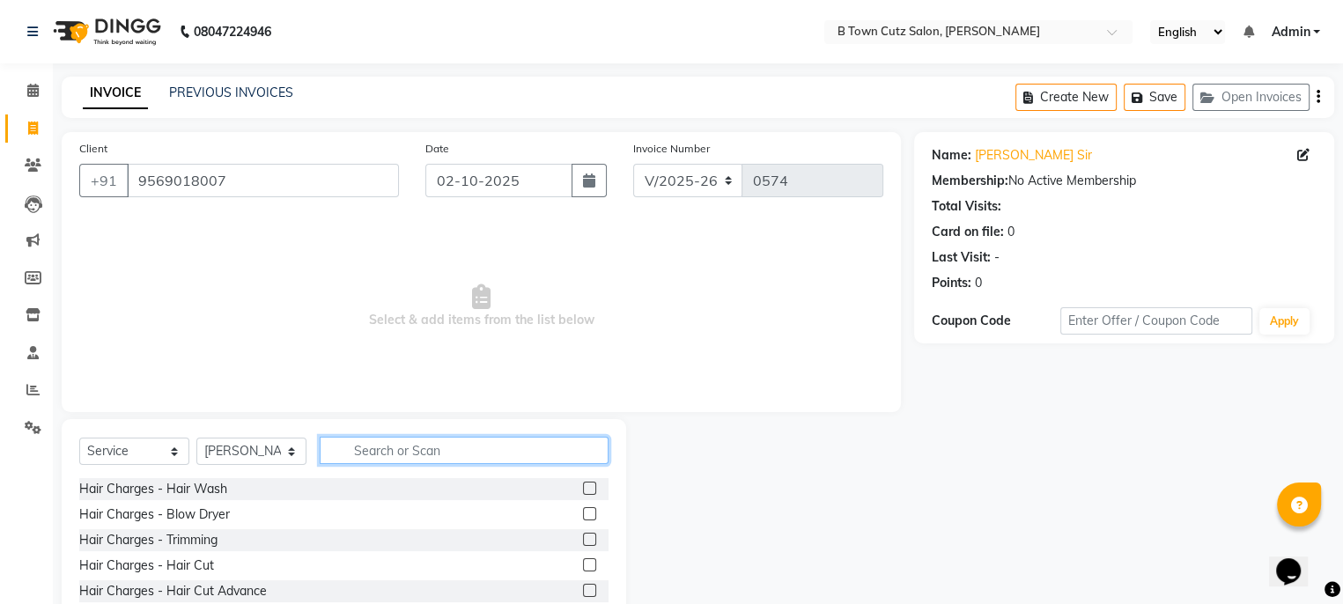
click at [401, 453] on input "text" at bounding box center [464, 450] width 289 height 27
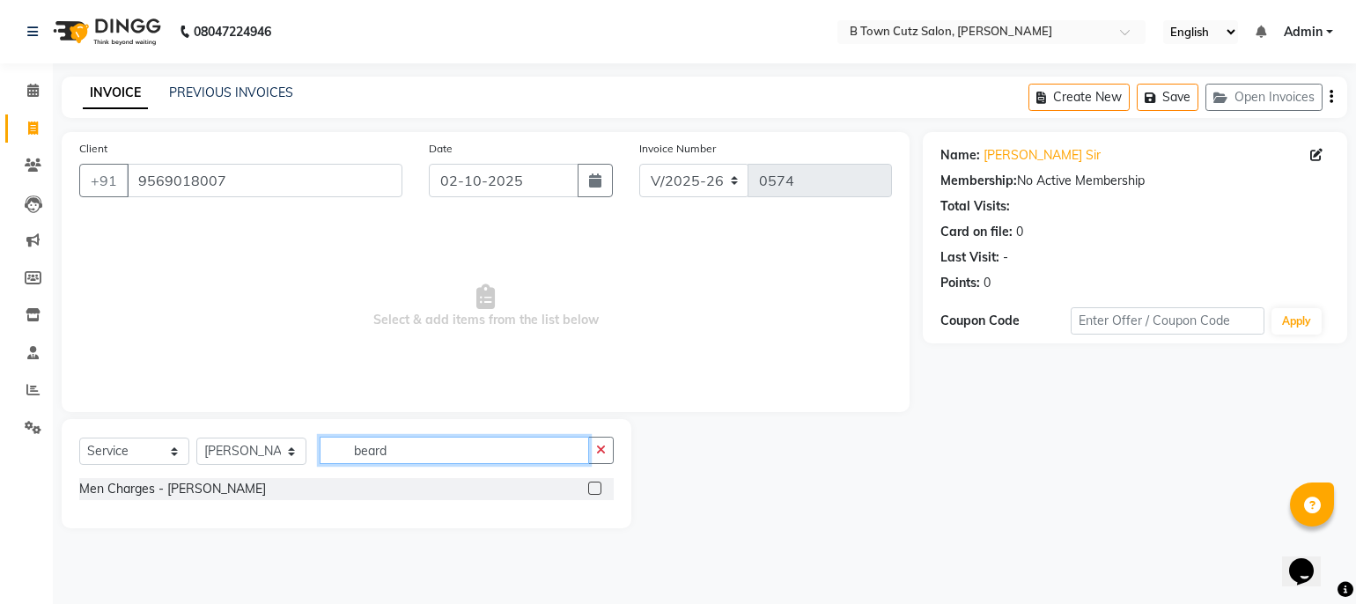
type input "beard"
click at [368, 487] on div "Men Charges - [PERSON_NAME]" at bounding box center [346, 489] width 534 height 22
click at [594, 489] on label at bounding box center [594, 488] width 13 height 13
click at [594, 489] on input "checkbox" at bounding box center [593, 488] width 11 height 11
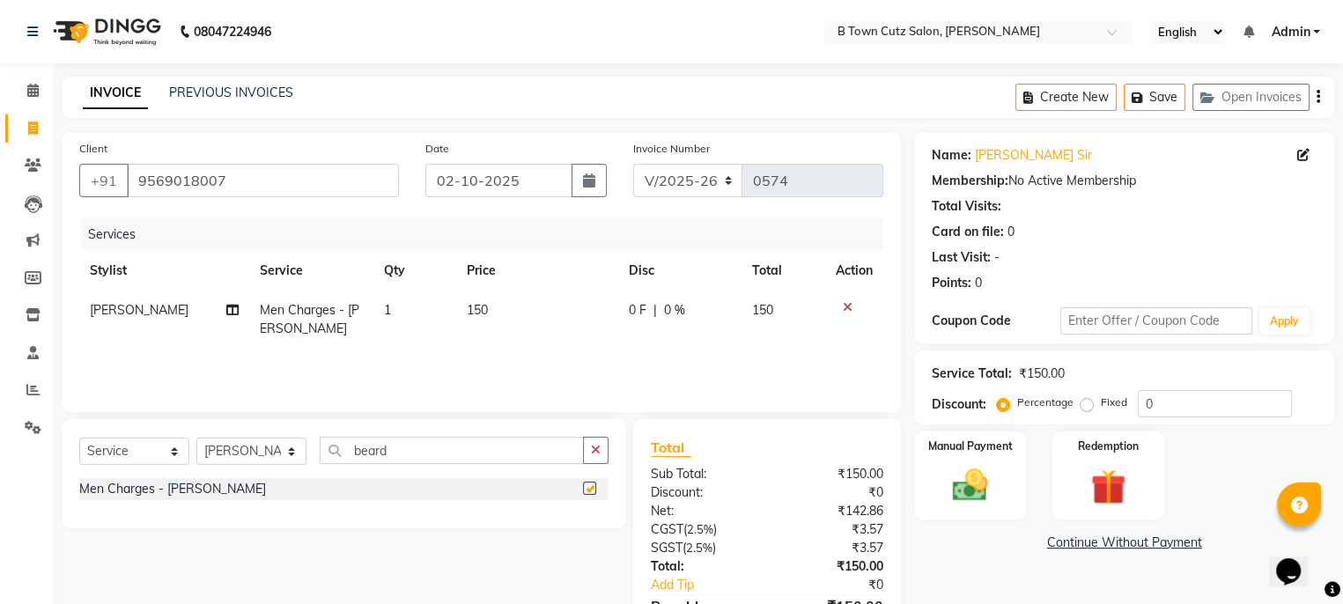
checkbox input "false"
click at [1201, 406] on input "0" at bounding box center [1215, 403] width 154 height 27
click at [1101, 403] on label "Fixed" at bounding box center [1114, 402] width 26 height 16
click at [1092, 403] on input "Fixed" at bounding box center [1090, 402] width 12 height 12
radio input "true"
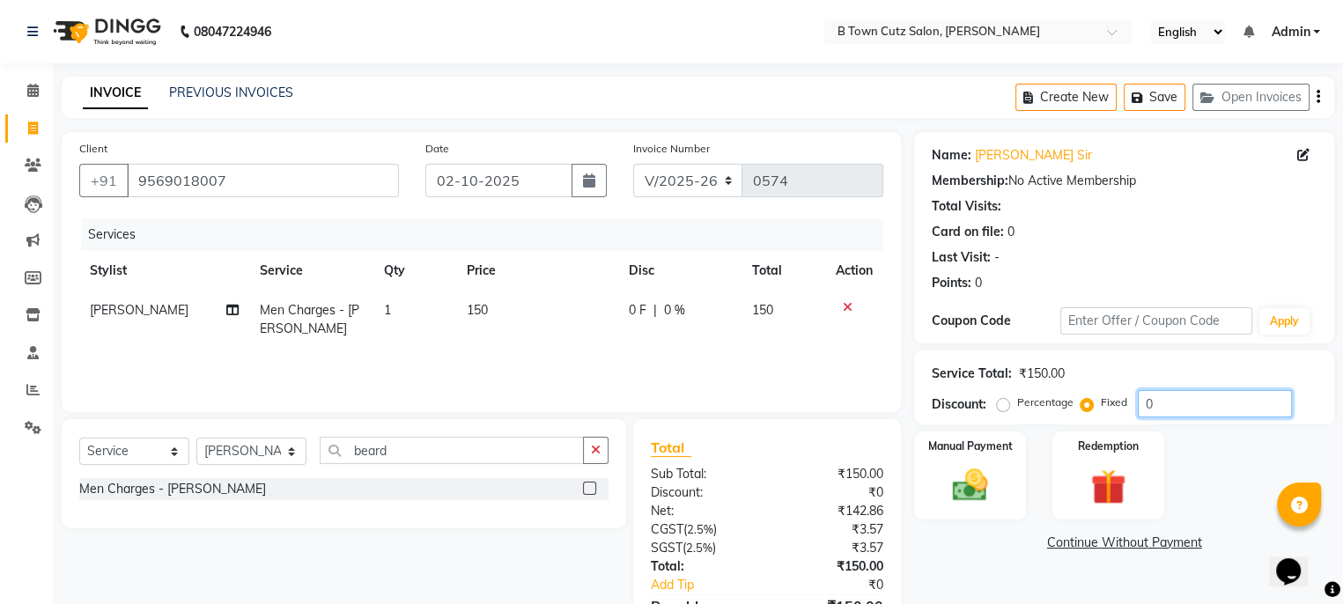
click at [1164, 393] on input "0" at bounding box center [1215, 403] width 154 height 27
type input "030"
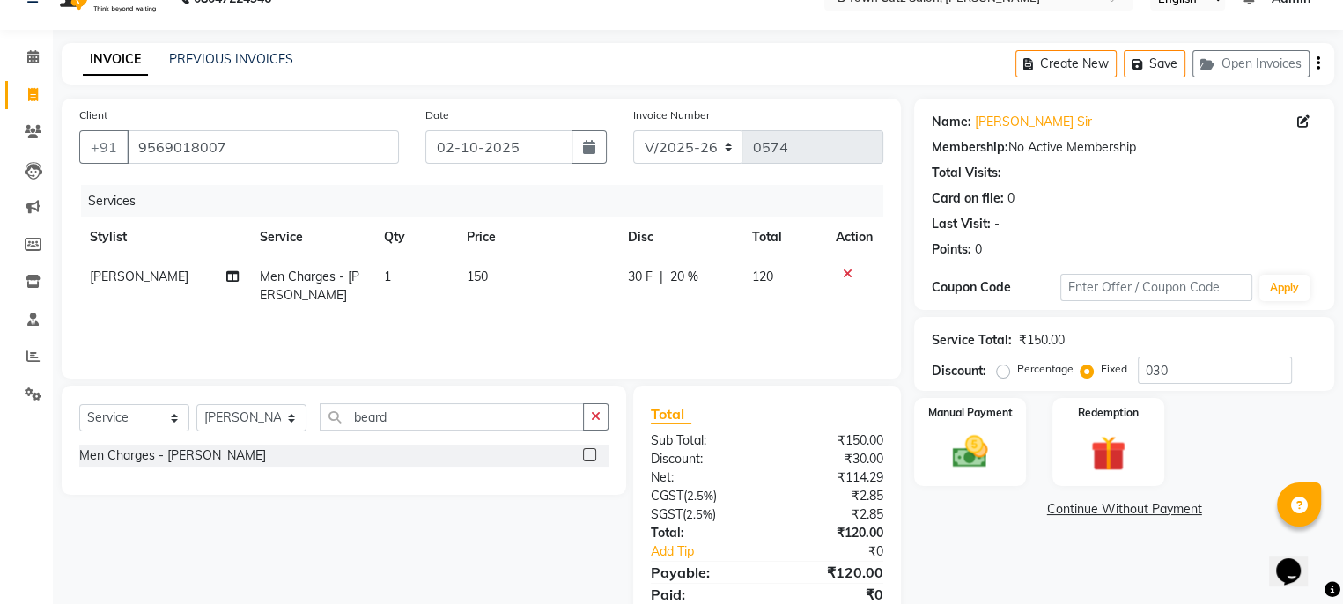
scroll to position [100, 0]
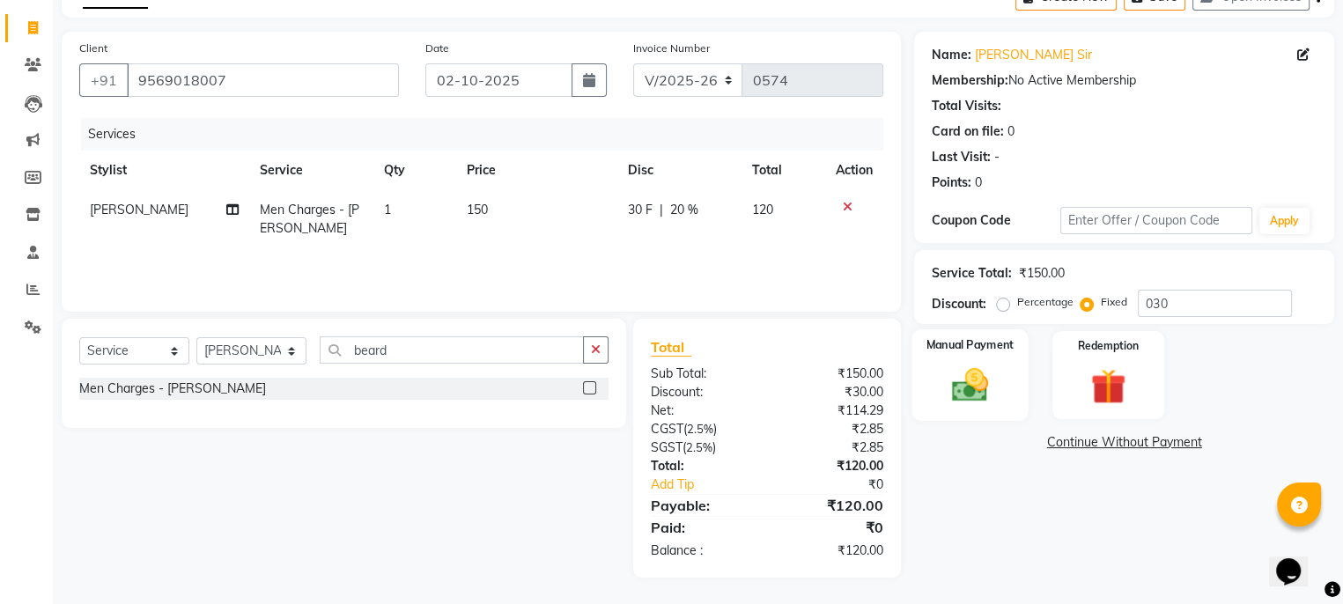
click at [972, 336] on label "Manual Payment" at bounding box center [970, 344] width 88 height 17
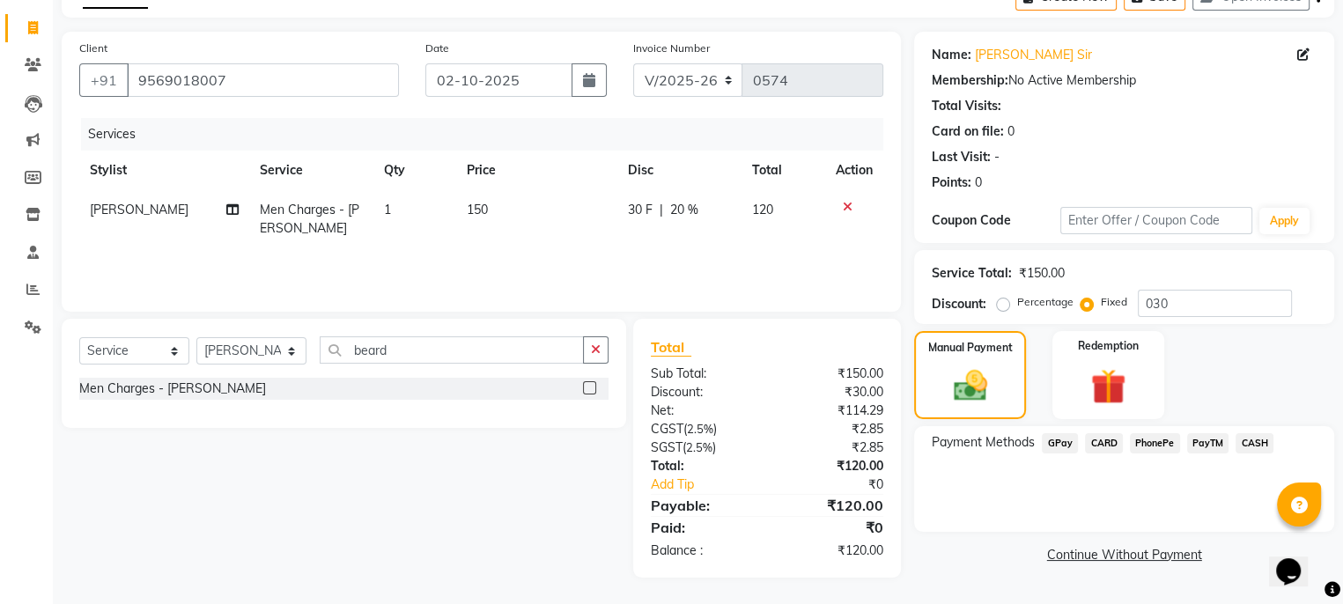
click at [1062, 446] on span "GPay" at bounding box center [1060, 443] width 36 height 20
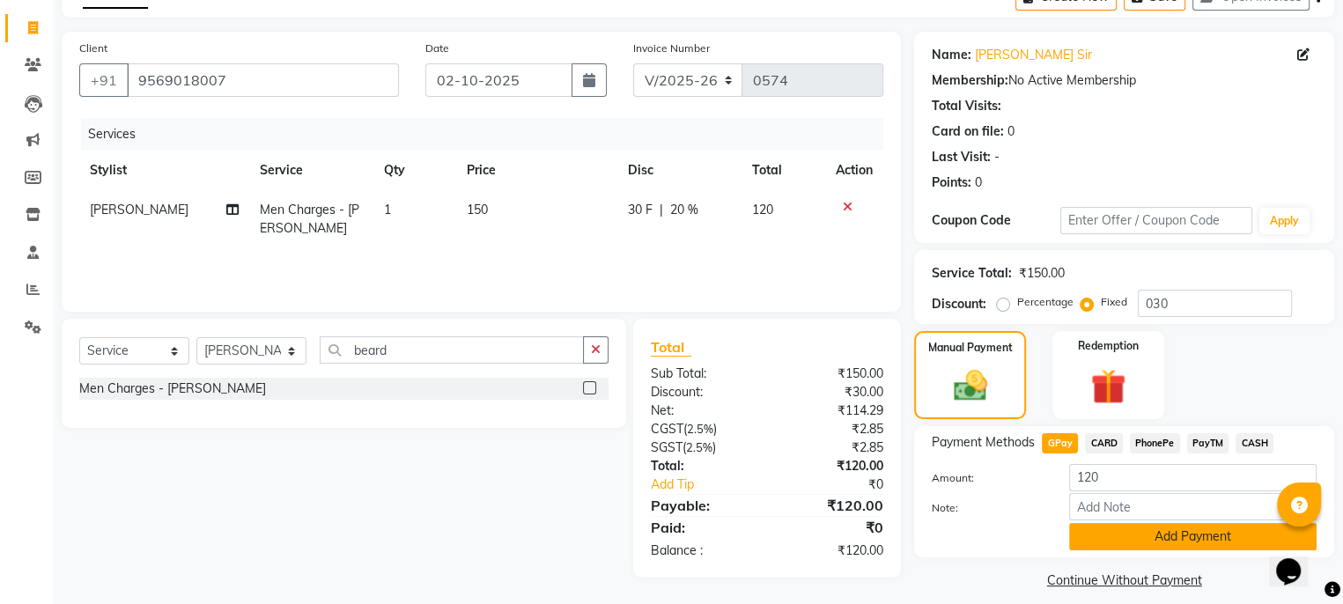
click at [1107, 533] on button "Add Payment" at bounding box center [1192, 536] width 247 height 27
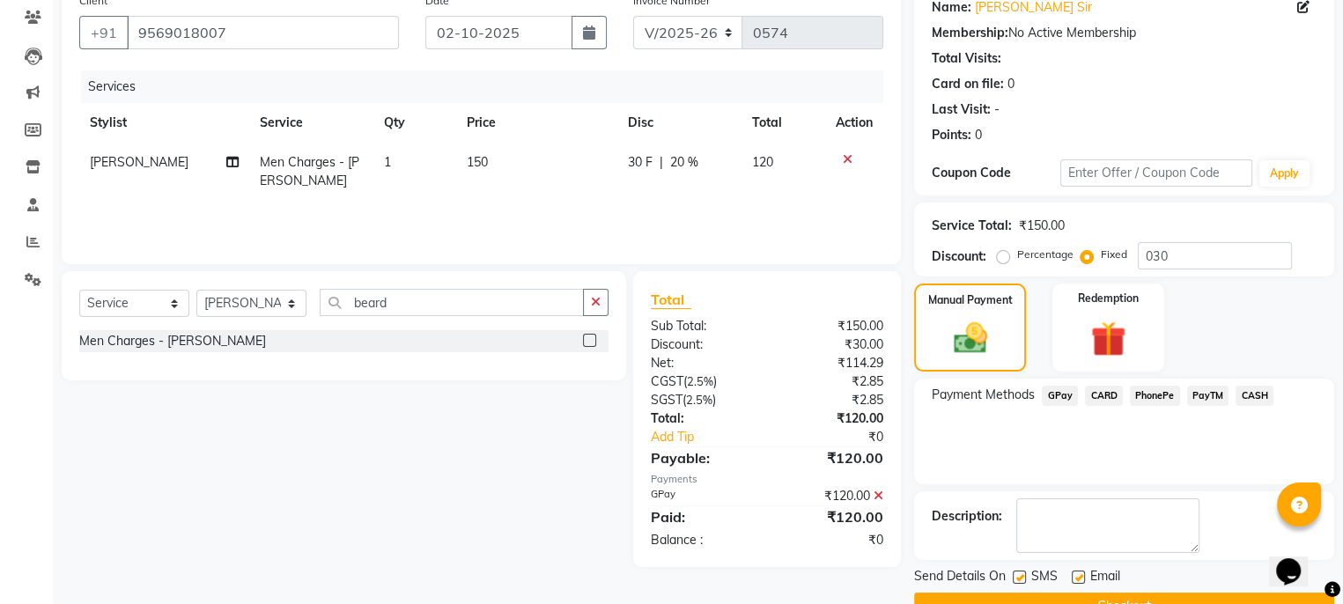
scroll to position [188, 0]
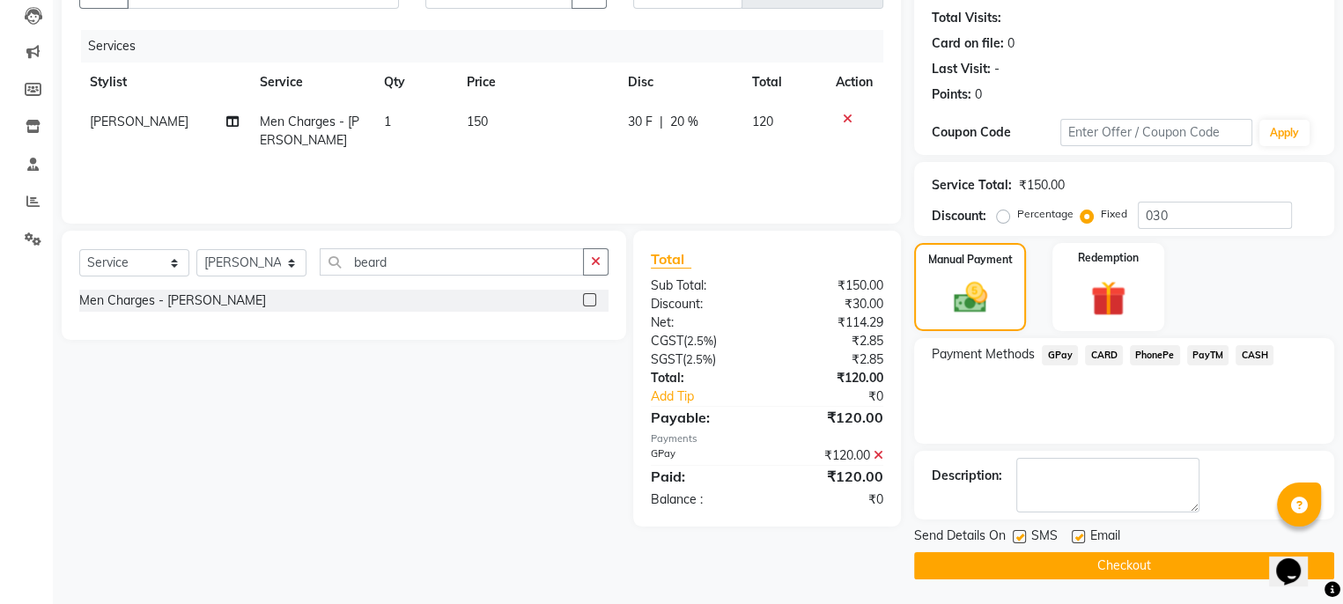
click at [1083, 563] on button "Checkout" at bounding box center [1124, 565] width 420 height 27
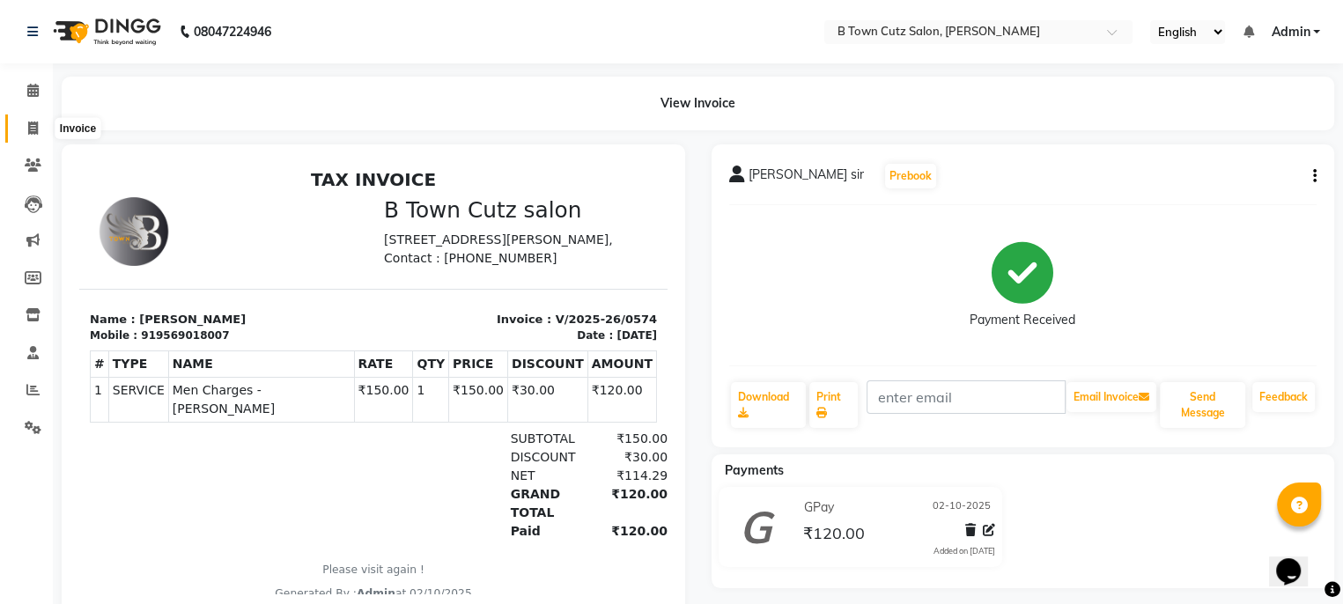
click at [24, 131] on span at bounding box center [33, 129] width 31 height 20
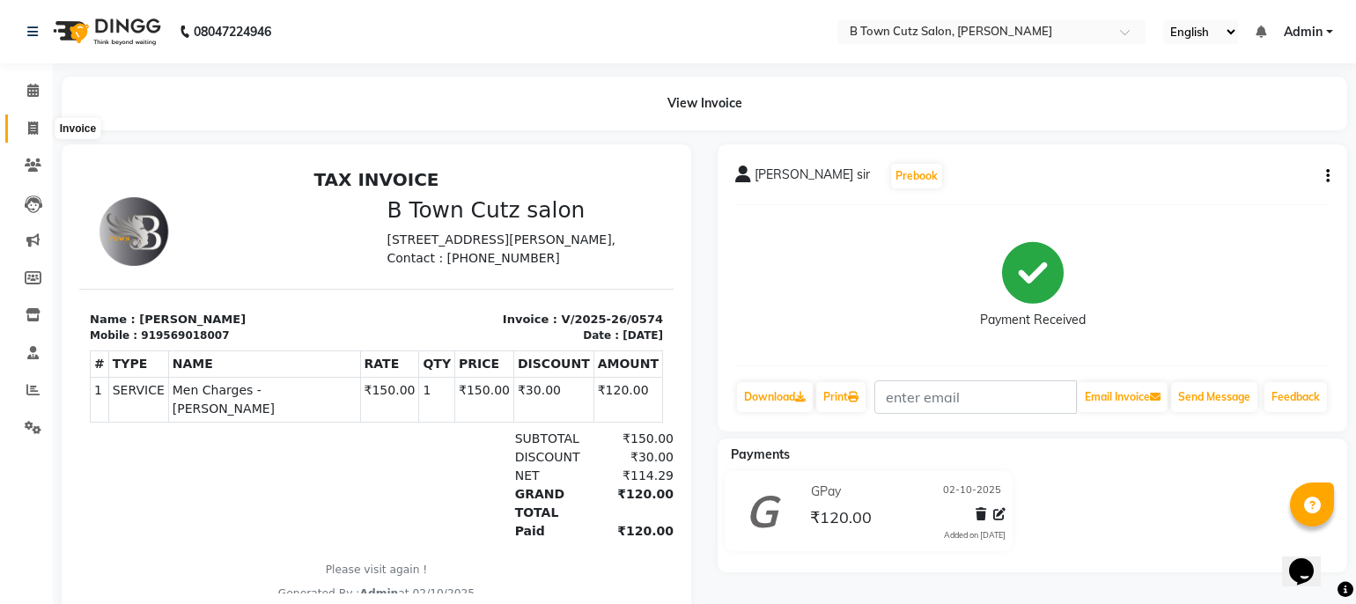
select select "4658"
select select "service"
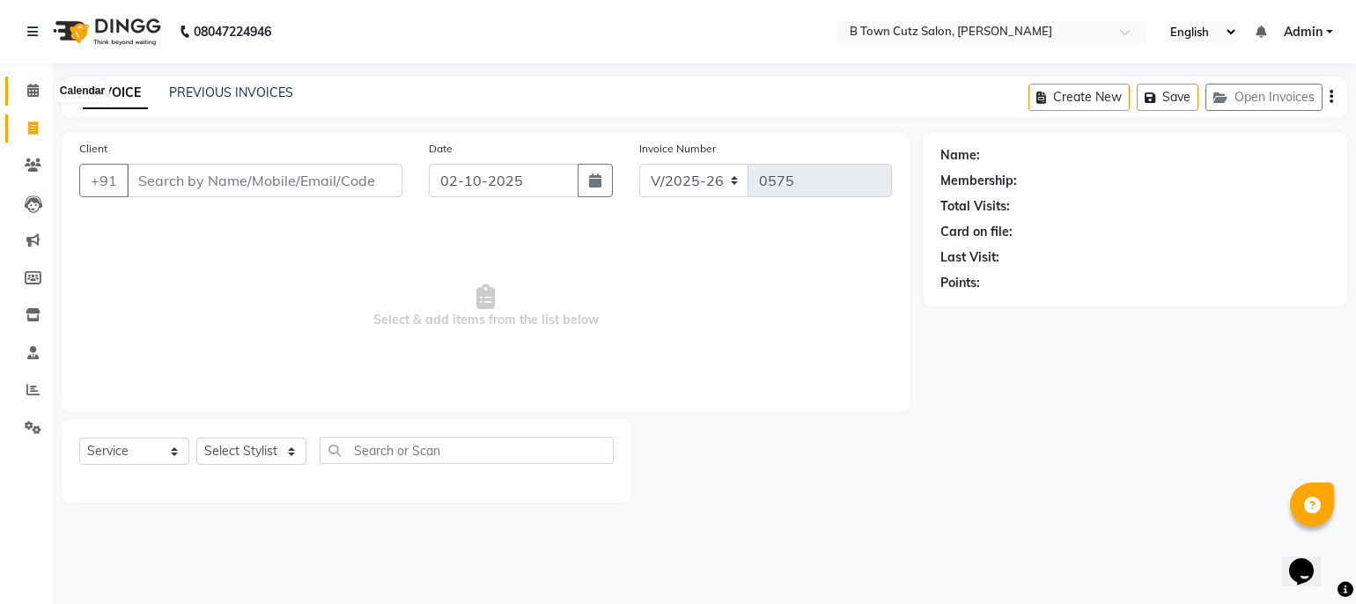
click at [37, 89] on icon at bounding box center [32, 90] width 11 height 13
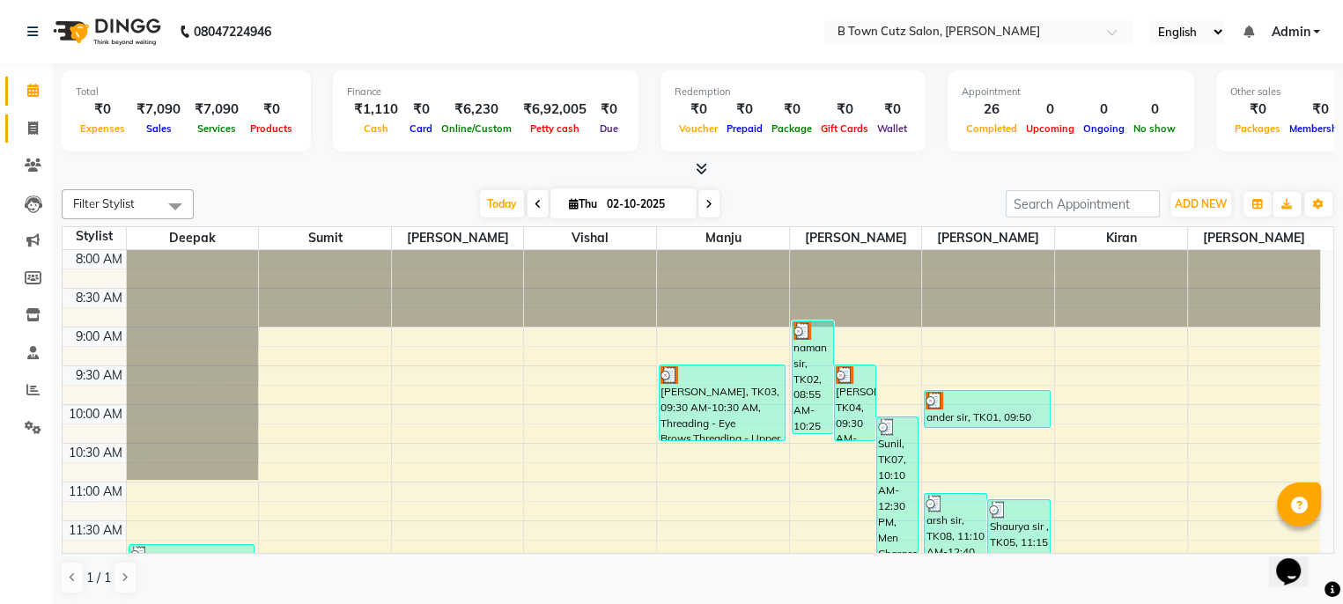
click at [32, 123] on icon at bounding box center [33, 128] width 10 height 13
select select "service"
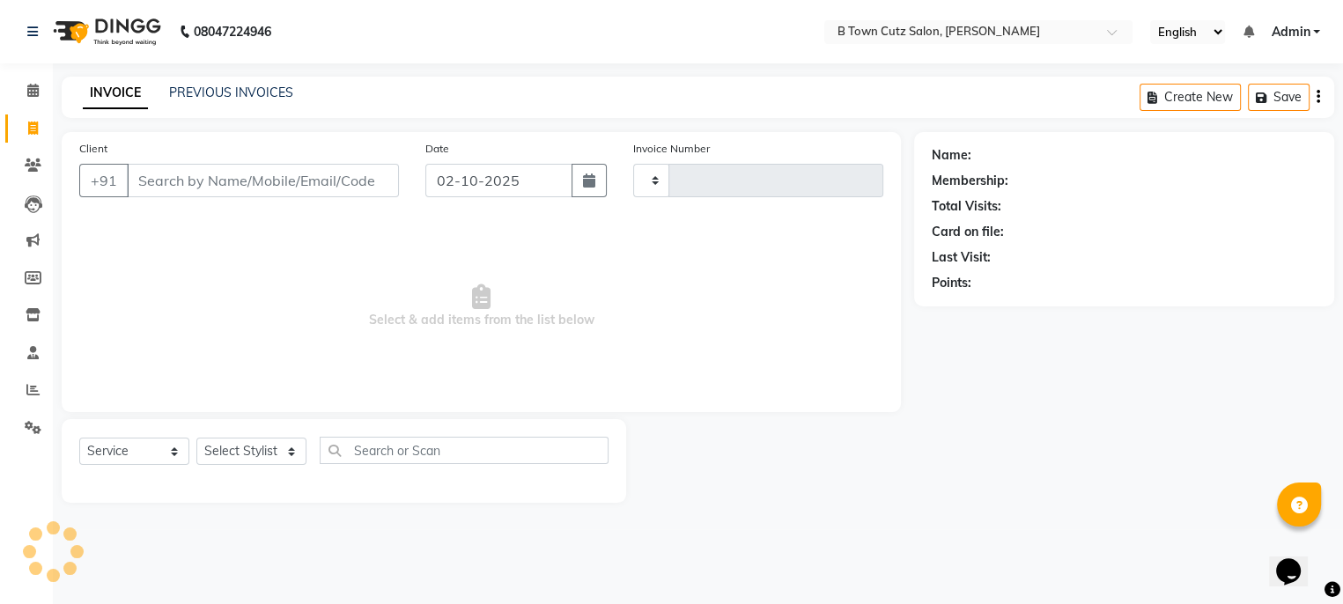
type input "0575"
select select "4658"
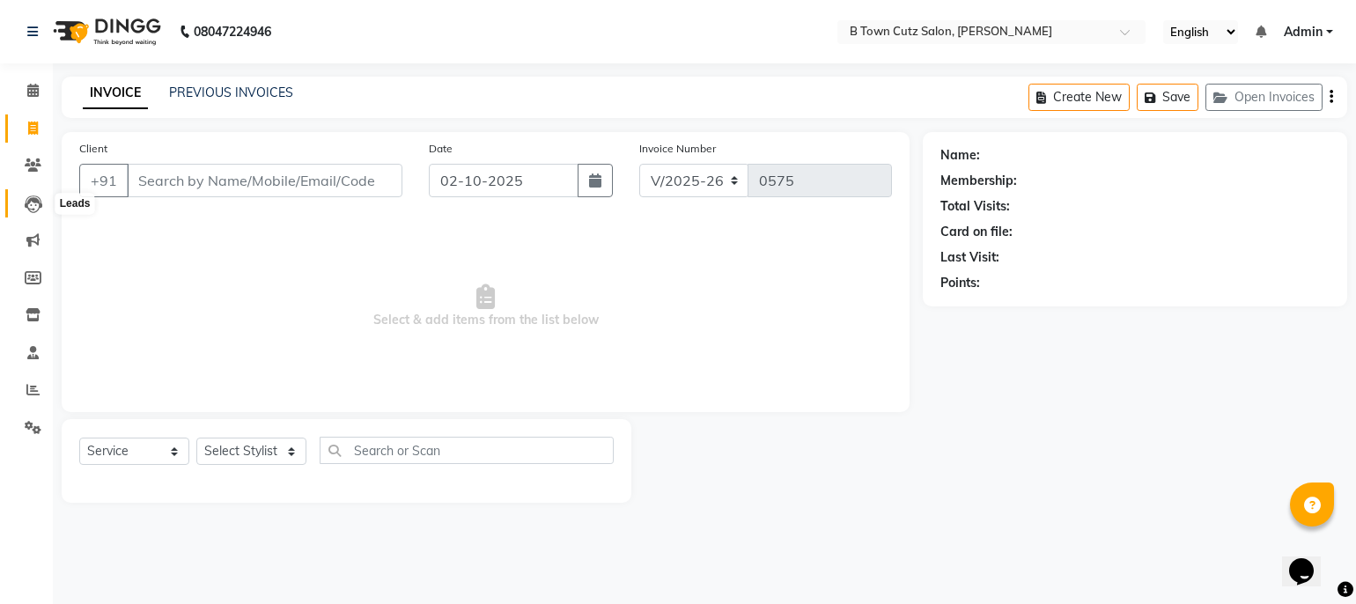
click at [35, 212] on icon at bounding box center [34, 204] width 18 height 18
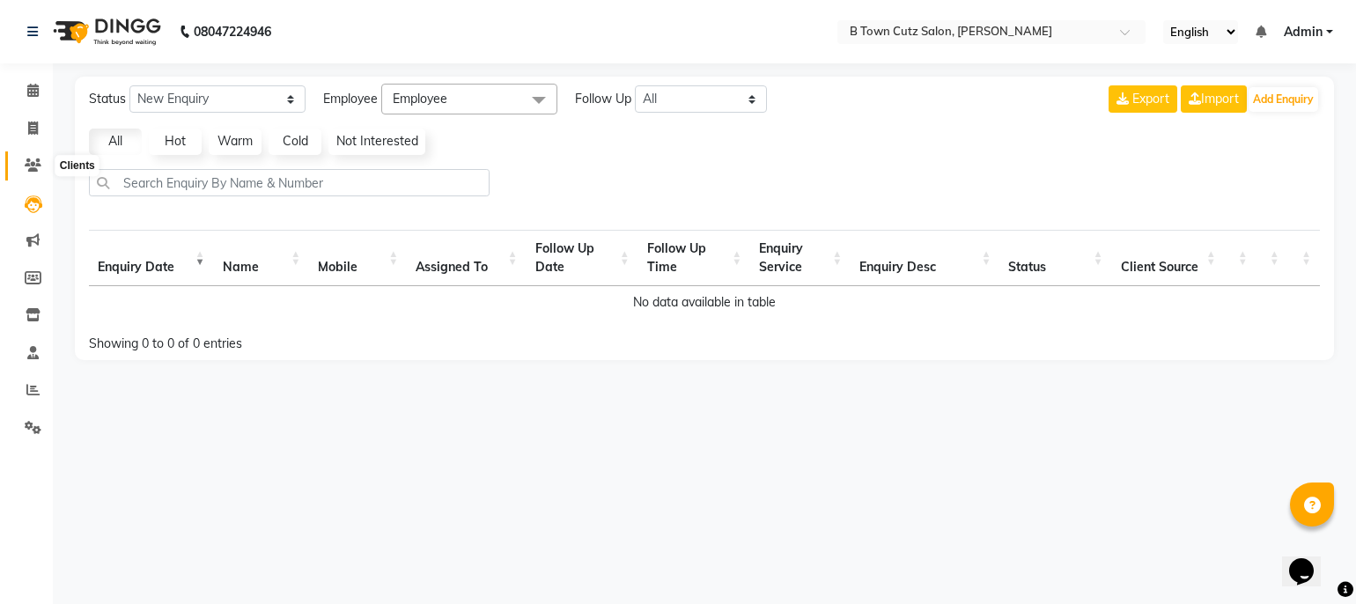
click at [29, 169] on icon at bounding box center [33, 164] width 17 height 13
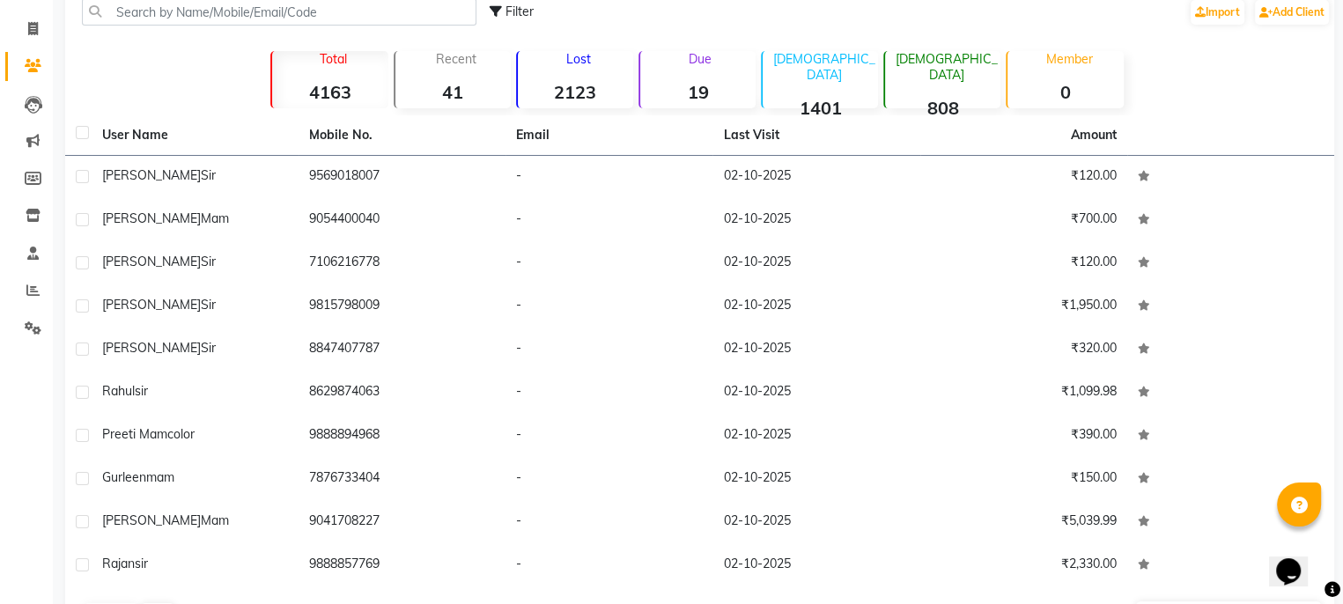
scroll to position [94, 0]
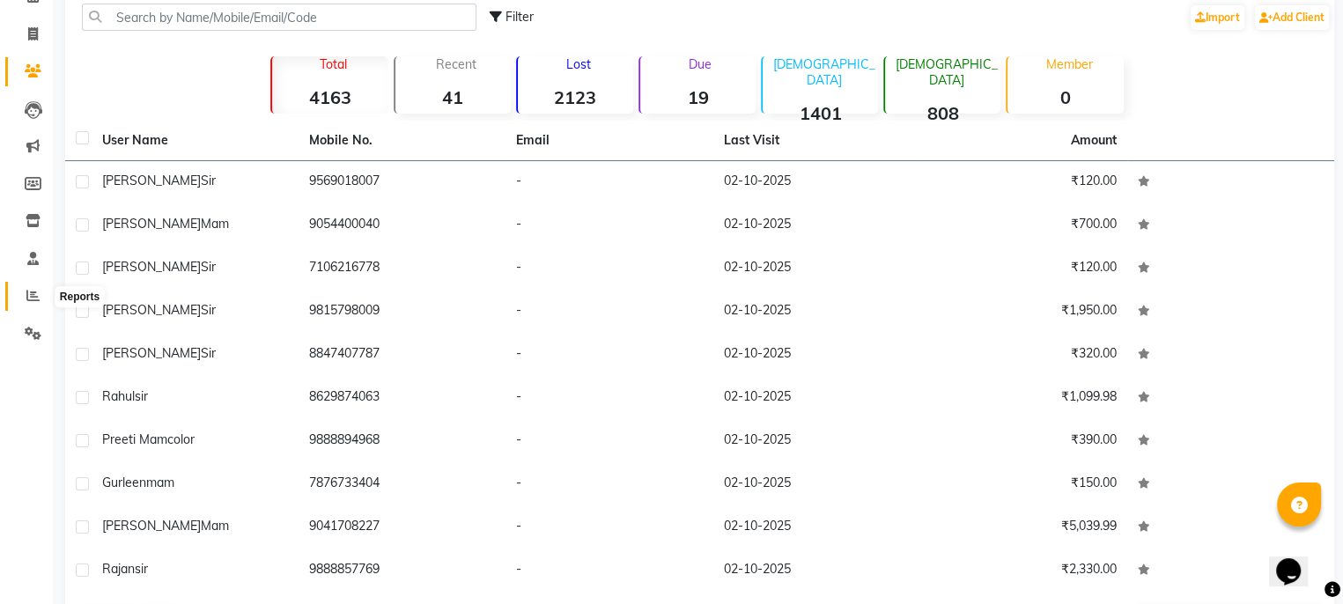
click at [29, 294] on icon at bounding box center [32, 295] width 13 height 13
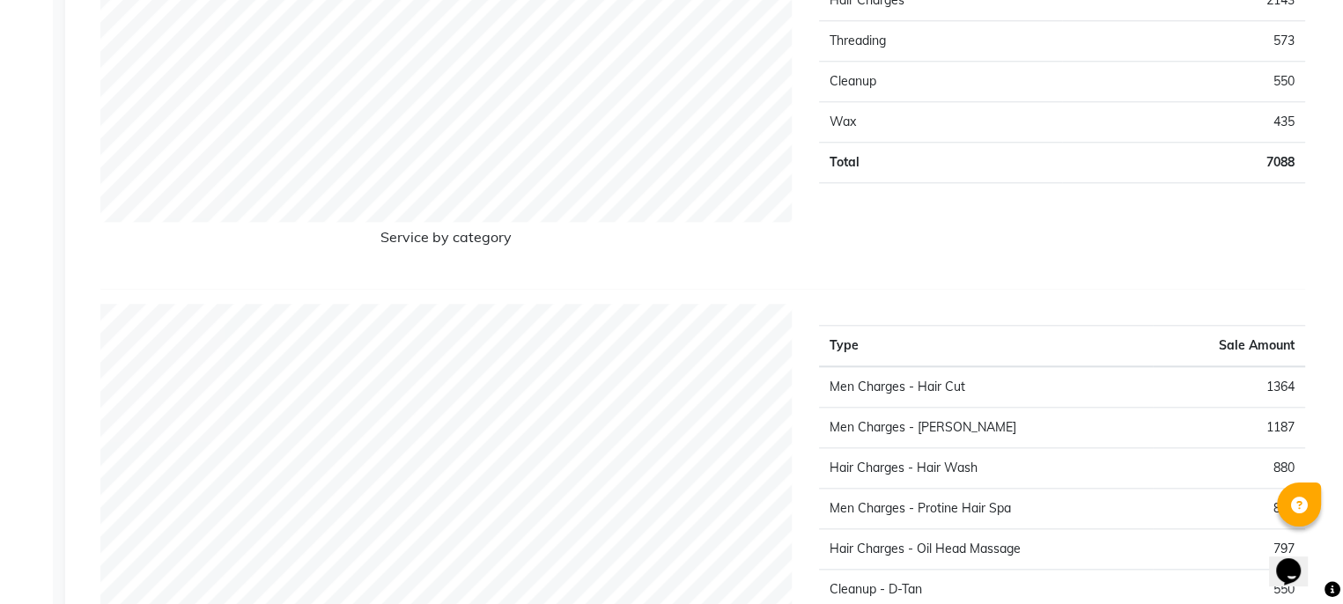
scroll to position [1849, 0]
